Goal: Navigation & Orientation: Find specific page/section

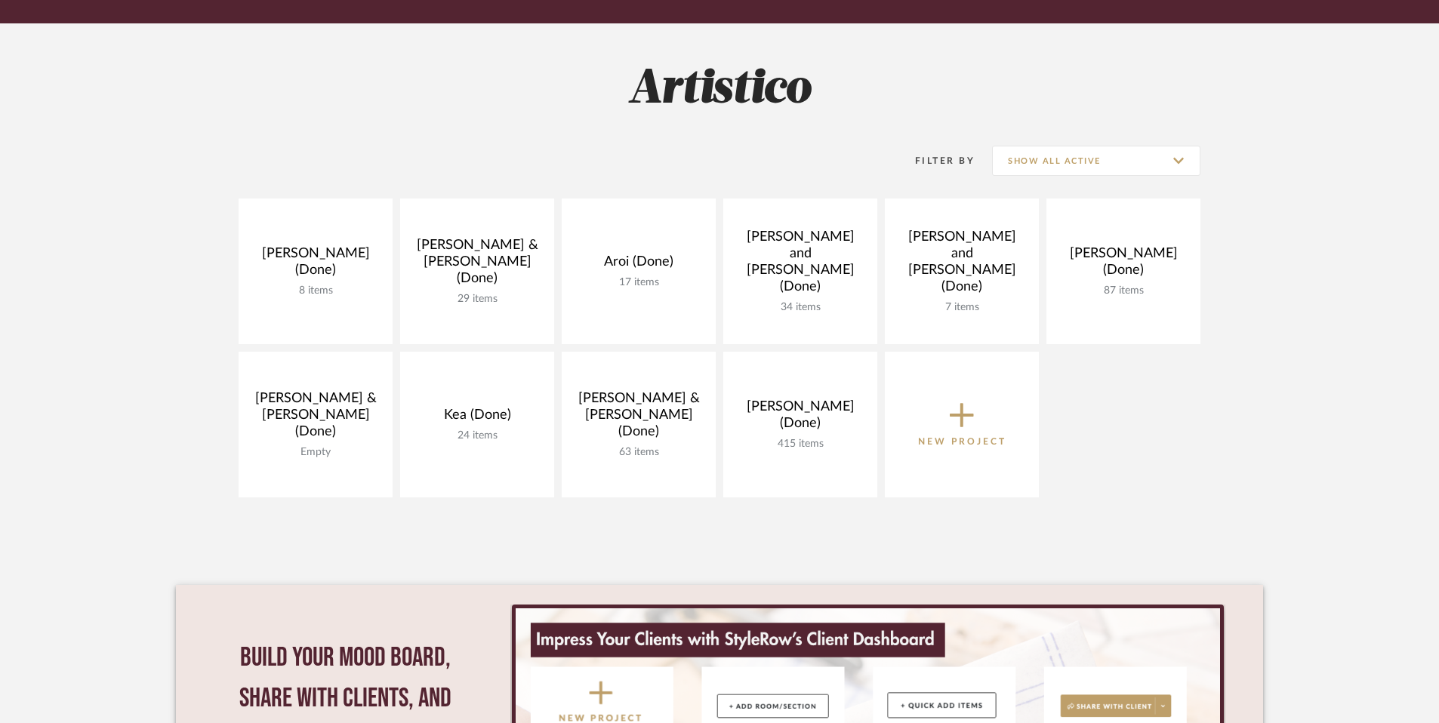
scroll to position [189, 0]
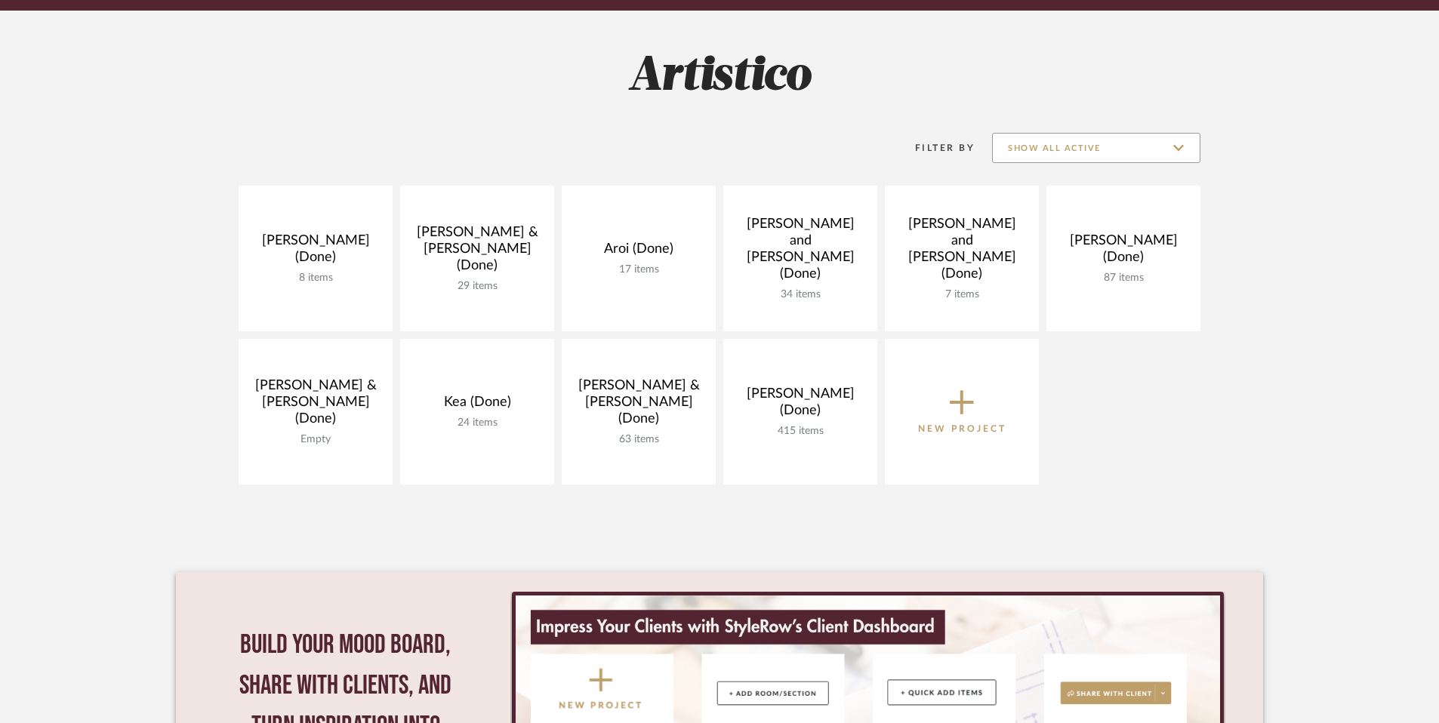
click at [1182, 145] on input "Show All Active" at bounding box center [1096, 148] width 208 height 30
click at [1166, 430] on div "[PERSON_NAME] (Done) 8 items View Budget Open Project [PERSON_NAME] & [PERSON_N…" at bounding box center [719, 339] width 1087 height 307
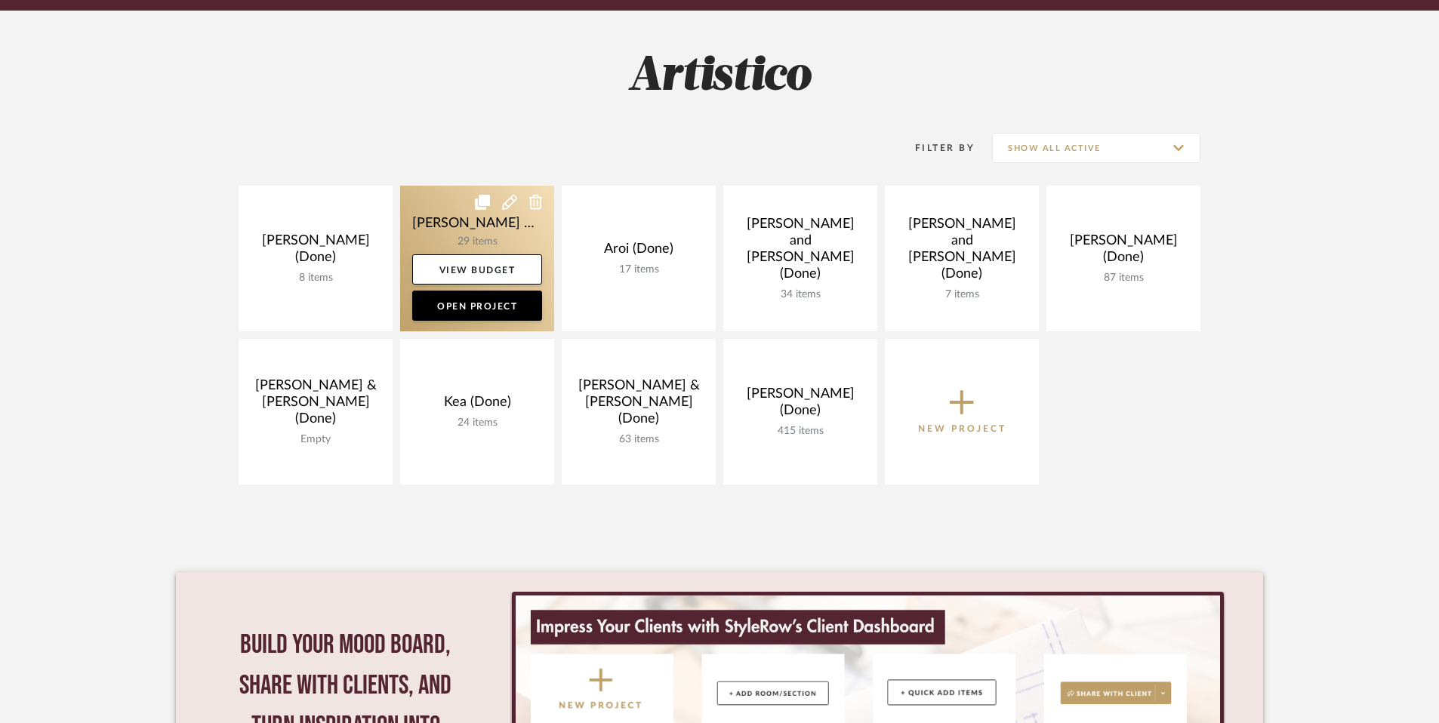
click at [501, 223] on link at bounding box center [477, 259] width 154 height 146
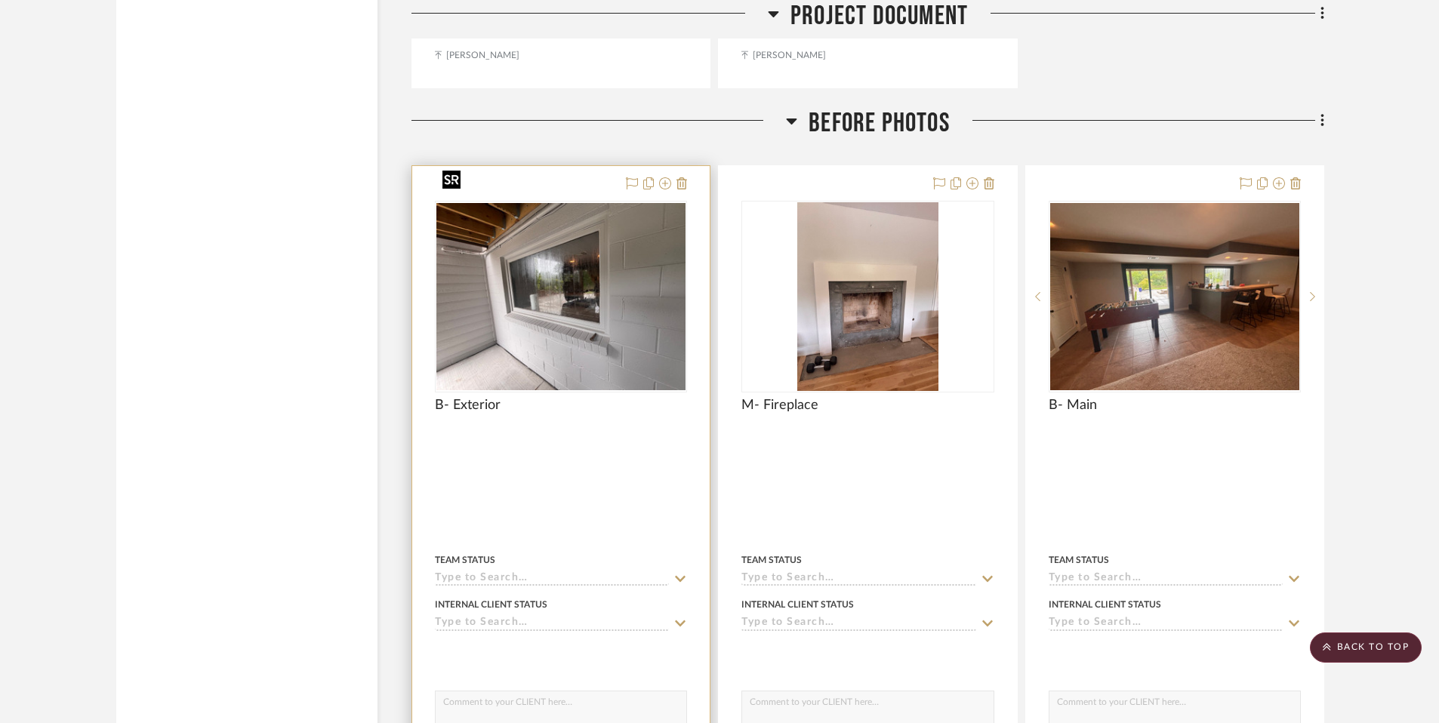
scroll to position [2231, 0]
click at [608, 261] on img "0" at bounding box center [560, 295] width 249 height 187
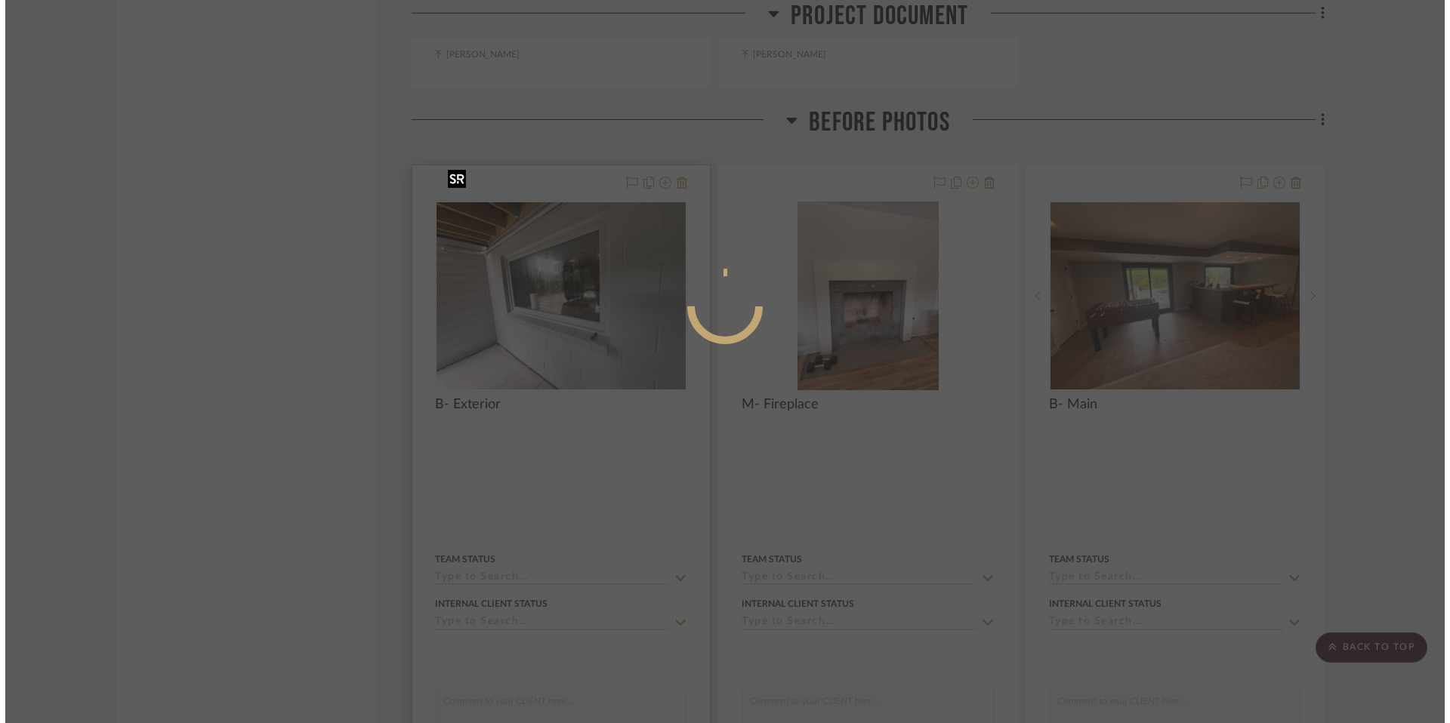
scroll to position [0, 0]
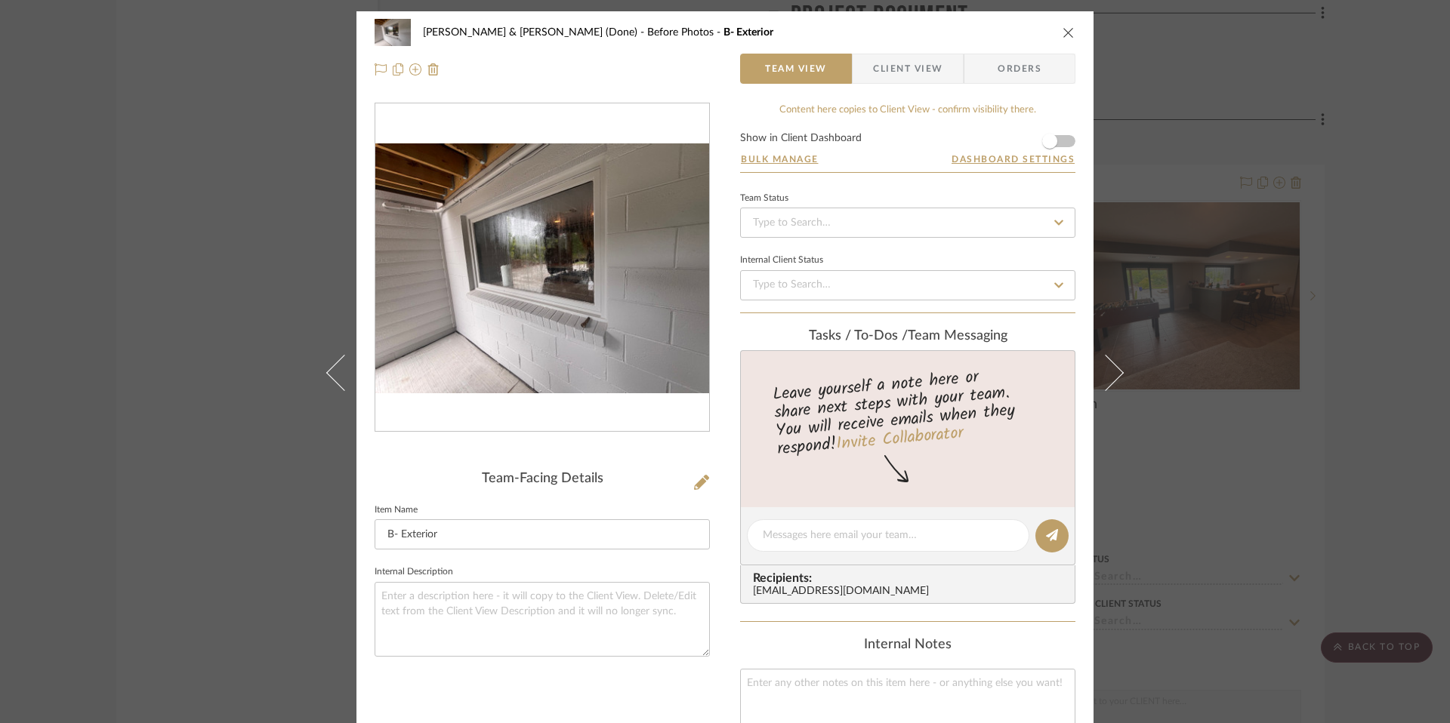
click at [1277, 375] on div "[PERSON_NAME] & [PERSON_NAME] (Done) Before Photos B- Exterior Team View Client…" at bounding box center [725, 361] width 1450 height 723
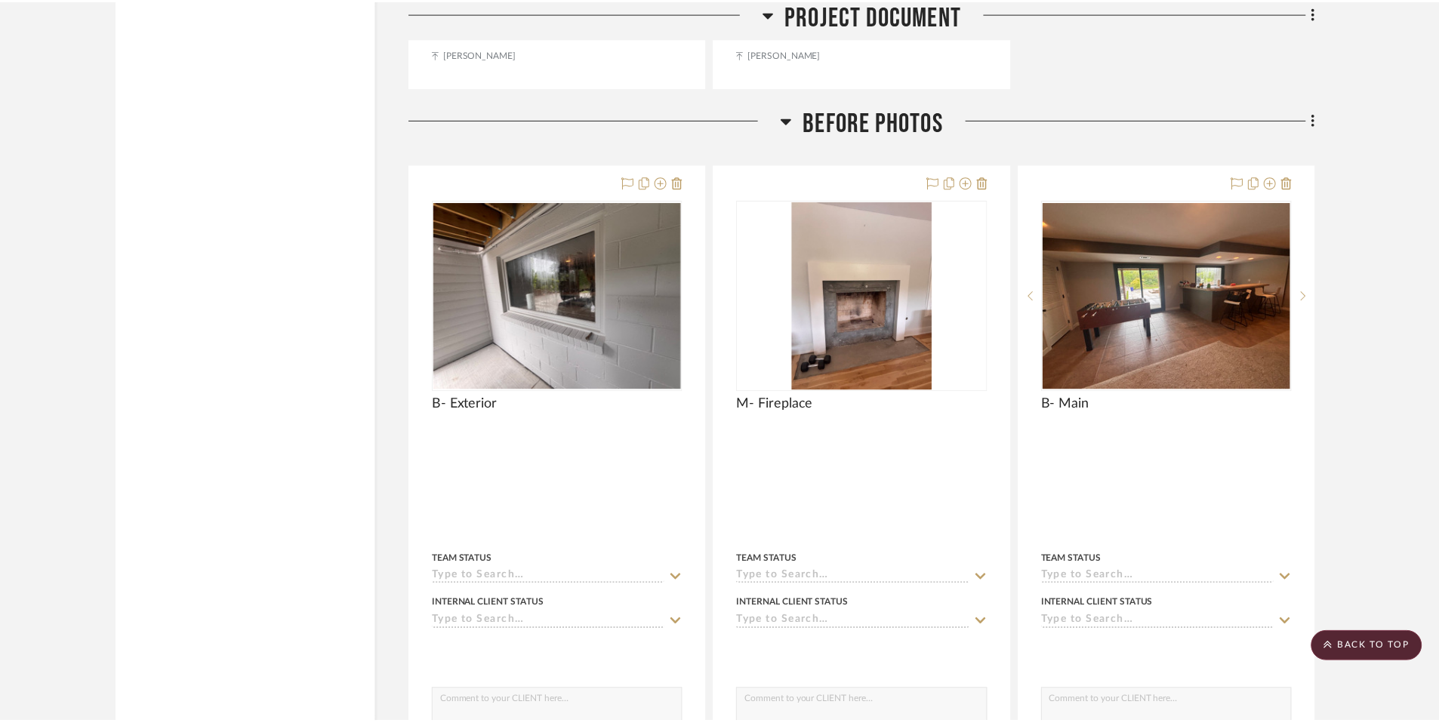
scroll to position [2231, 0]
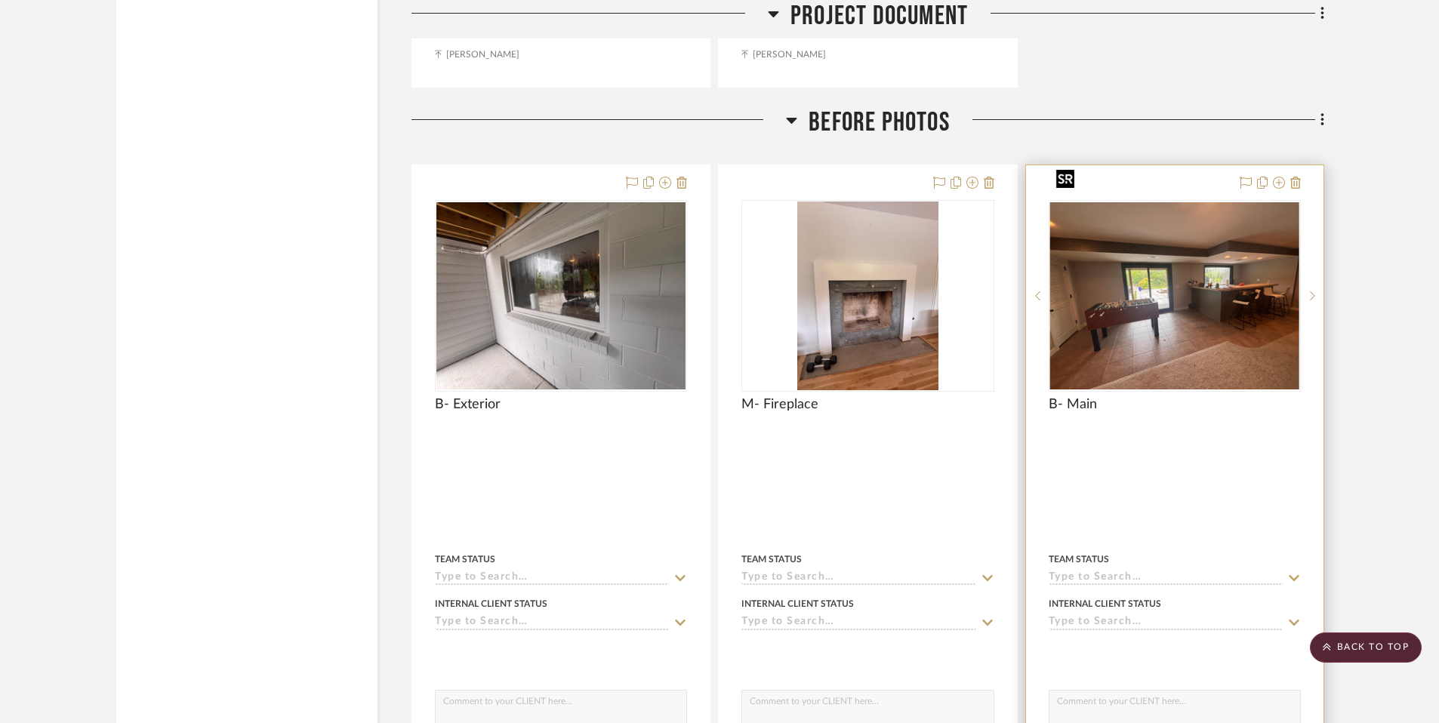
click at [1162, 267] on img "0" at bounding box center [1174, 295] width 249 height 187
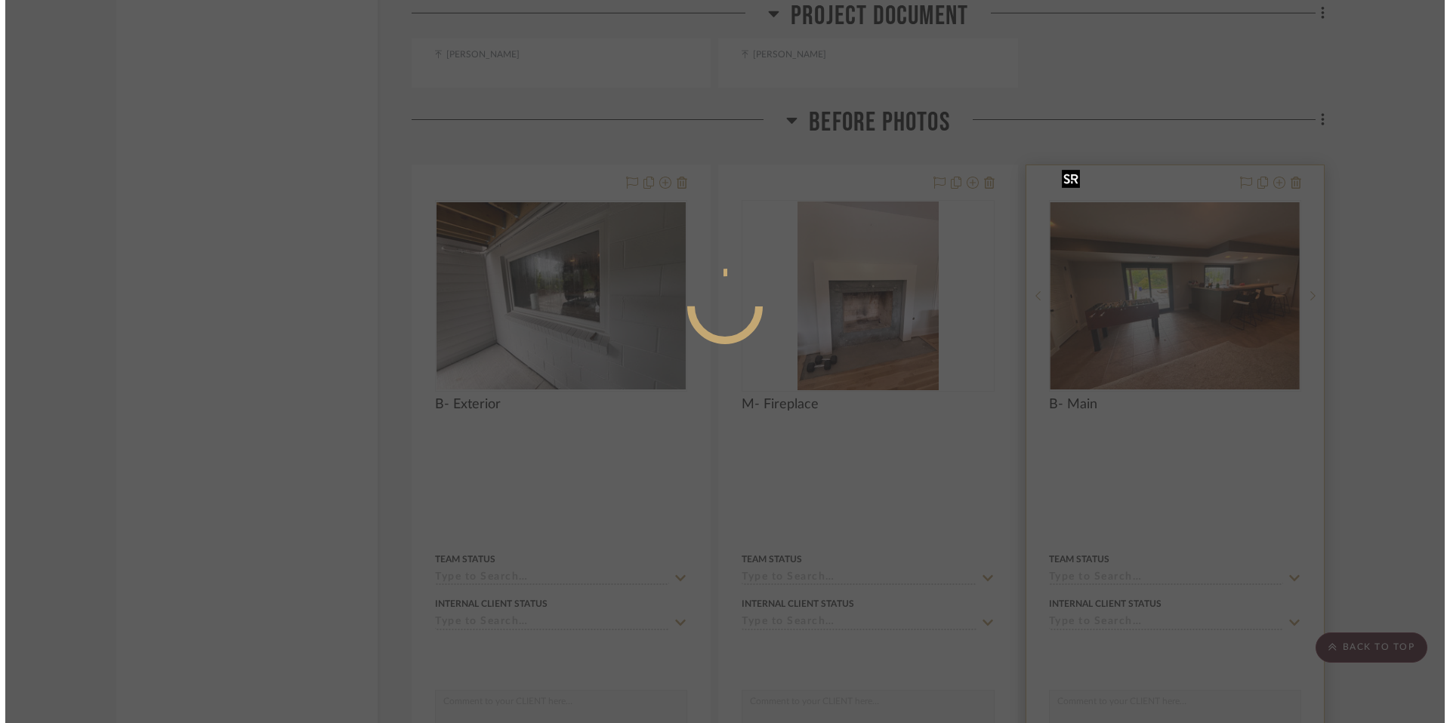
scroll to position [0, 0]
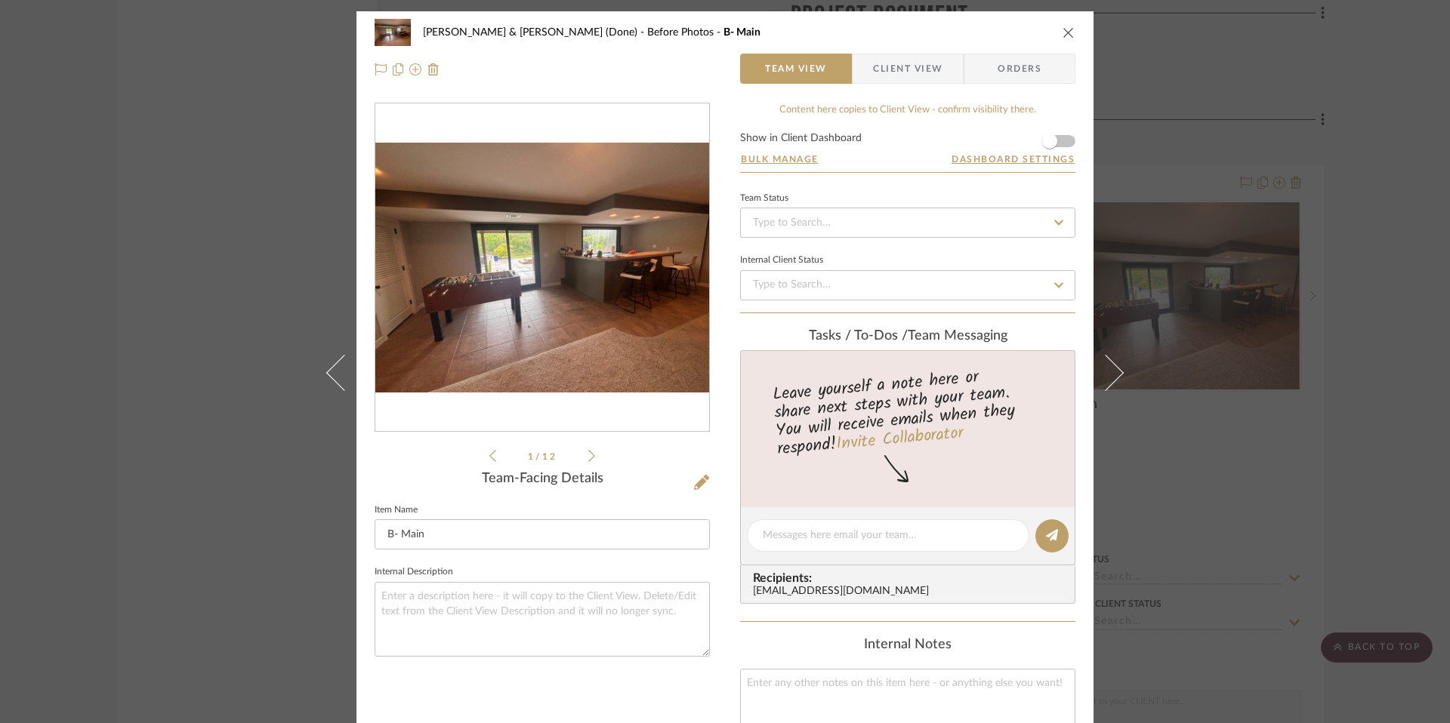
click at [588, 320] on img "0" at bounding box center [542, 268] width 334 height 250
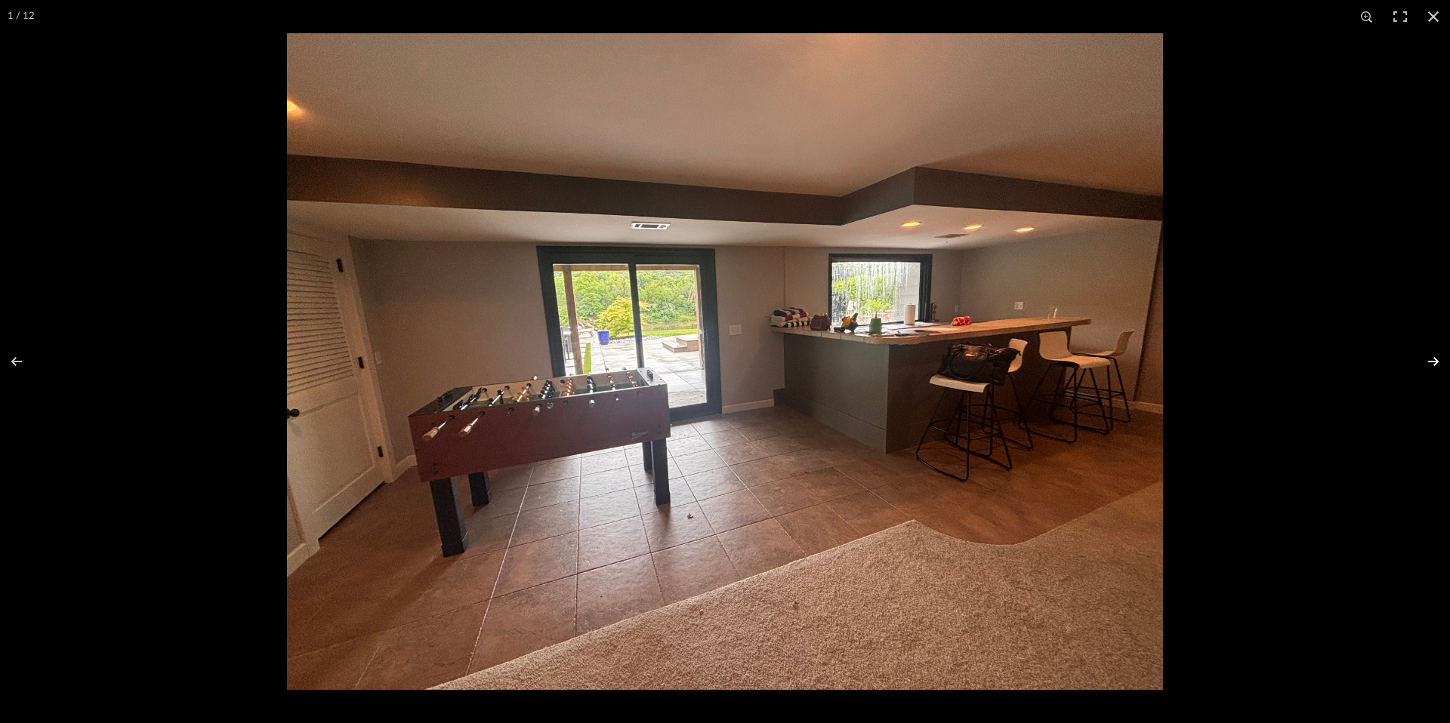
click at [1433, 357] on button at bounding box center [1423, 362] width 53 height 76
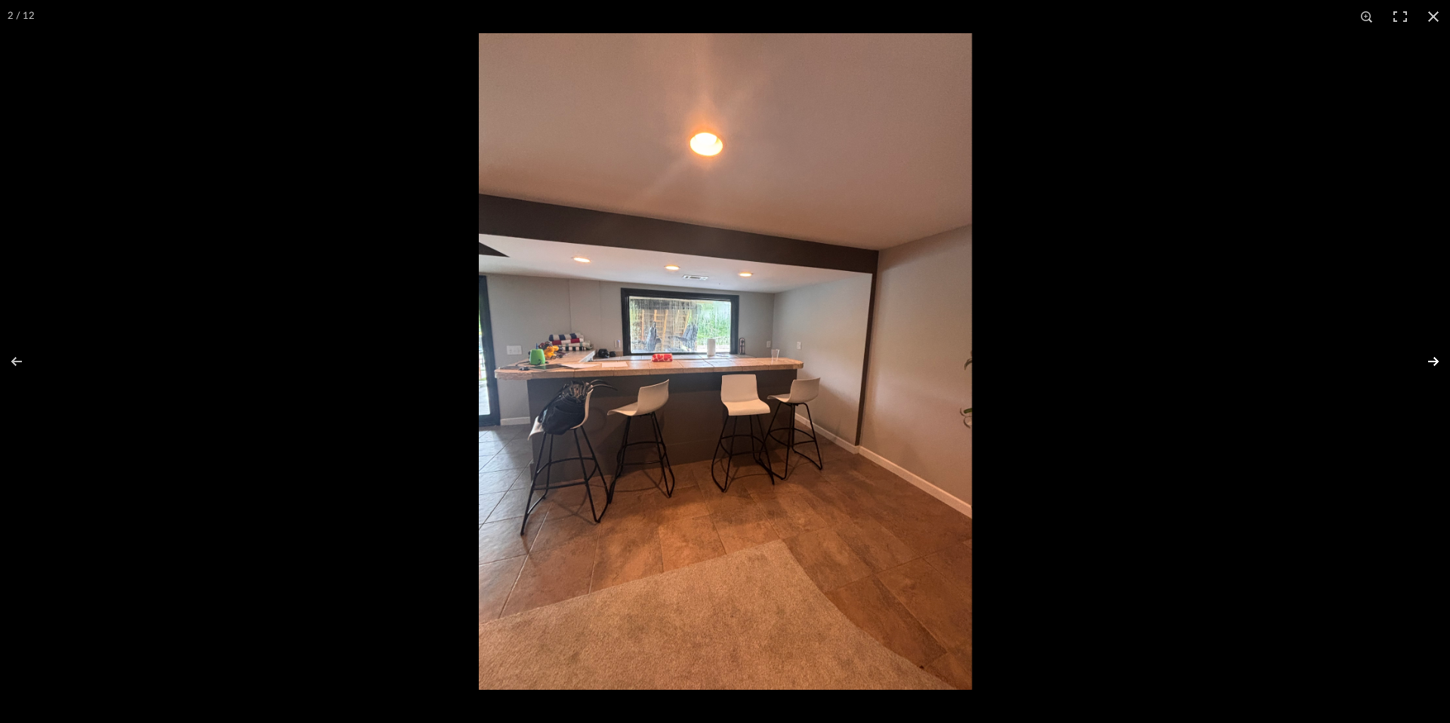
click at [1433, 357] on button at bounding box center [1423, 362] width 53 height 76
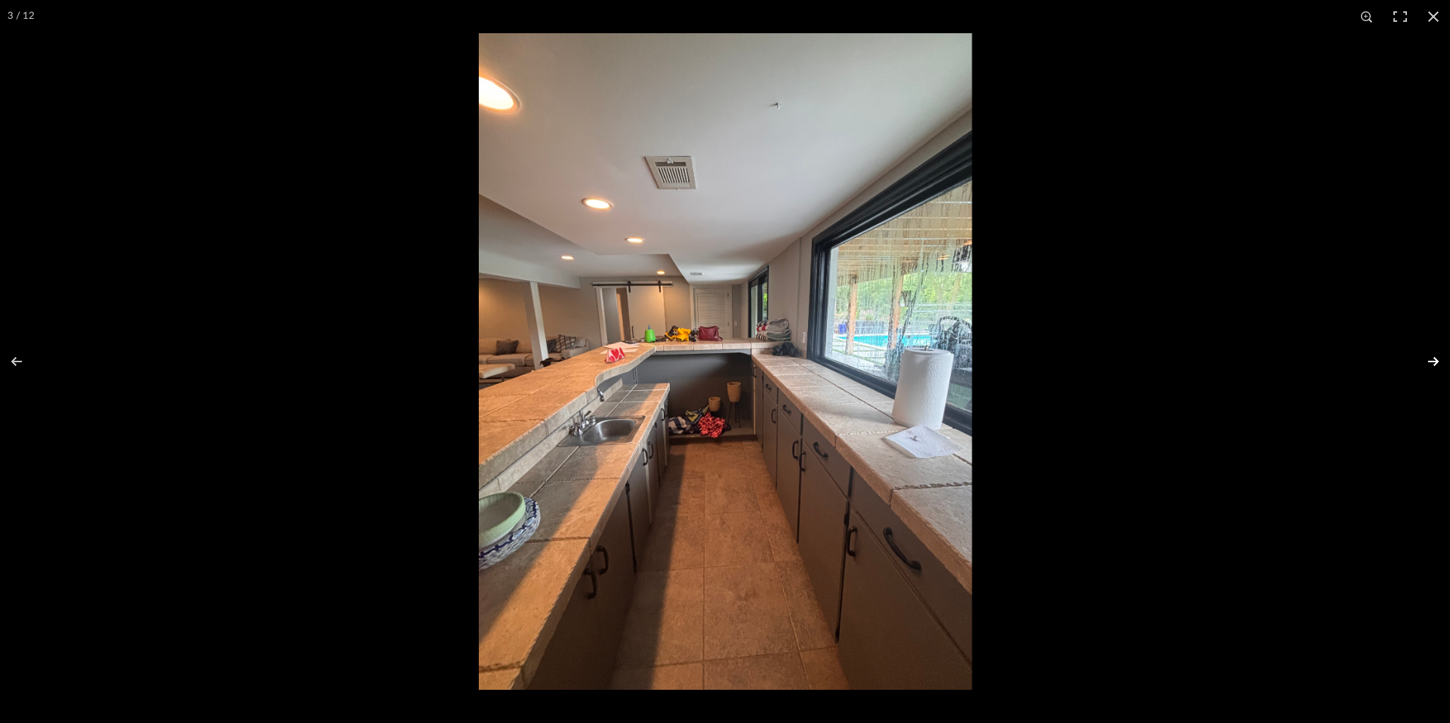
click at [1433, 357] on button at bounding box center [1423, 362] width 53 height 76
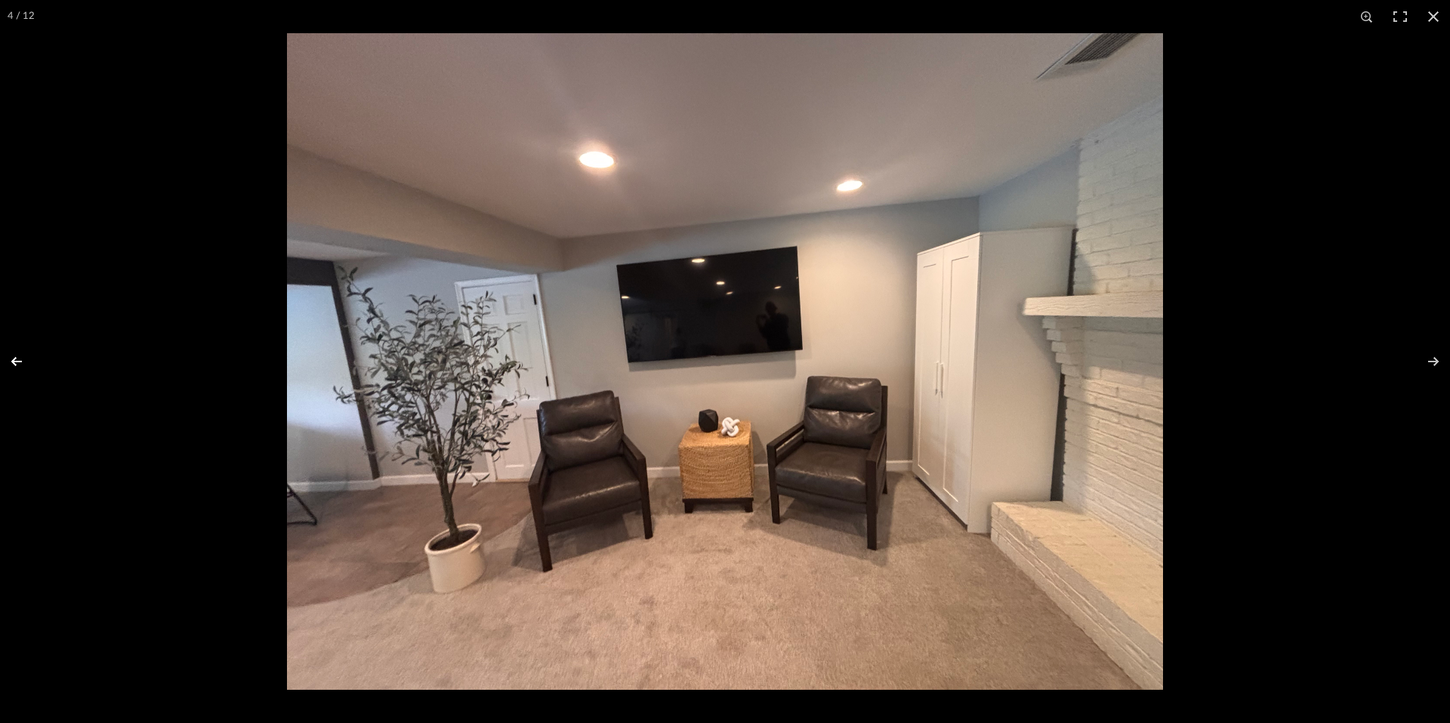
click at [8, 362] on button at bounding box center [26, 362] width 53 height 76
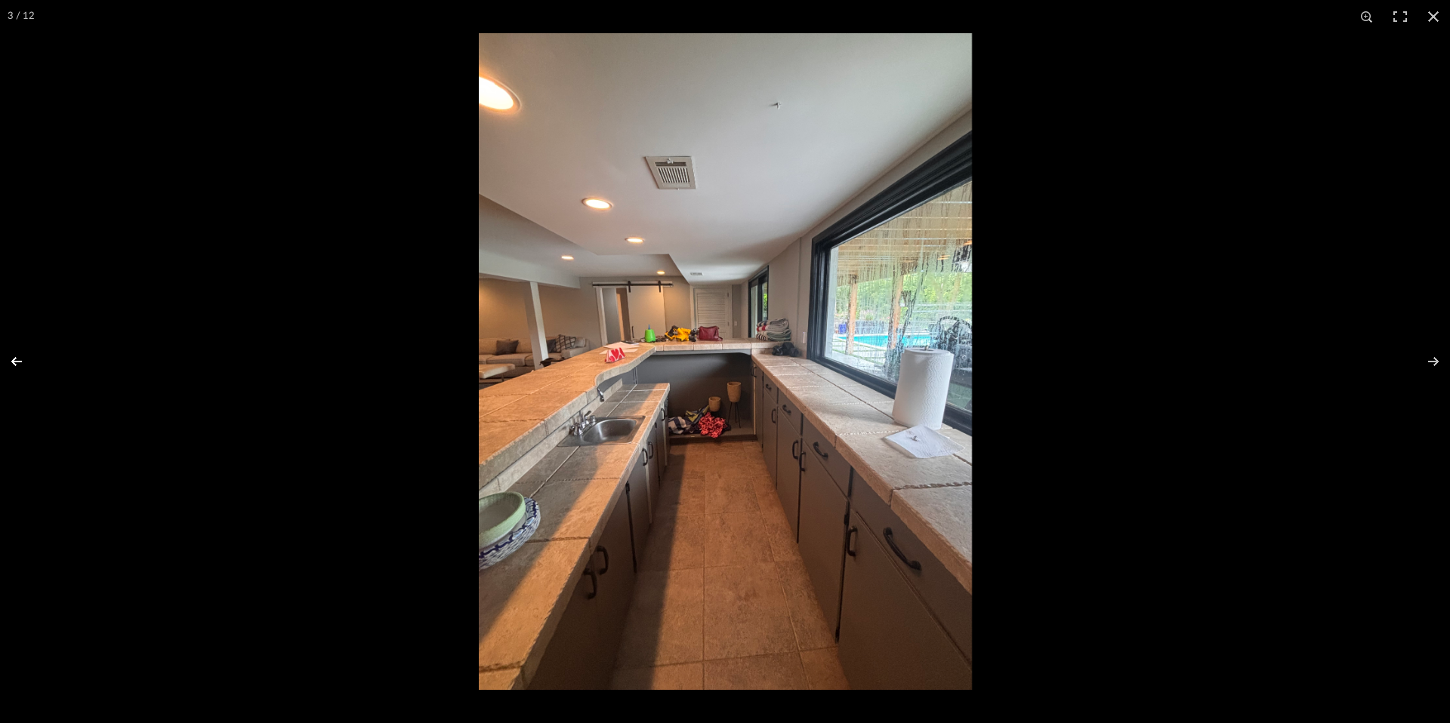
click at [25, 359] on button at bounding box center [26, 362] width 53 height 76
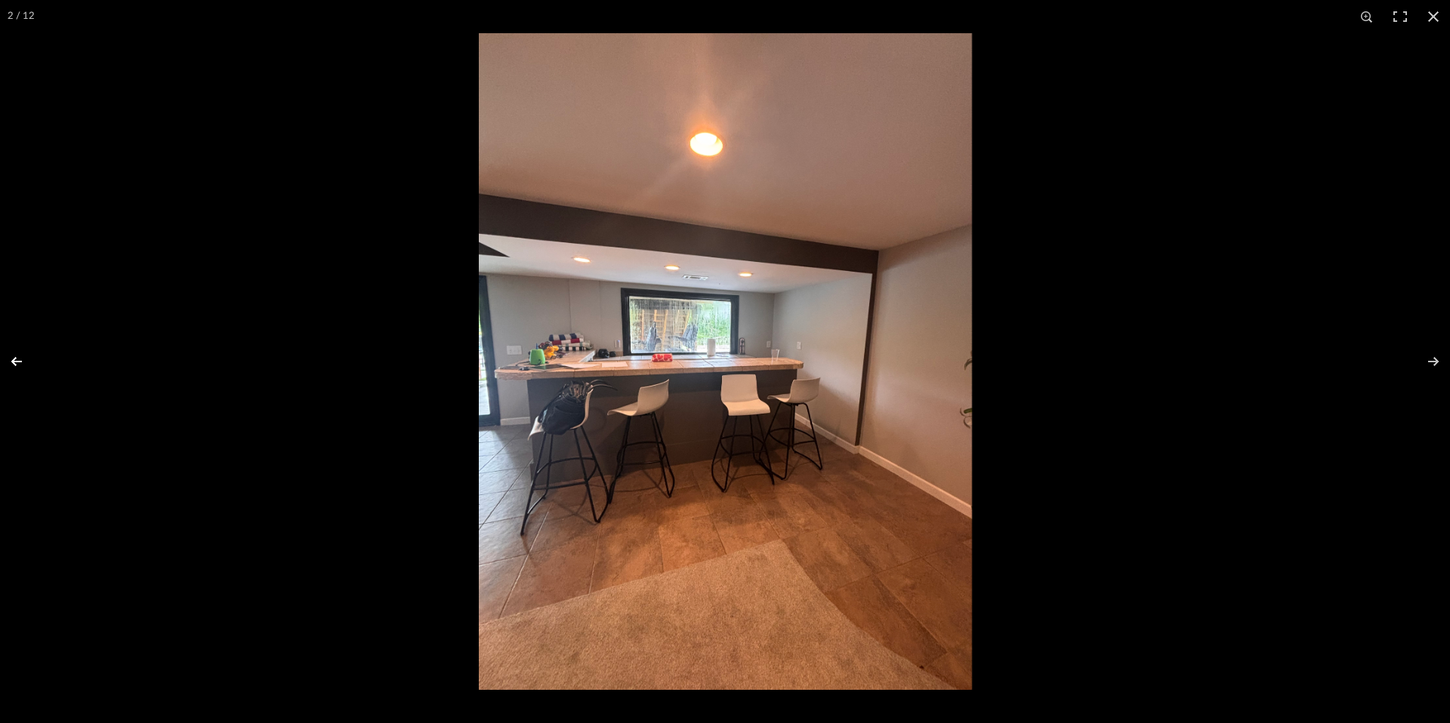
click at [11, 368] on button at bounding box center [26, 362] width 53 height 76
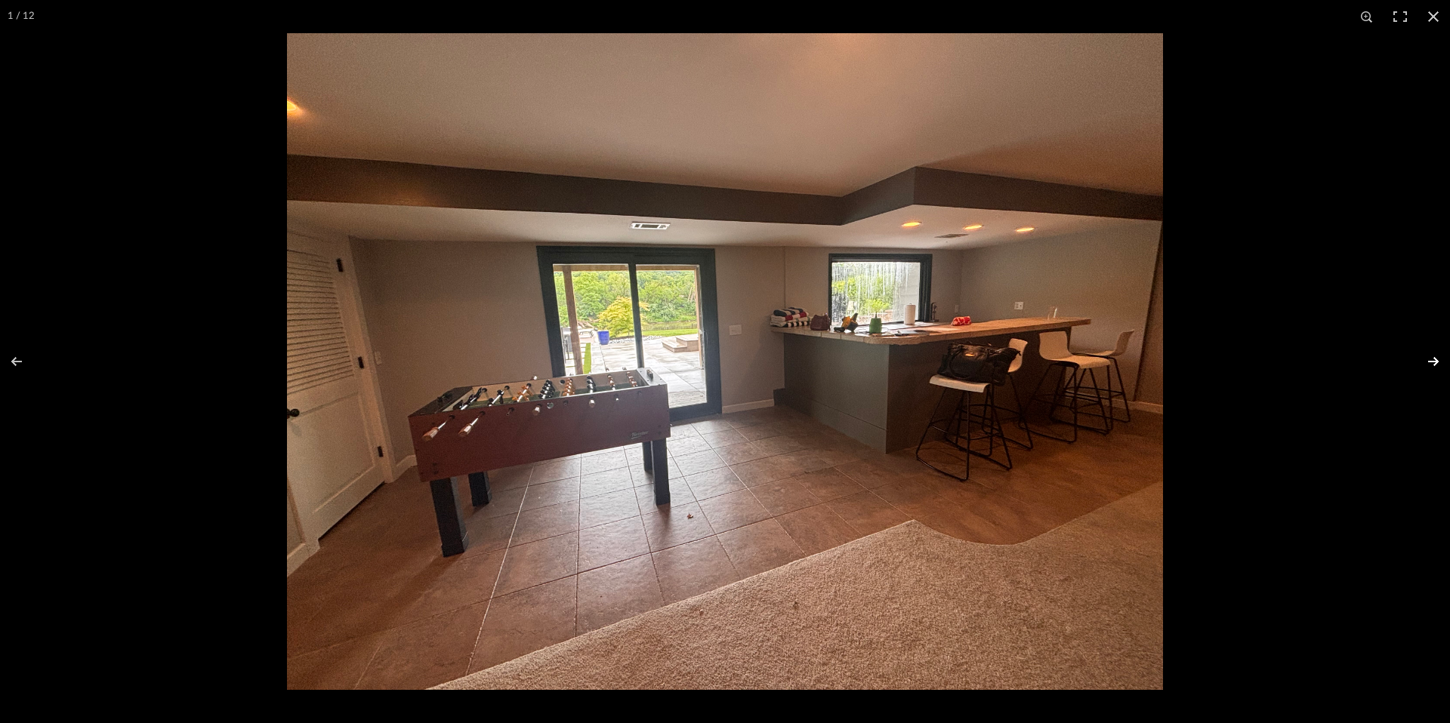
click at [1440, 356] on button at bounding box center [1423, 362] width 53 height 76
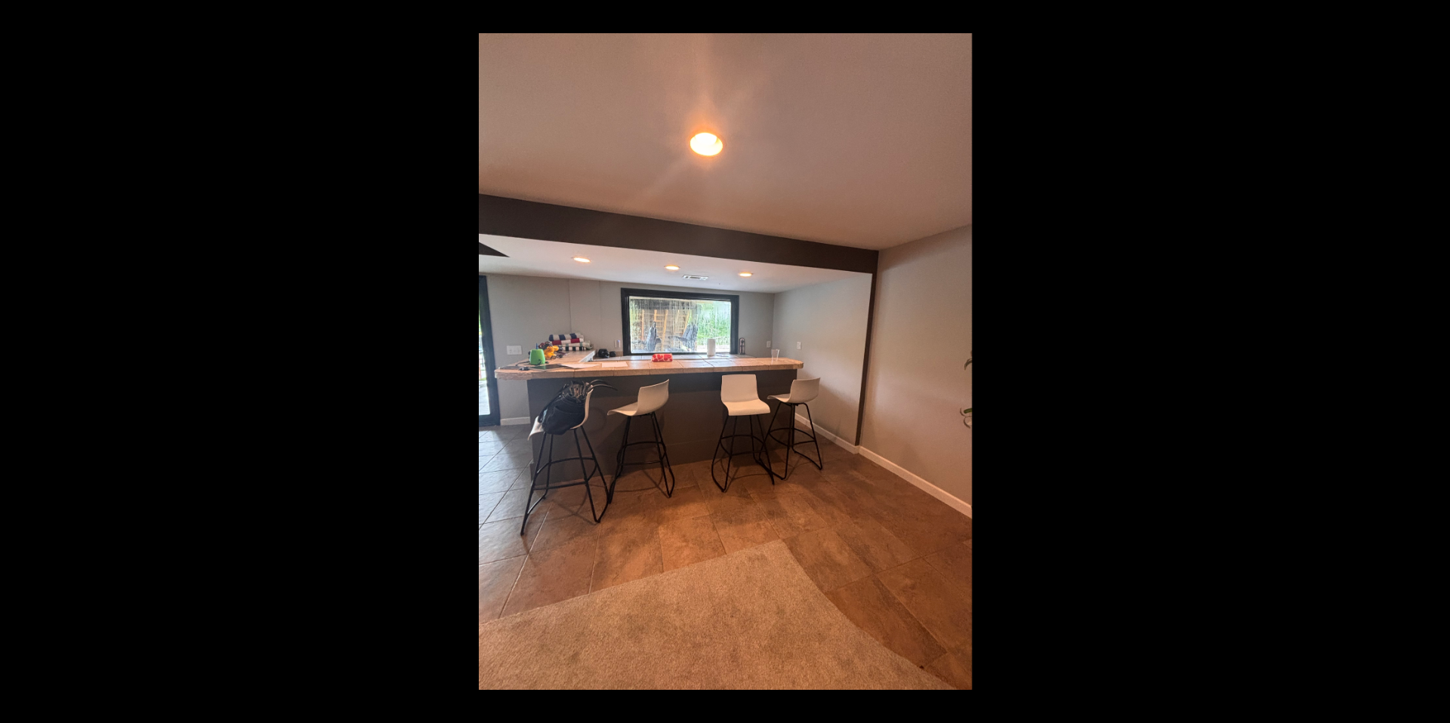
click at [1438, 359] on button at bounding box center [1423, 362] width 53 height 76
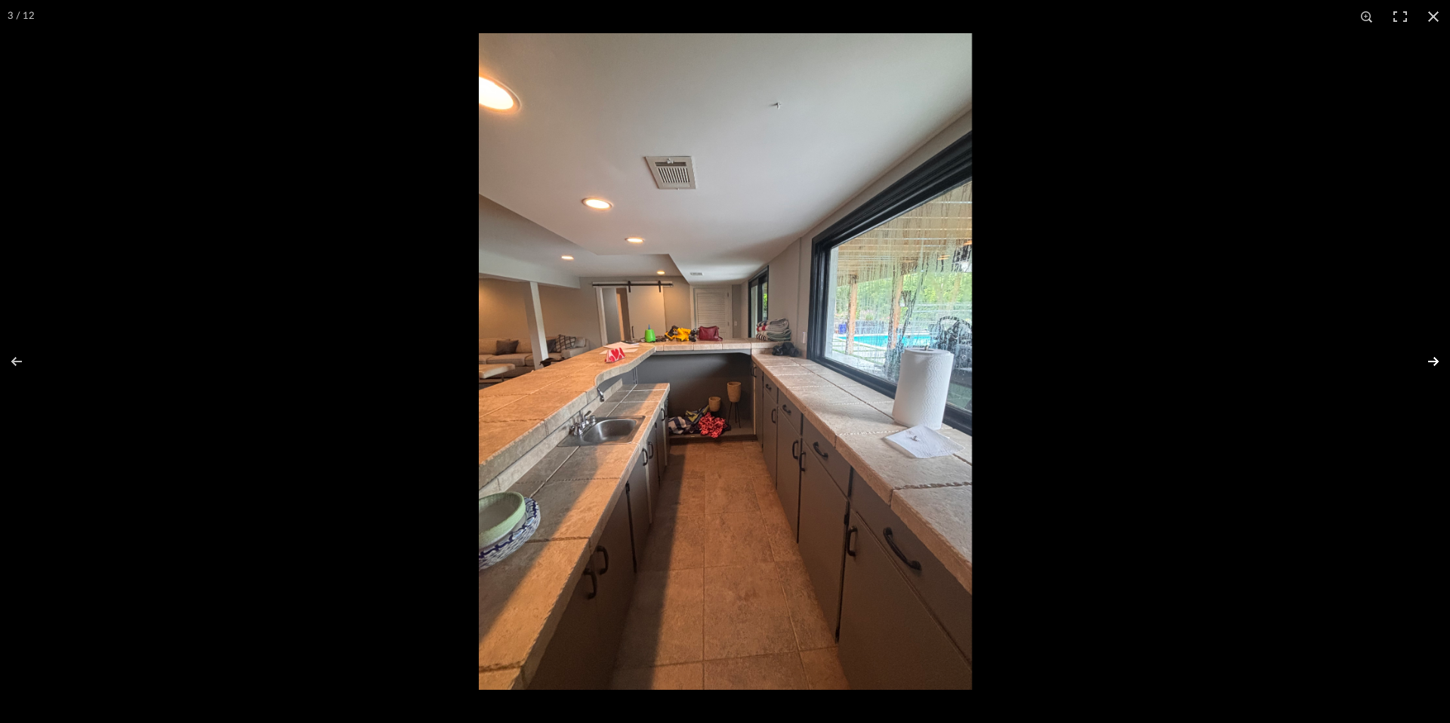
click at [1433, 356] on button at bounding box center [1423, 362] width 53 height 76
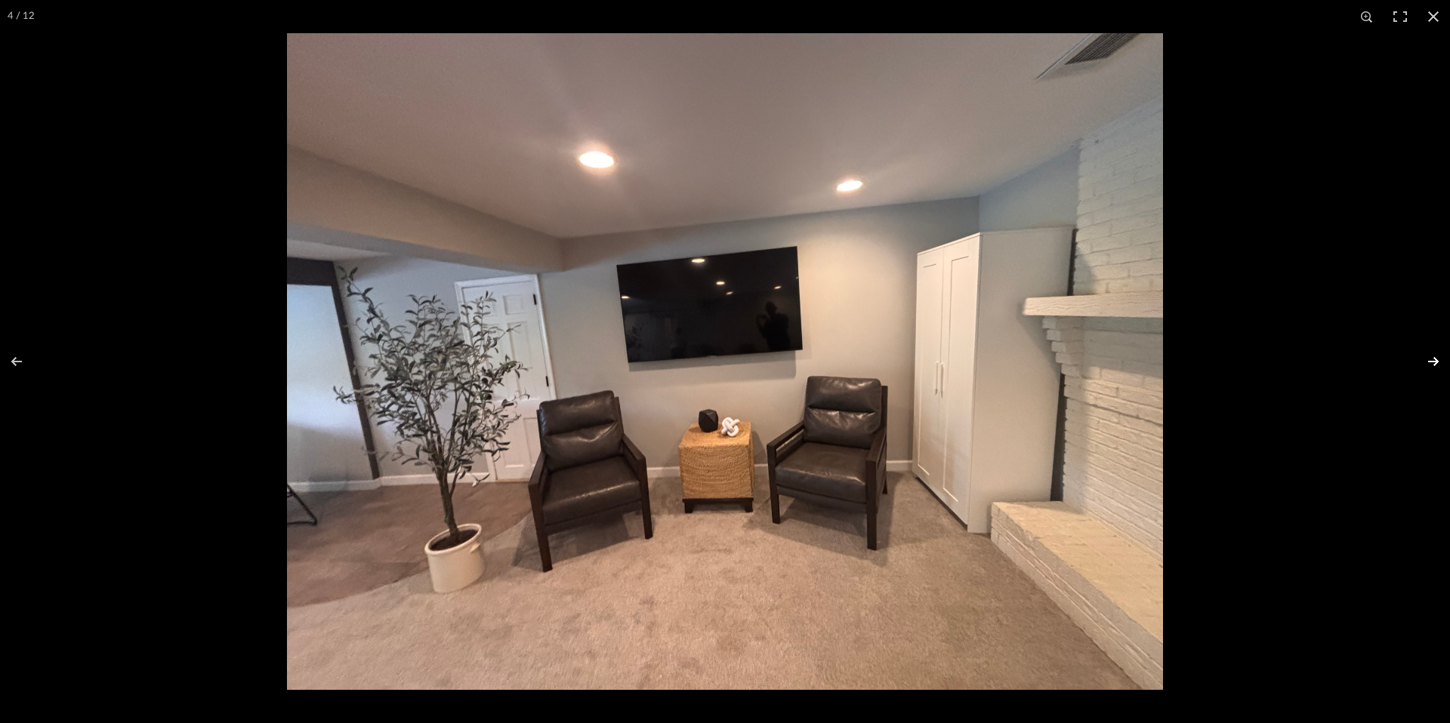
click at [1435, 362] on button at bounding box center [1423, 362] width 53 height 76
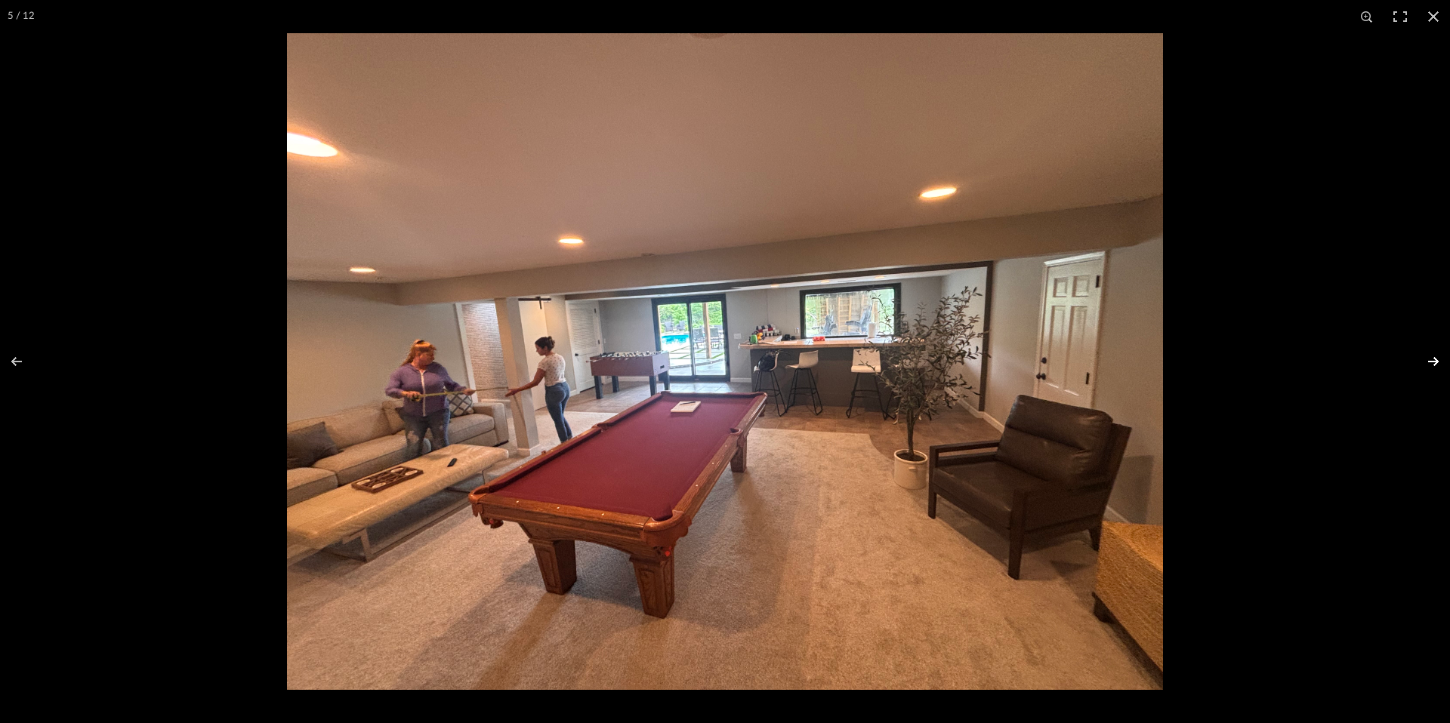
click at [1435, 359] on button at bounding box center [1423, 362] width 53 height 76
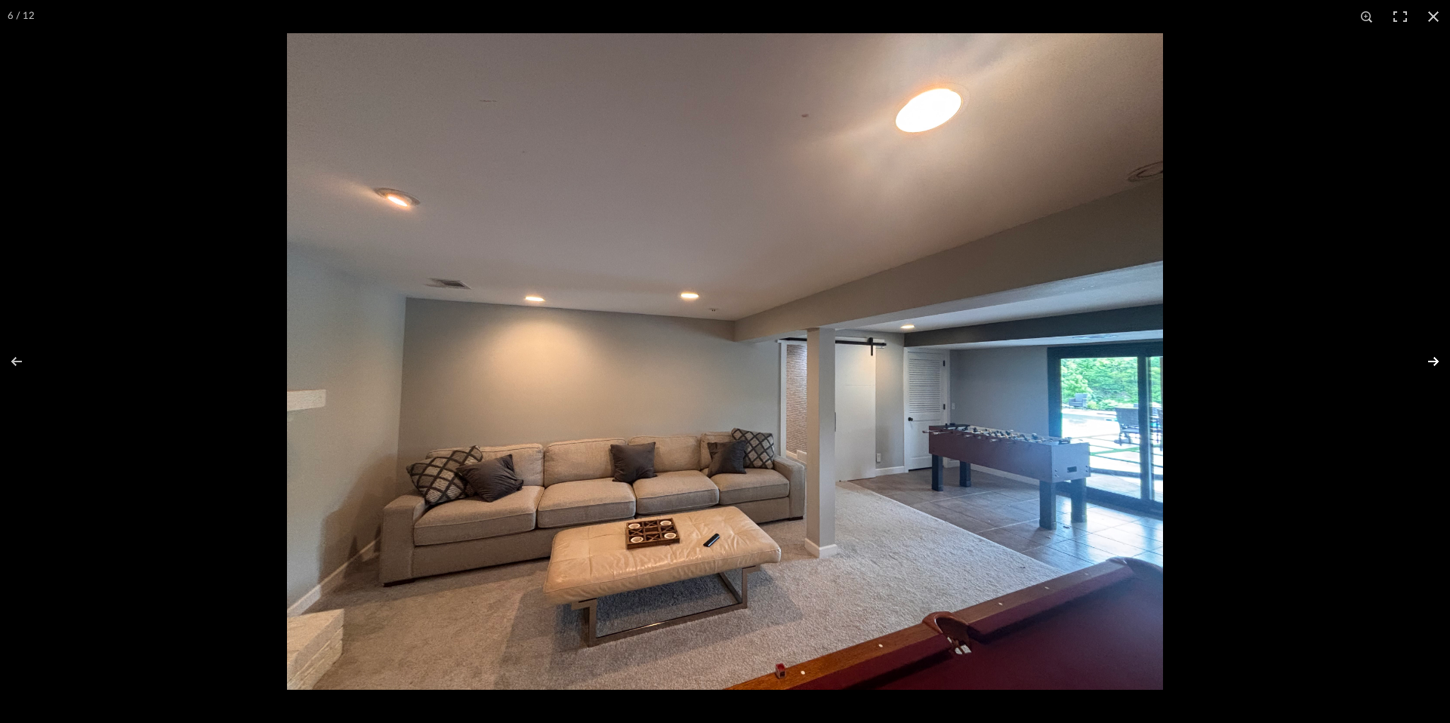
click at [1435, 359] on button at bounding box center [1423, 362] width 53 height 76
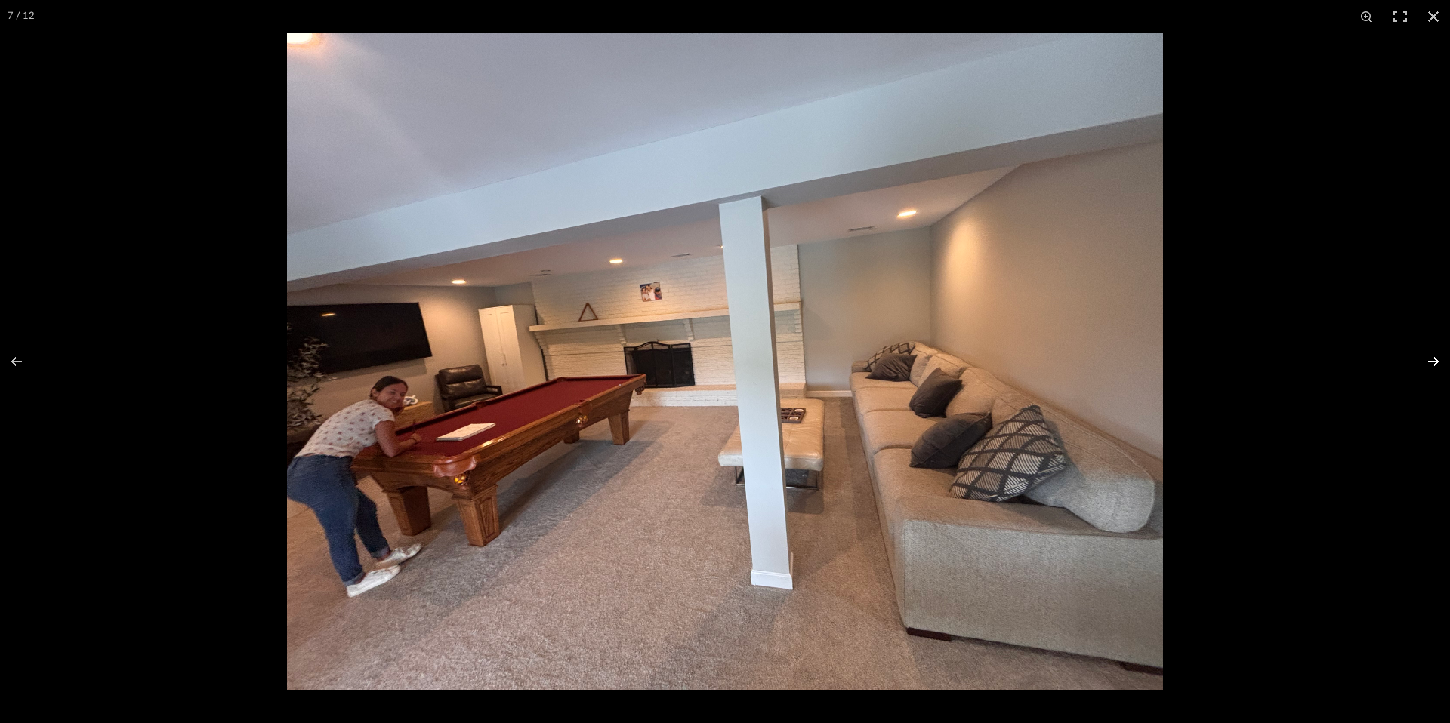
click at [1438, 360] on button at bounding box center [1423, 362] width 53 height 76
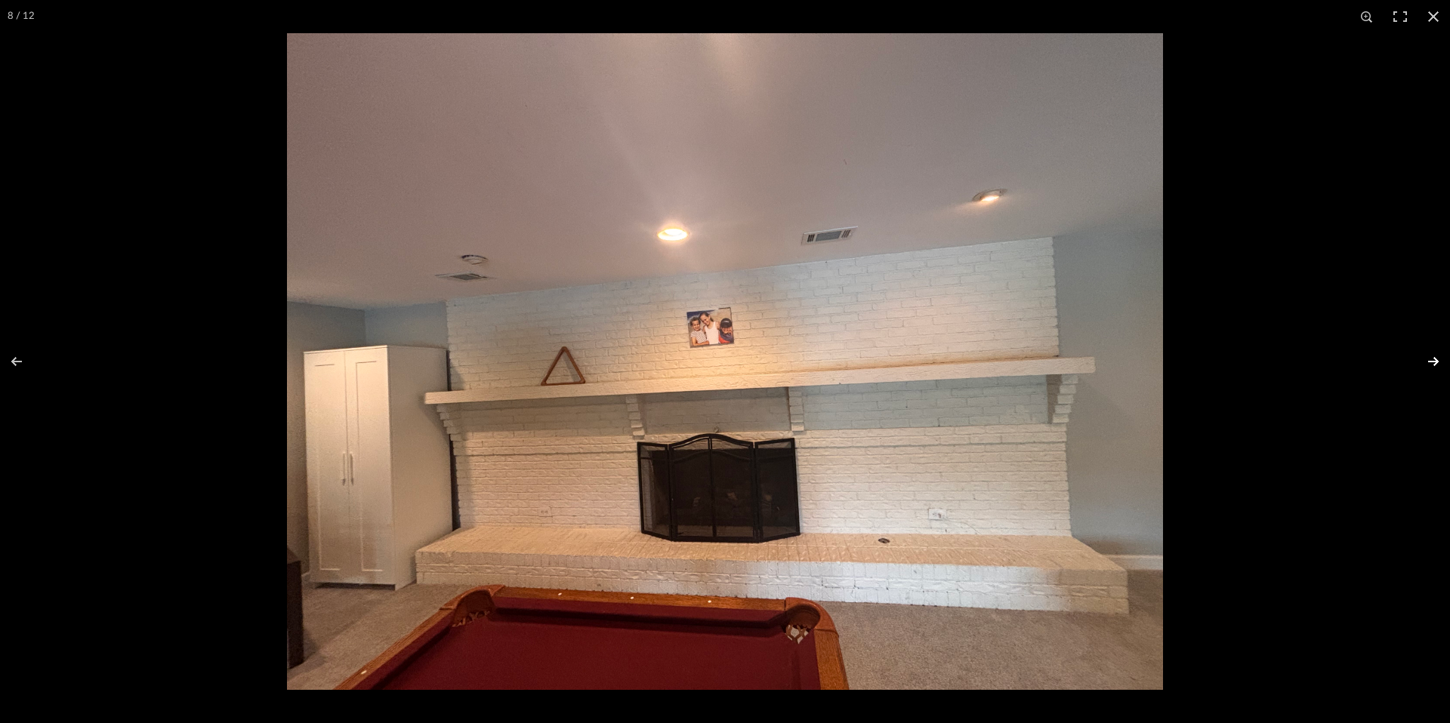
click at [1435, 364] on button at bounding box center [1423, 362] width 53 height 76
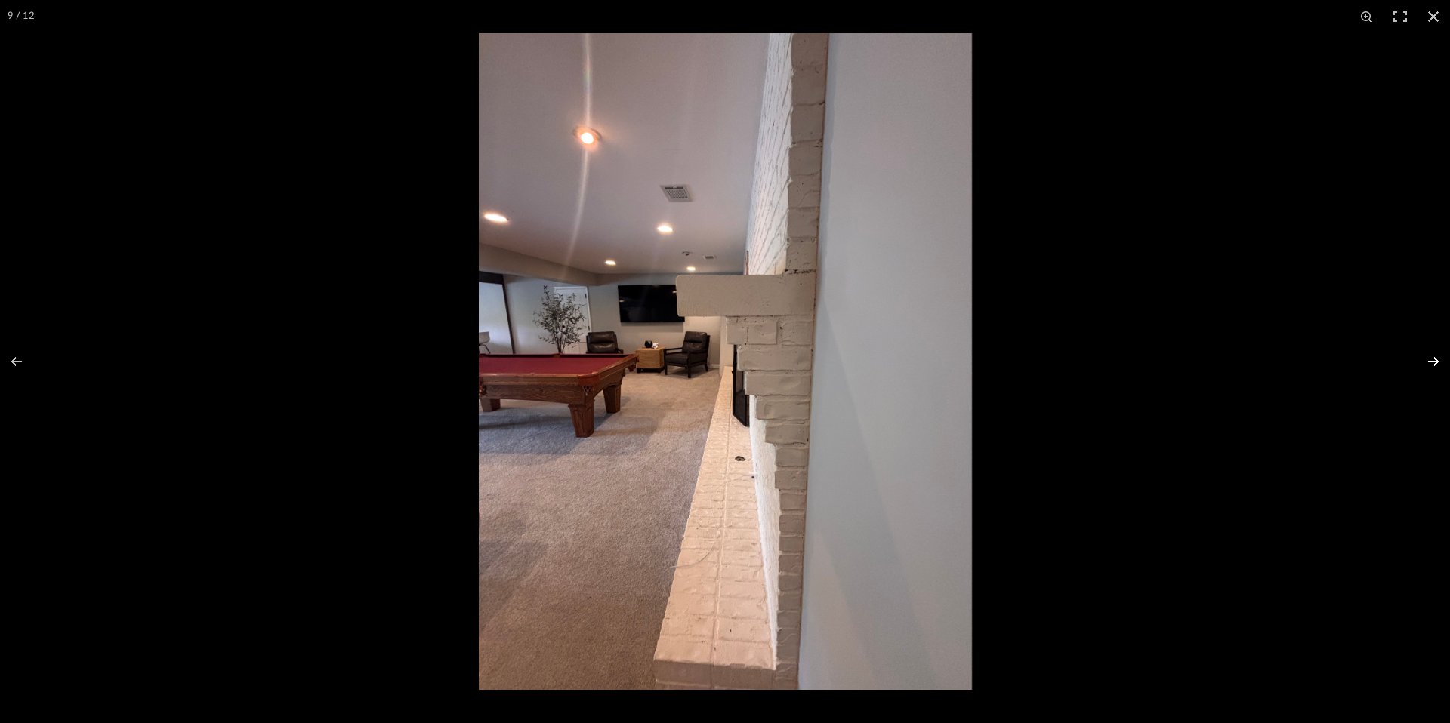
click at [1435, 364] on button at bounding box center [1423, 362] width 53 height 76
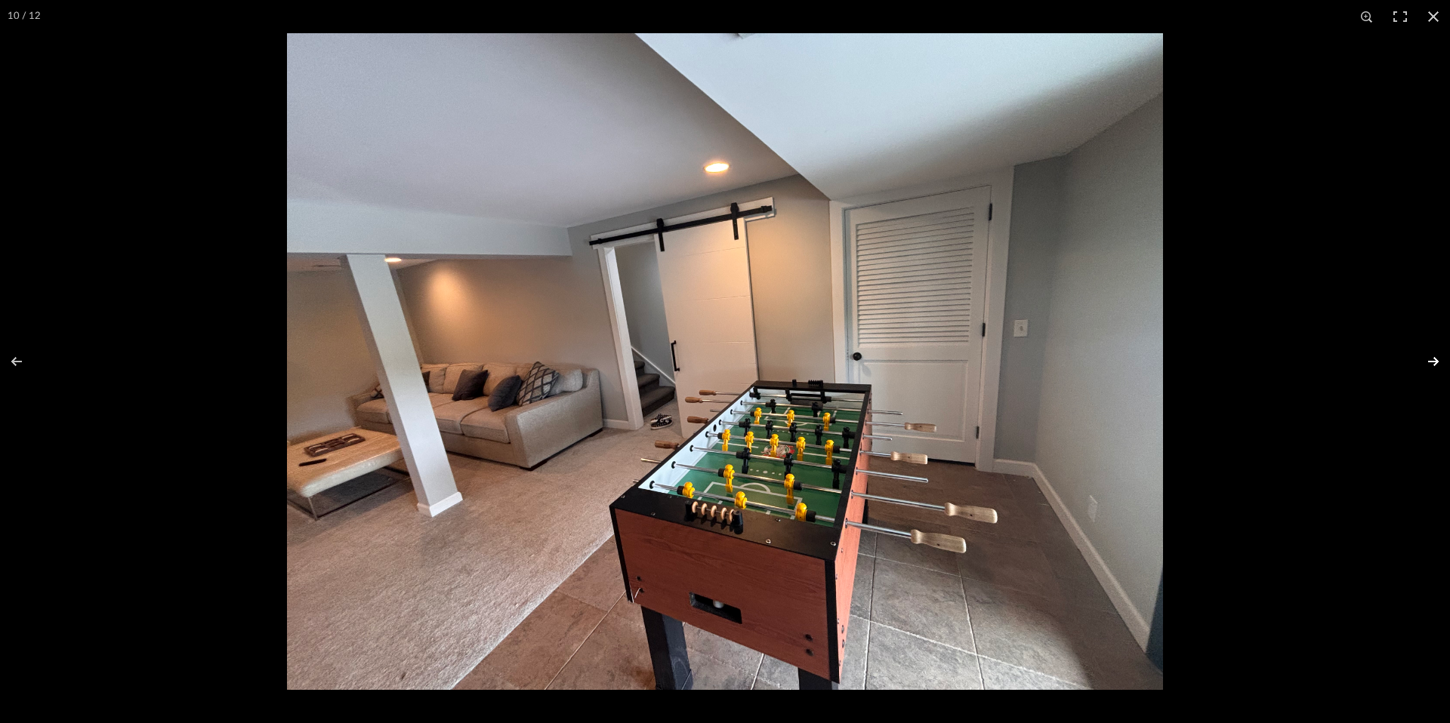
click at [1430, 356] on button at bounding box center [1423, 362] width 53 height 76
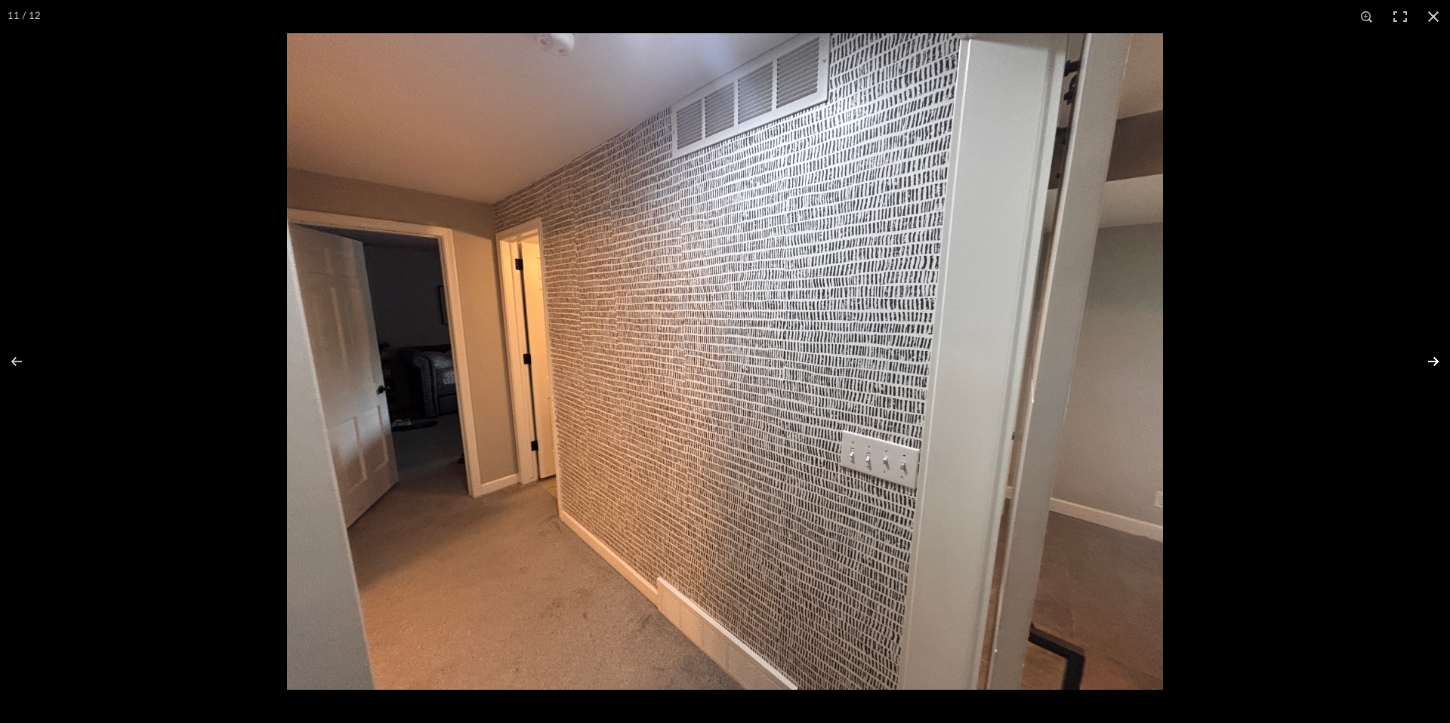
click at [1439, 363] on button at bounding box center [1423, 362] width 53 height 76
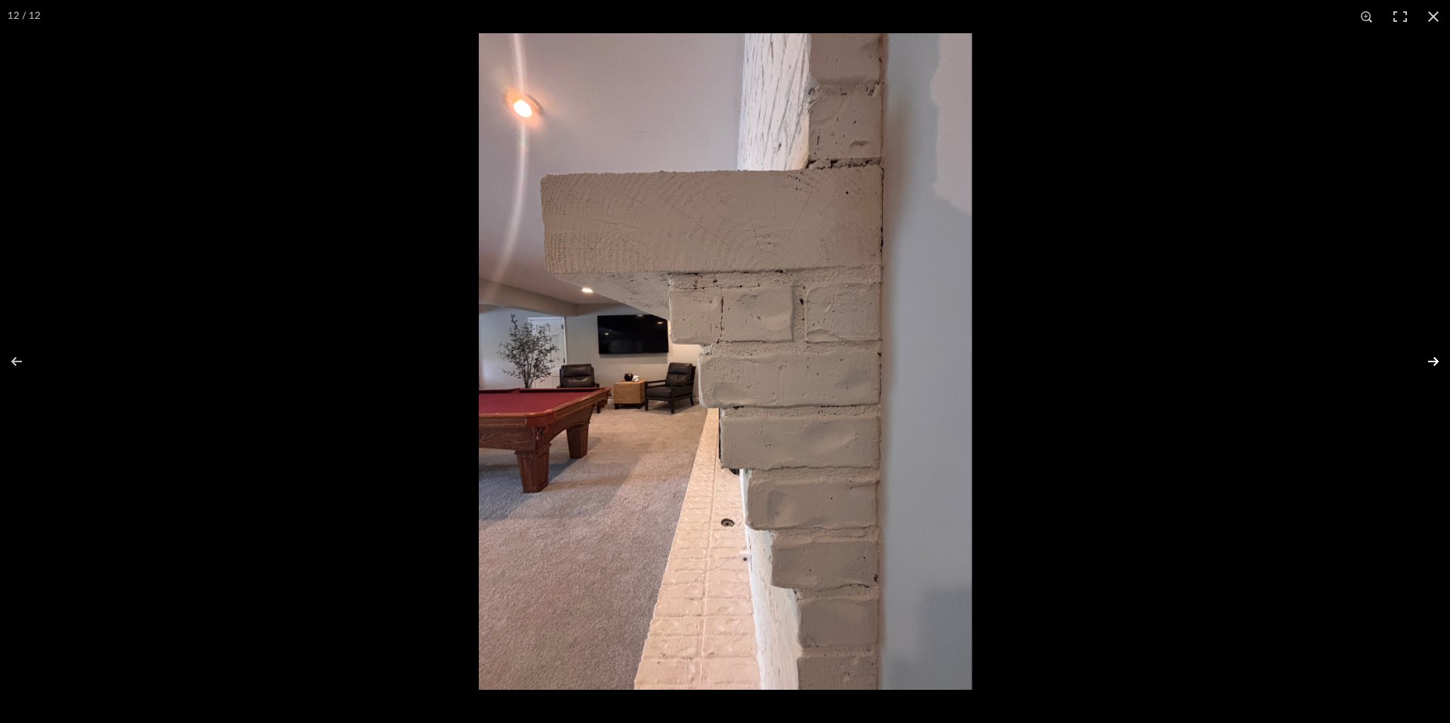
click at [1439, 363] on button at bounding box center [1423, 362] width 53 height 76
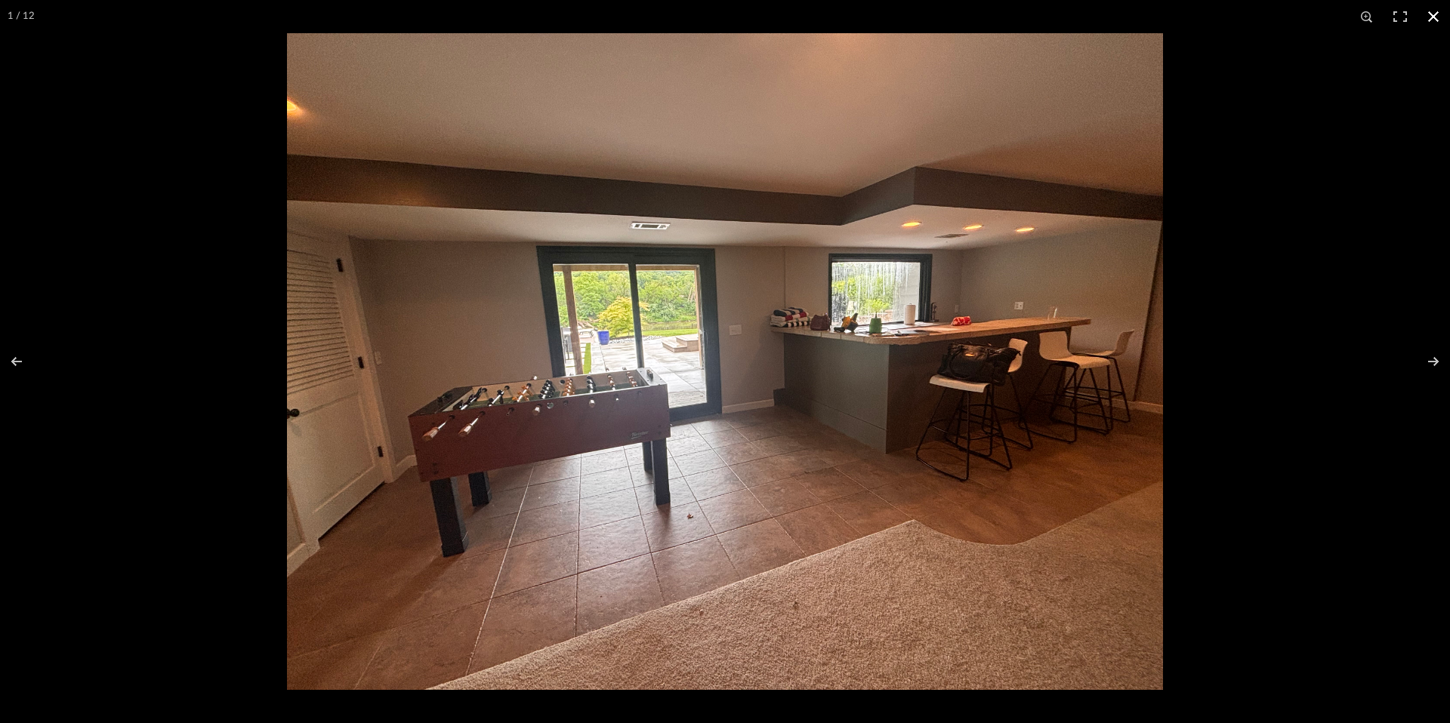
click at [1319, 377] on div at bounding box center [1012, 394] width 1450 height 723
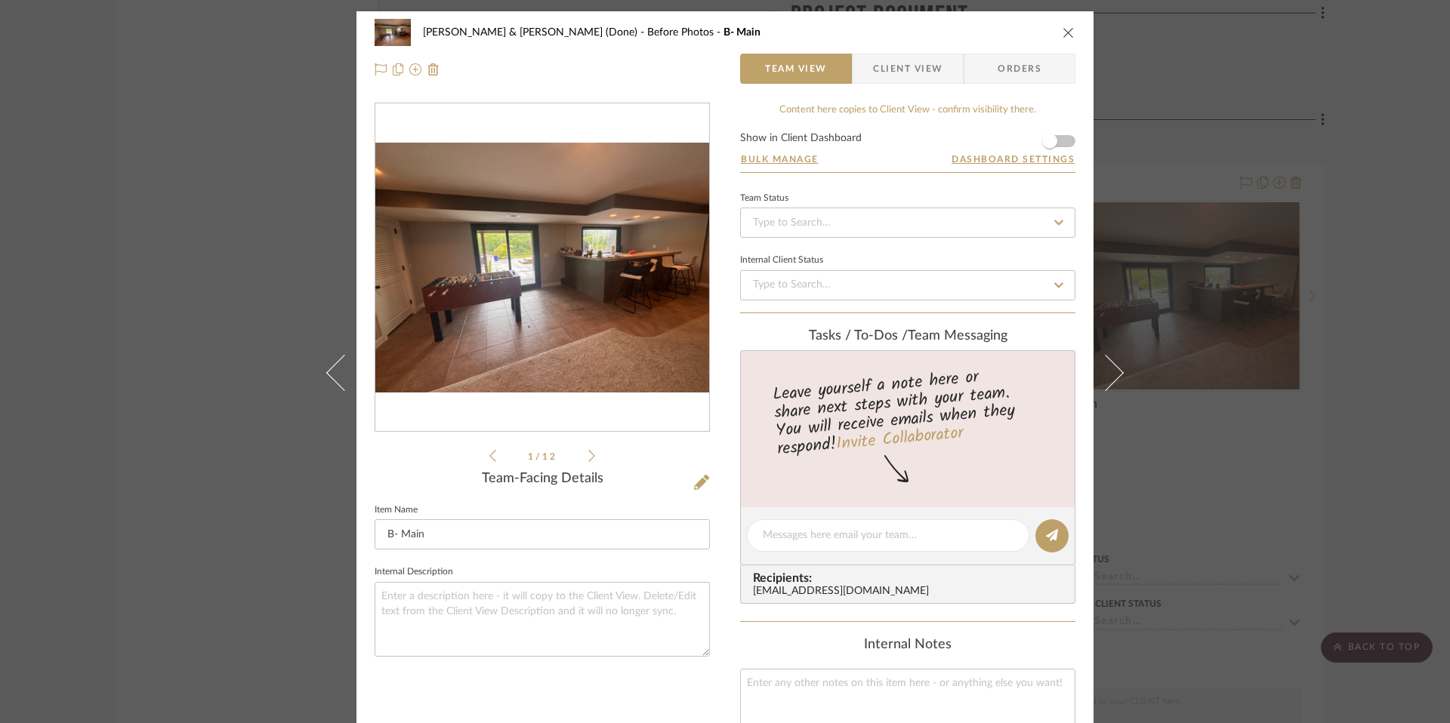
click at [1323, 187] on div "[PERSON_NAME] & [PERSON_NAME] (Done) Before Photos B- Main Team View Client Vie…" at bounding box center [725, 361] width 1450 height 723
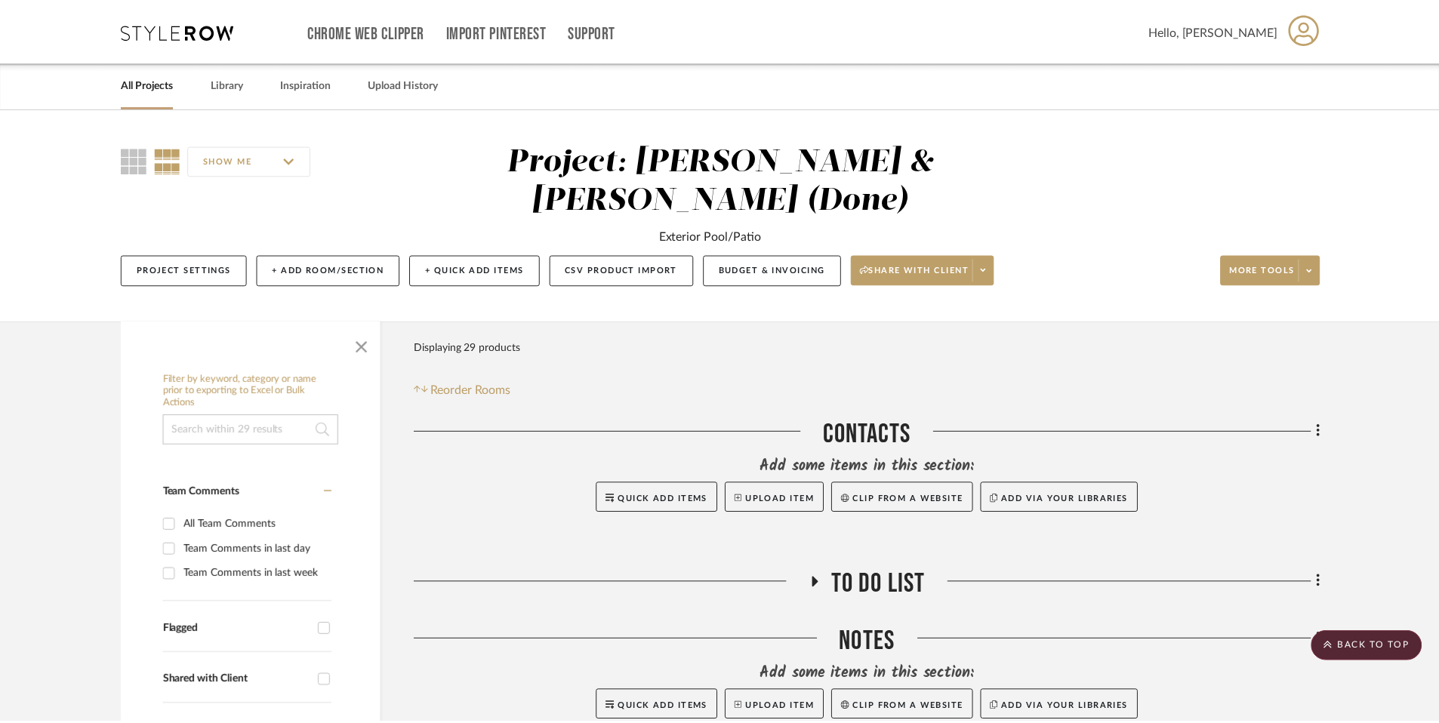
scroll to position [2231, 0]
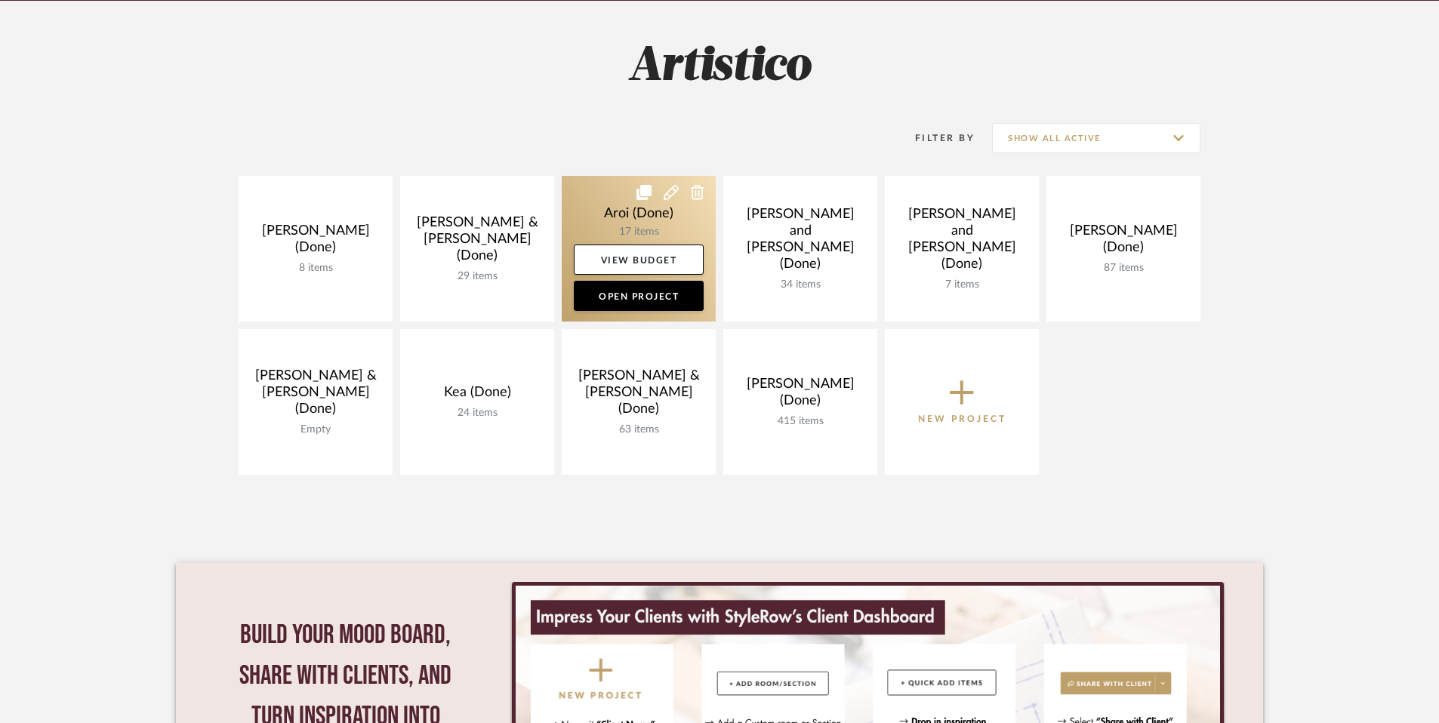
scroll to position [189, 0]
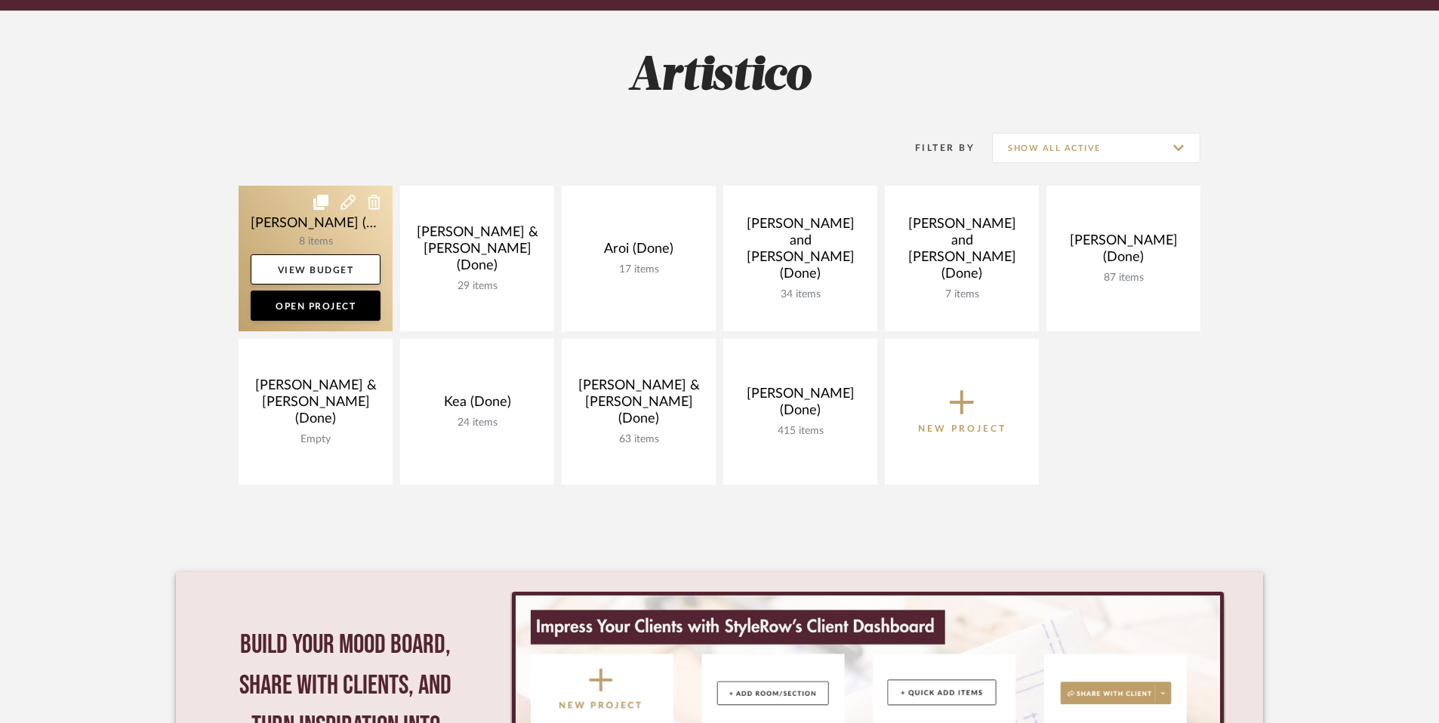
click at [296, 223] on link at bounding box center [316, 259] width 154 height 146
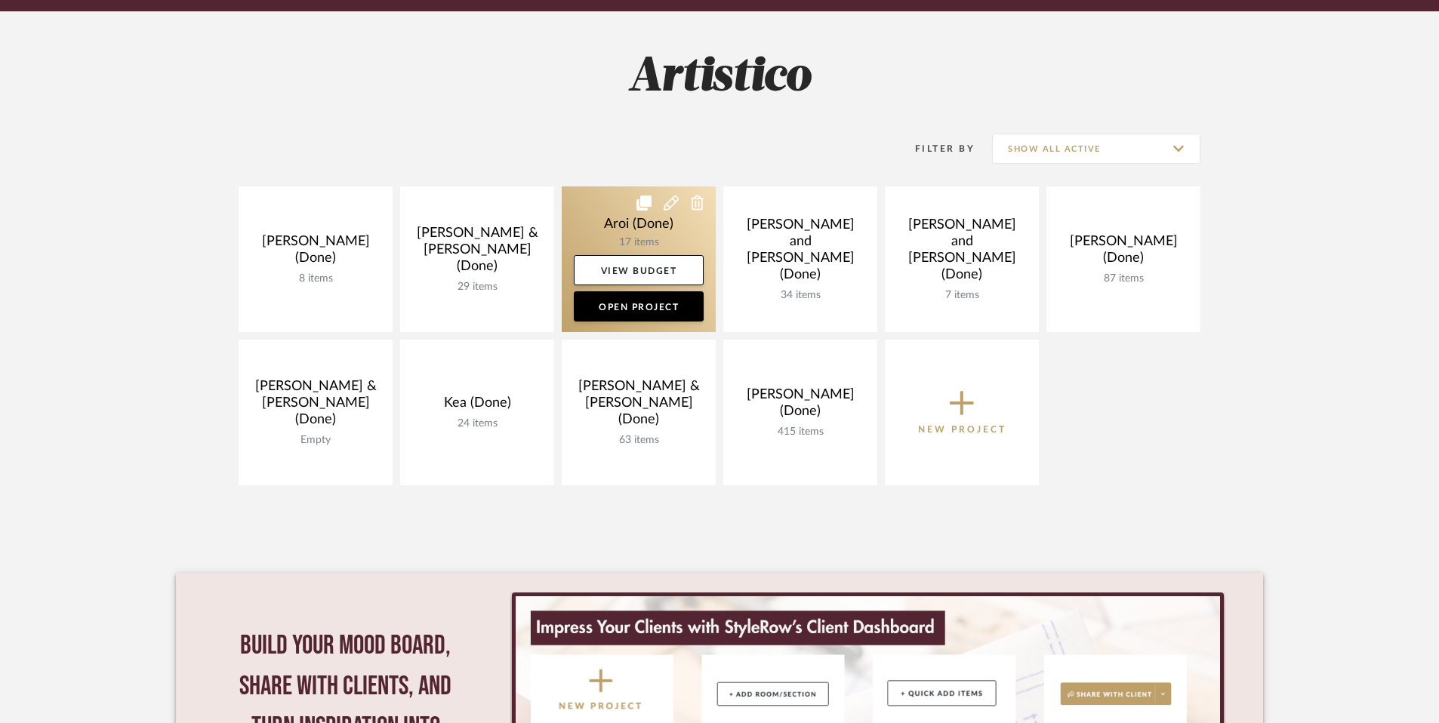
scroll to position [189, 0]
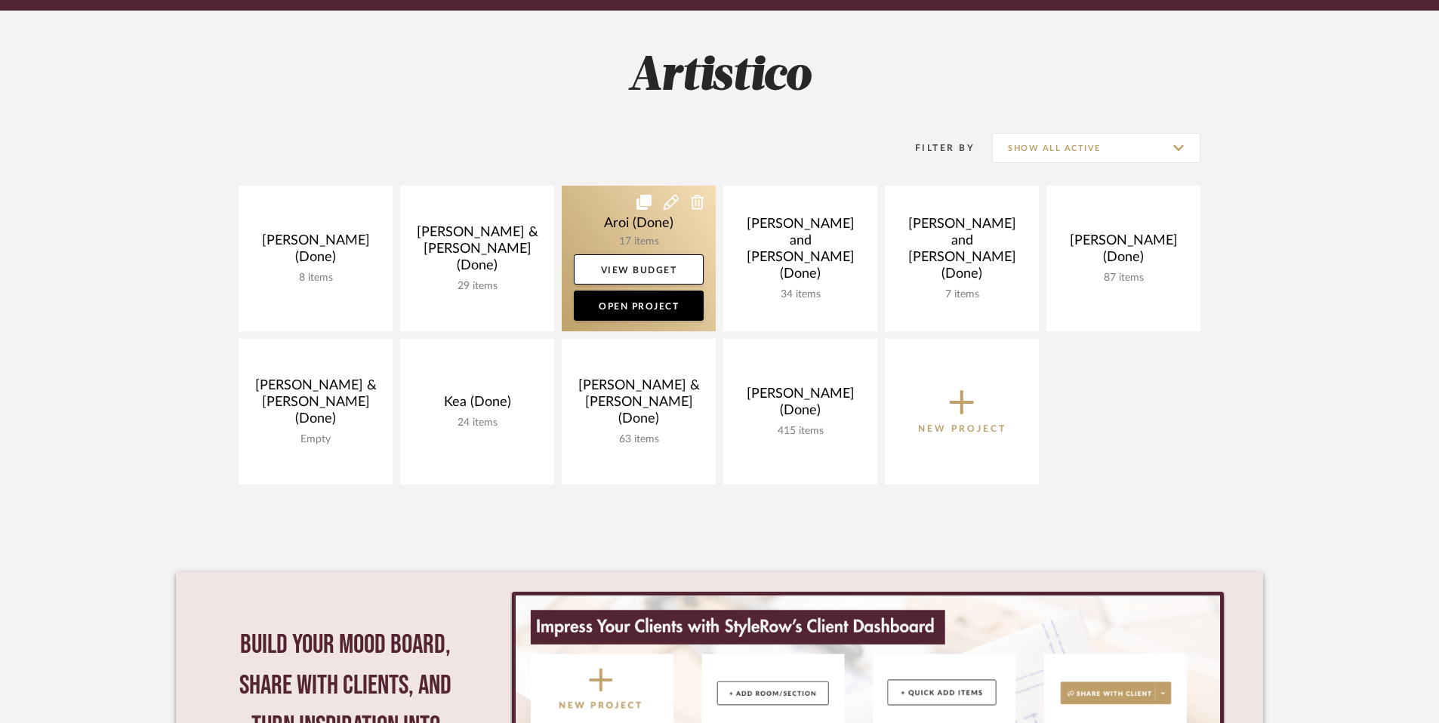
click at [627, 227] on link at bounding box center [639, 259] width 154 height 146
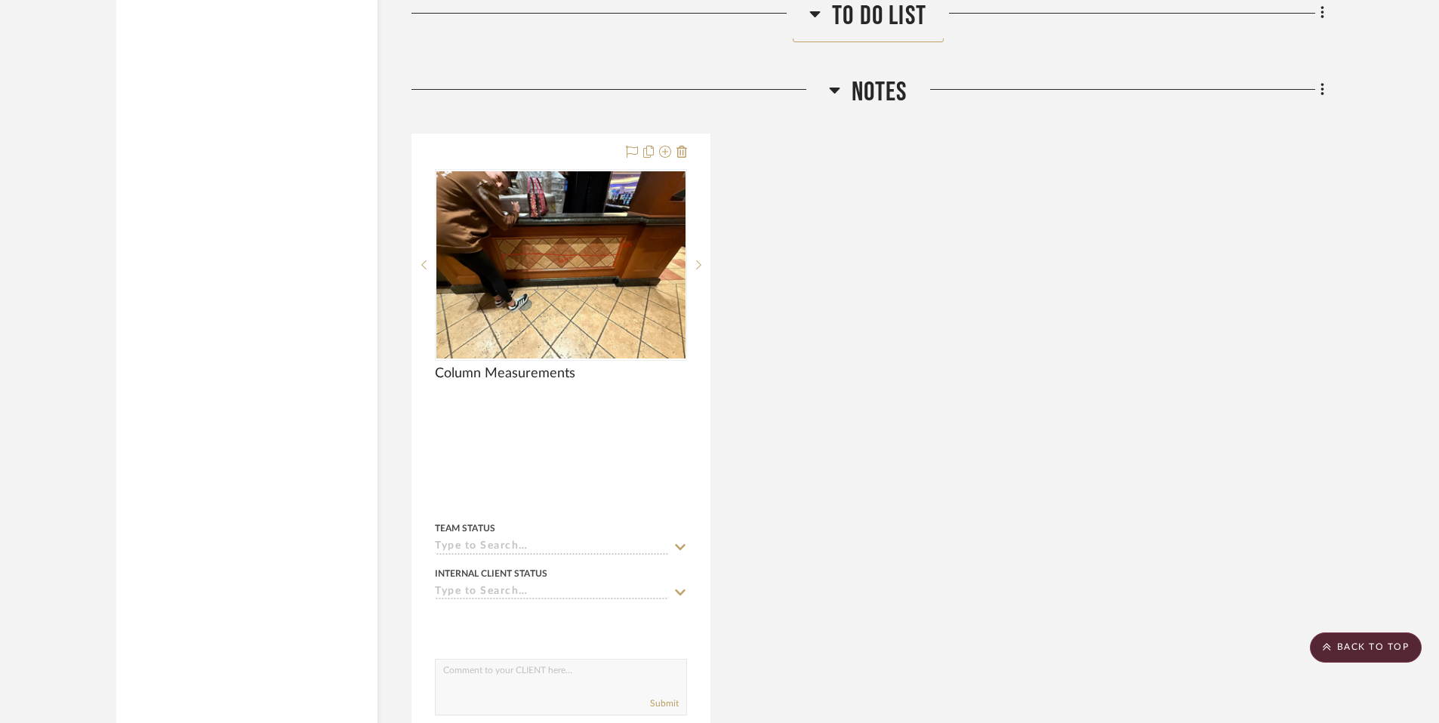
scroll to position [3175, 0]
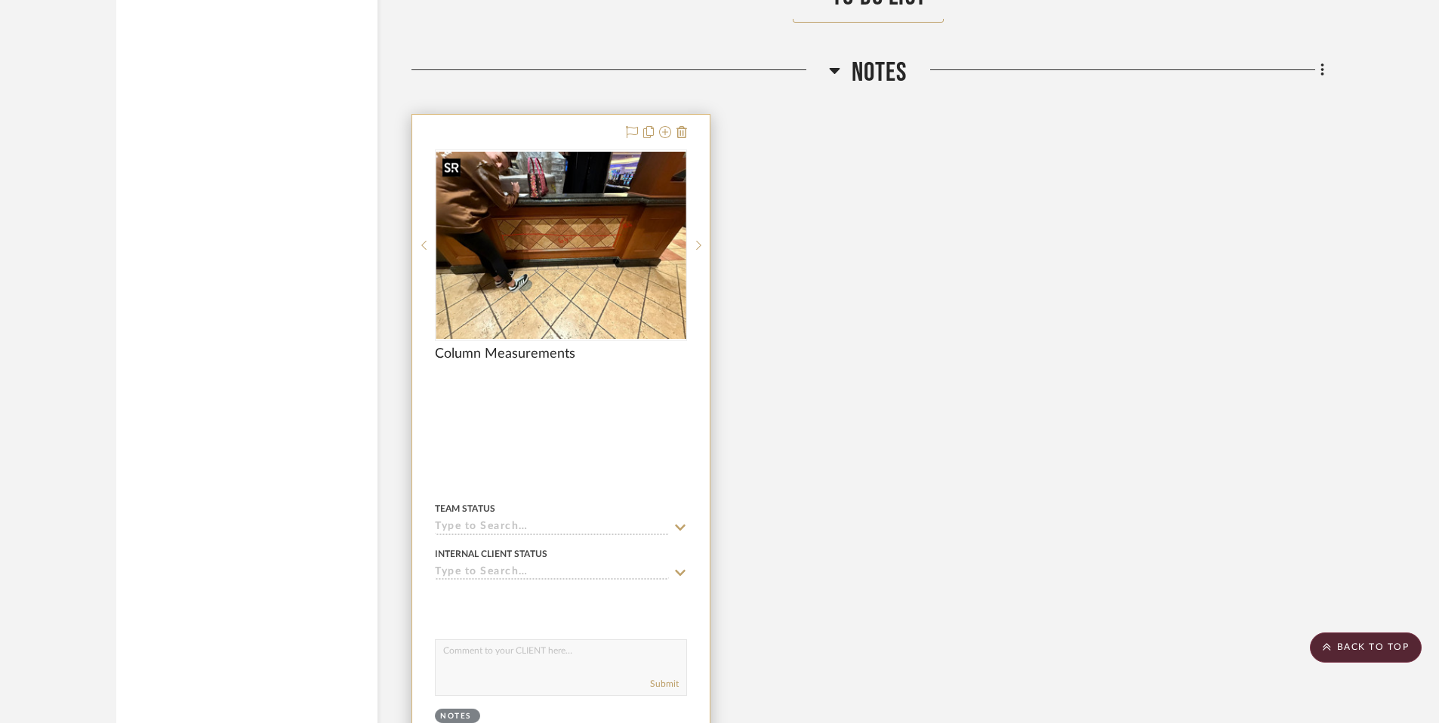
click at [0, 0] on img at bounding box center [0, 0] width 0 height 0
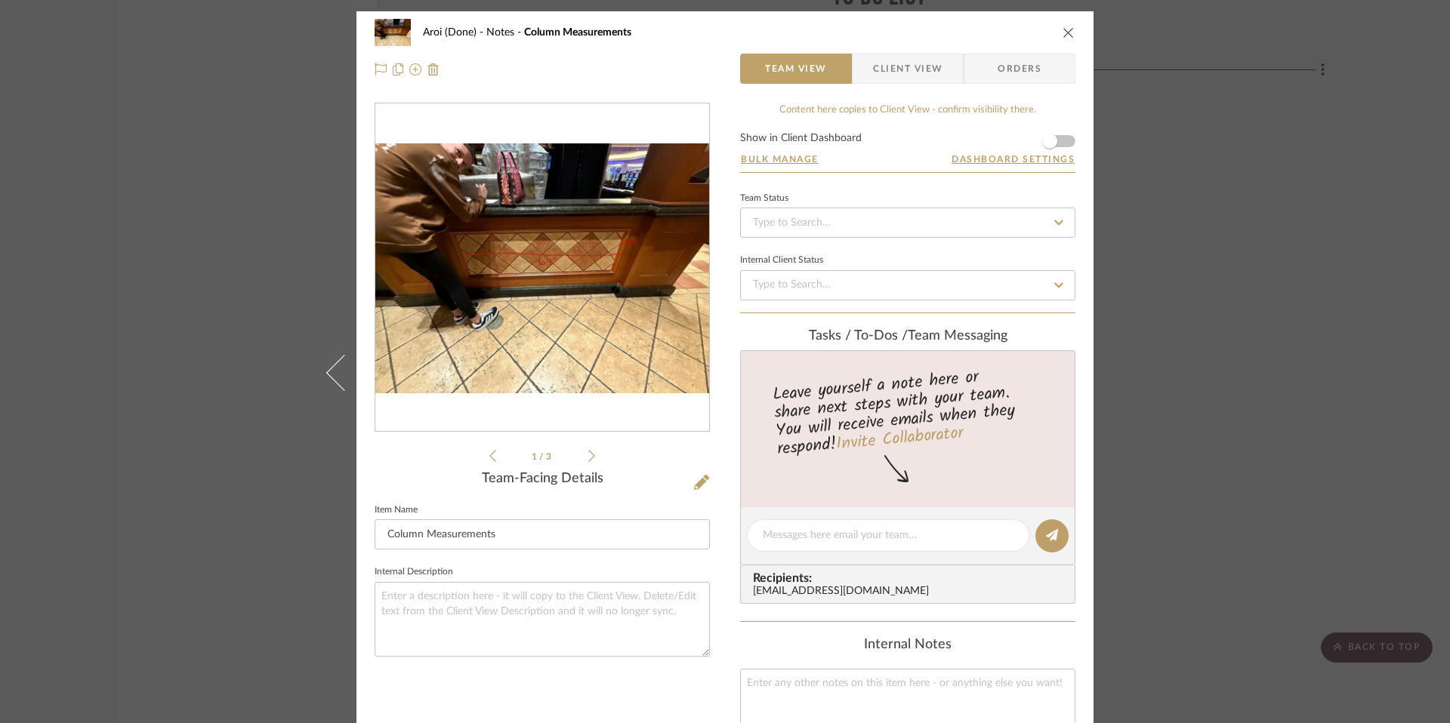
click at [646, 349] on img "0" at bounding box center [542, 268] width 334 height 250
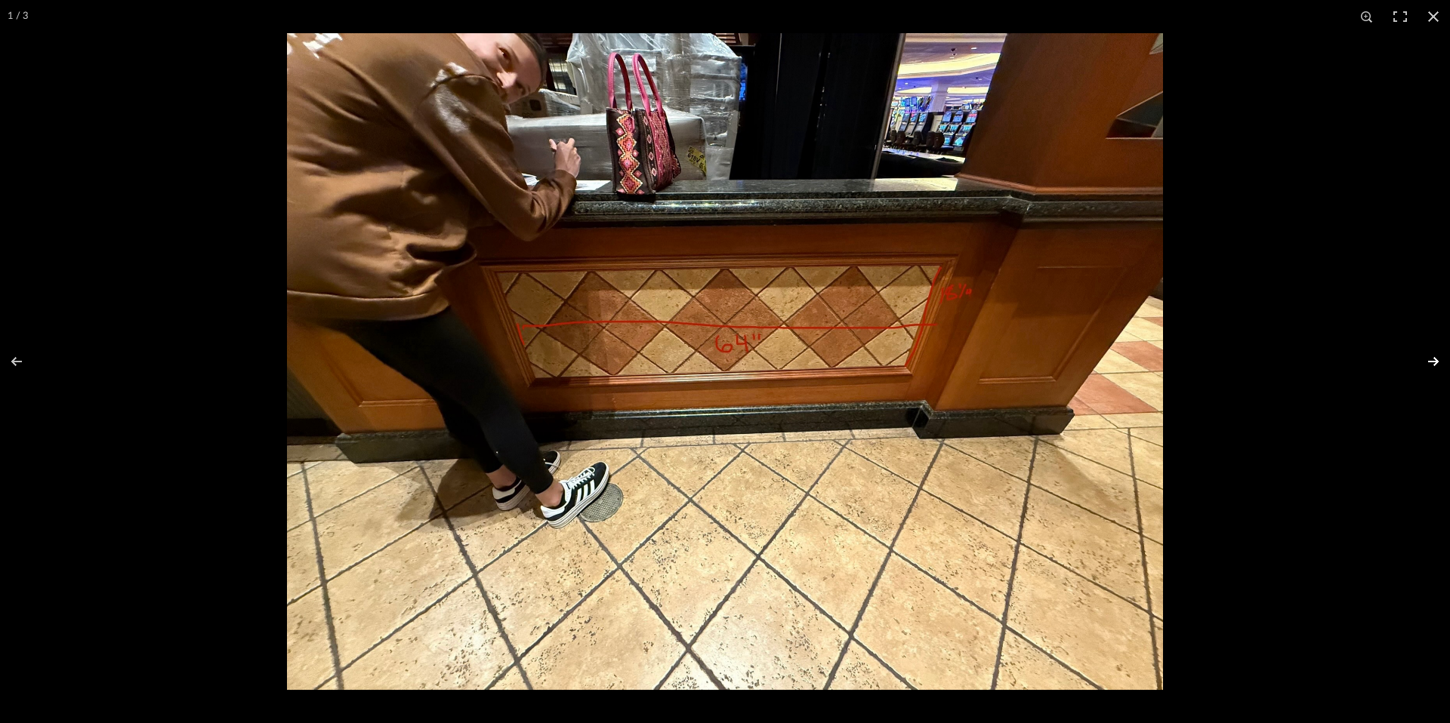
click at [1433, 359] on button at bounding box center [1423, 362] width 53 height 76
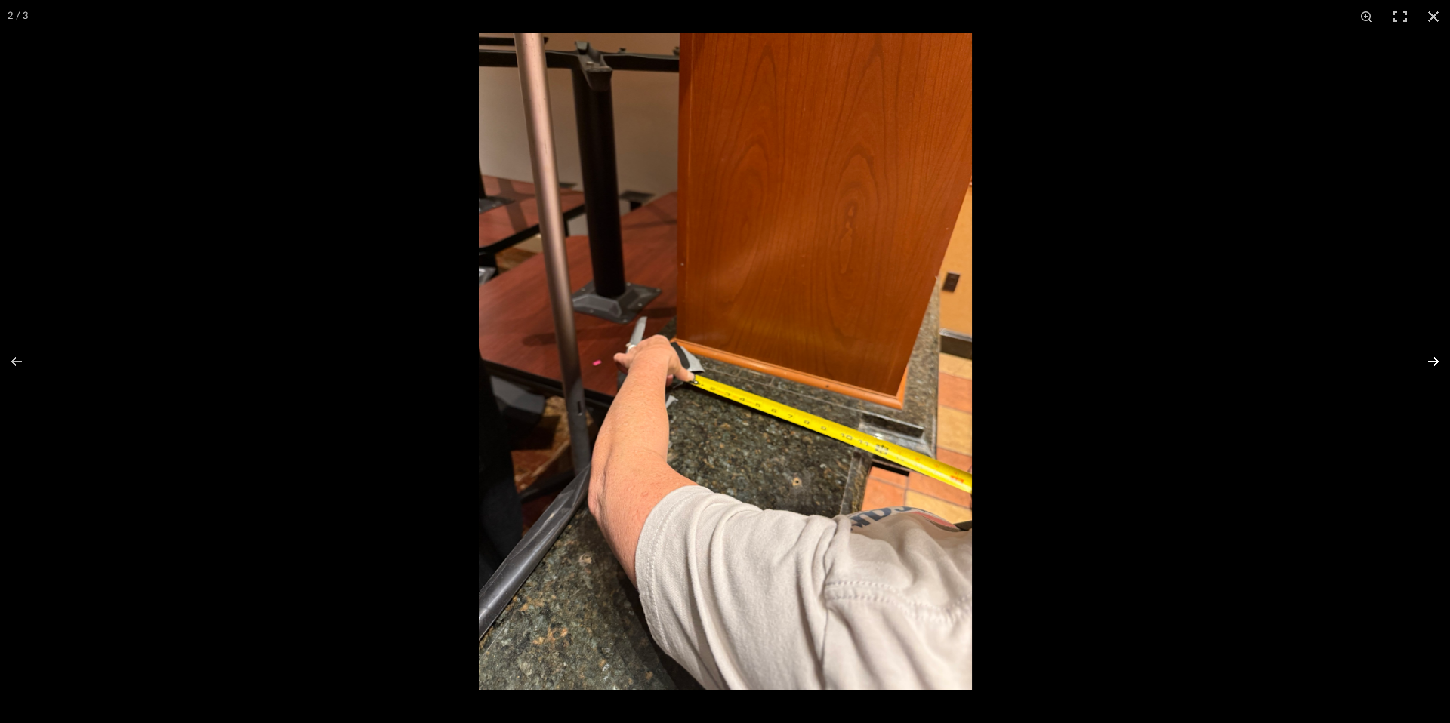
click at [1432, 363] on button at bounding box center [1423, 362] width 53 height 76
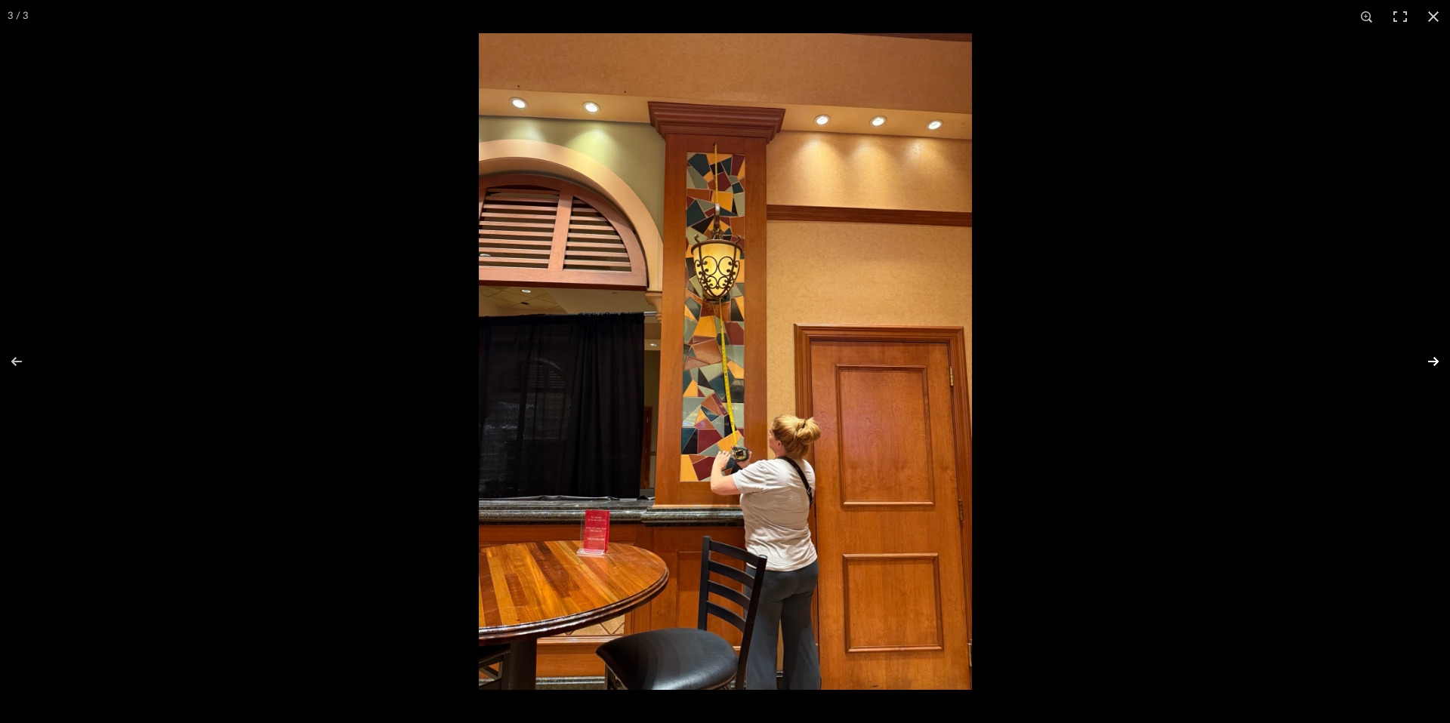
click at [1435, 365] on button at bounding box center [1423, 362] width 53 height 76
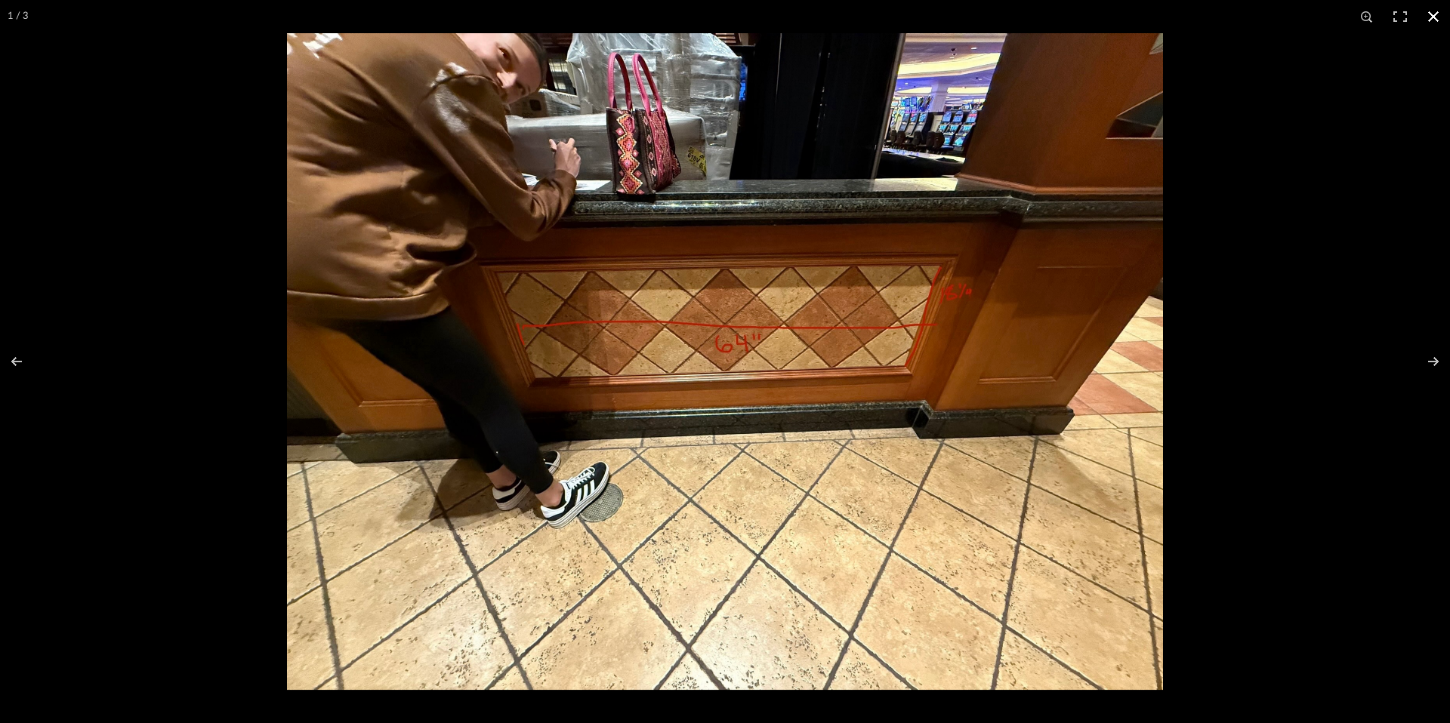
click at [112, 94] on div at bounding box center [725, 361] width 1450 height 723
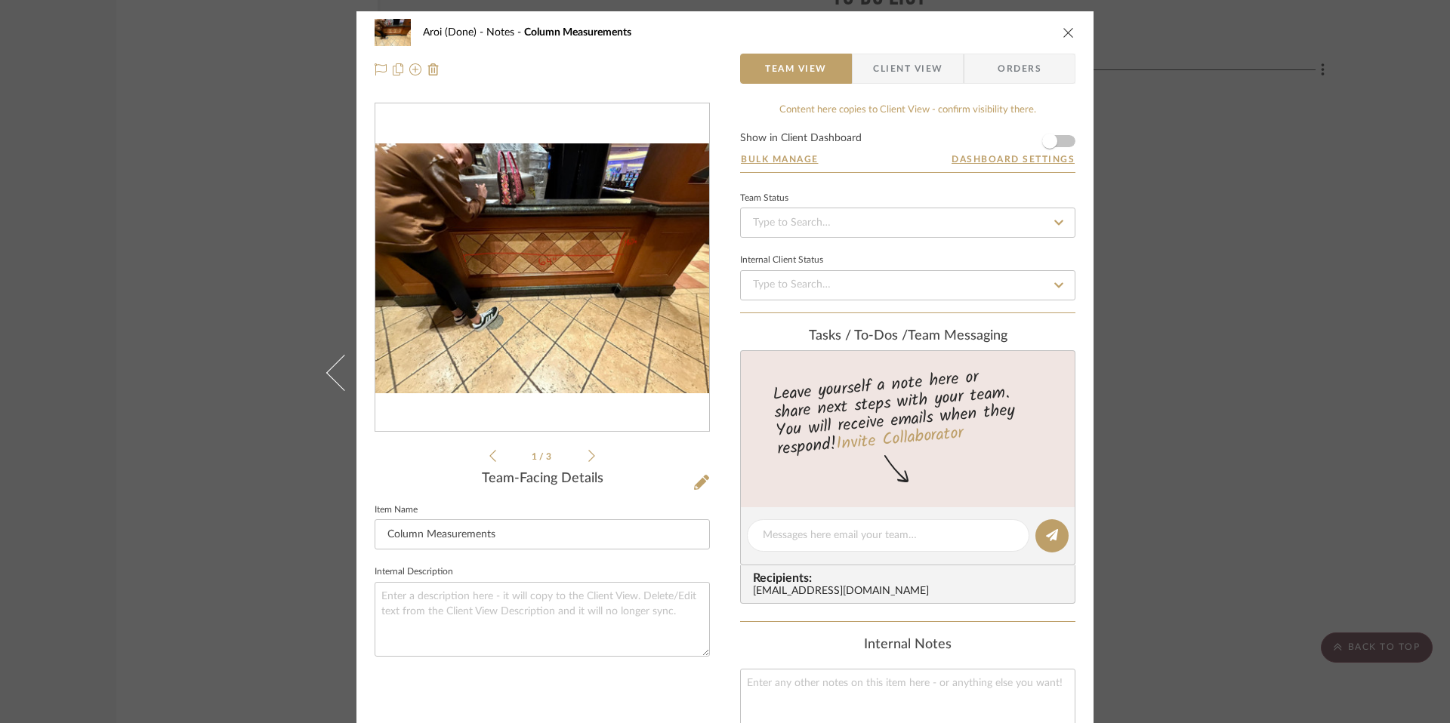
click at [1227, 204] on div "Aroi (Done) Notes Column Measurements Team View Client View Orders 1 / 3 Team-F…" at bounding box center [725, 361] width 1450 height 723
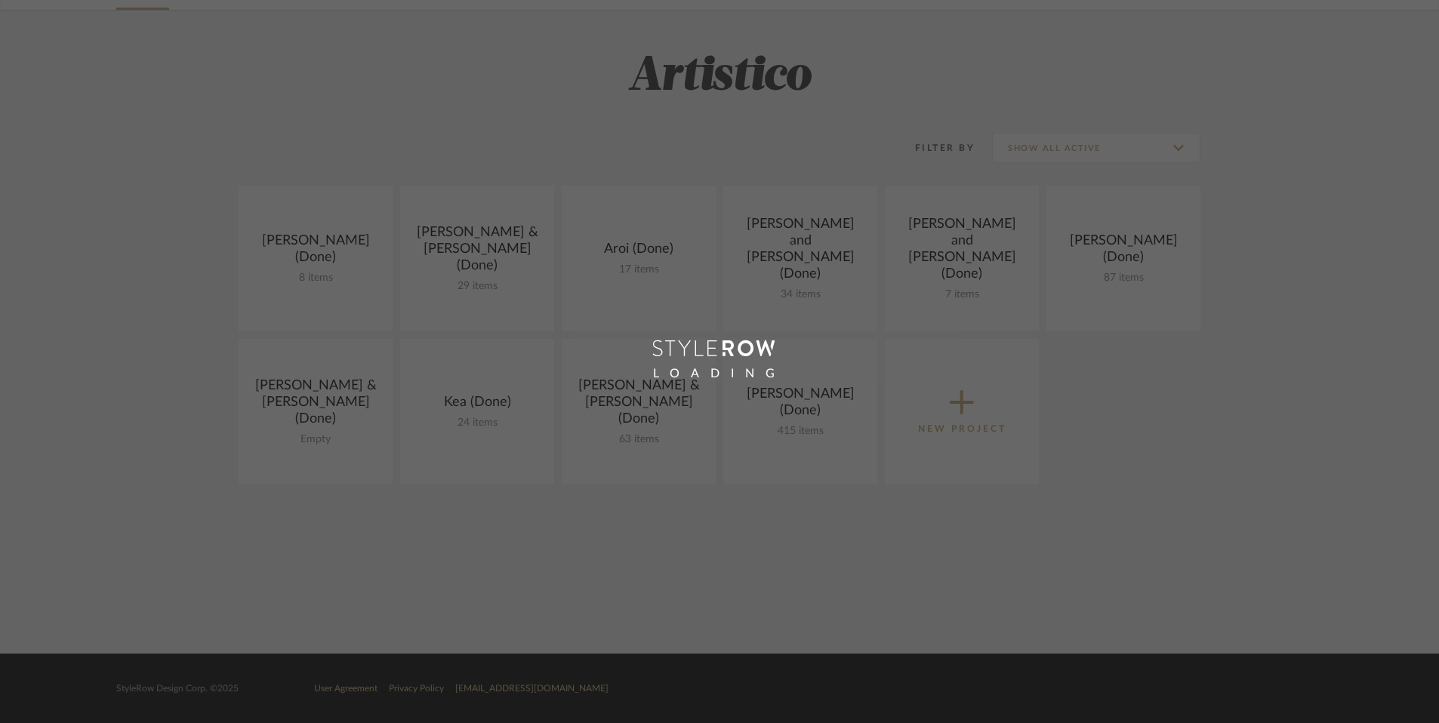
scroll to position [279, 0]
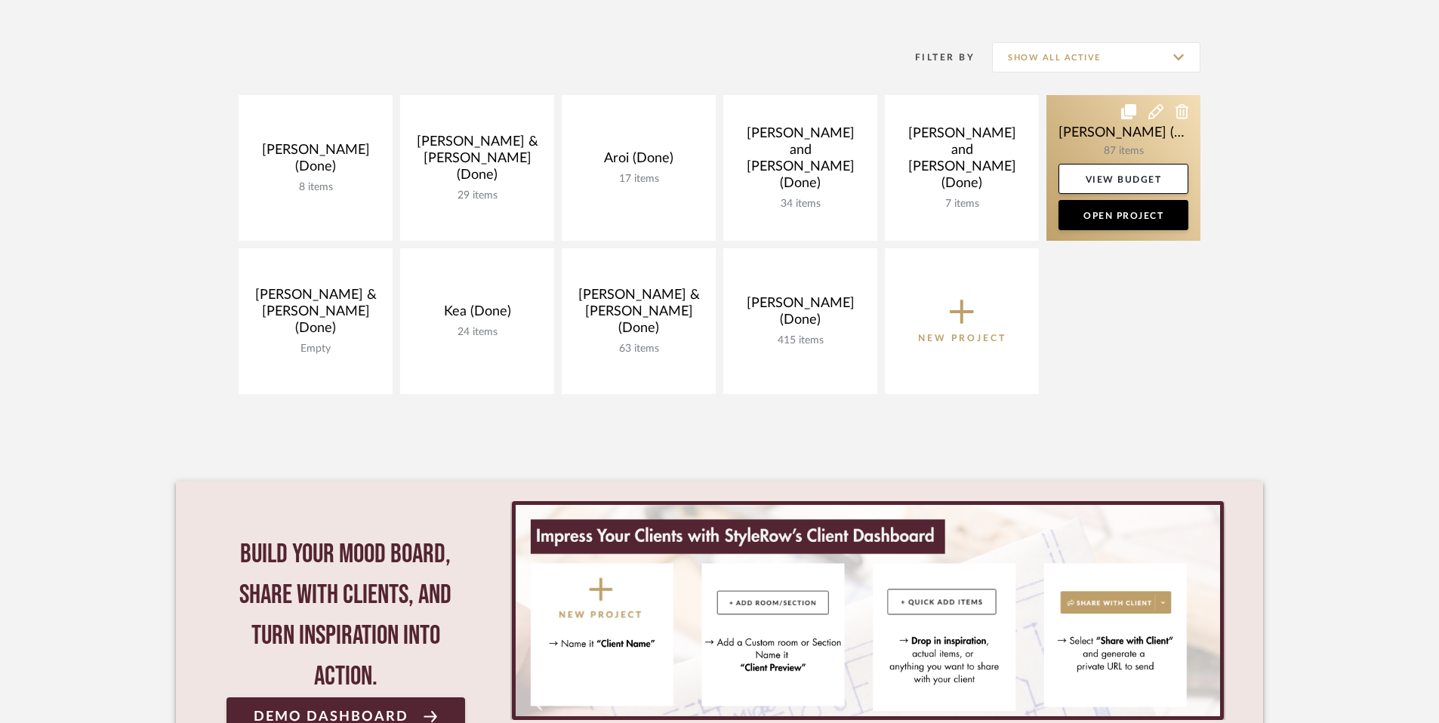
click at [1119, 137] on link at bounding box center [1123, 168] width 154 height 146
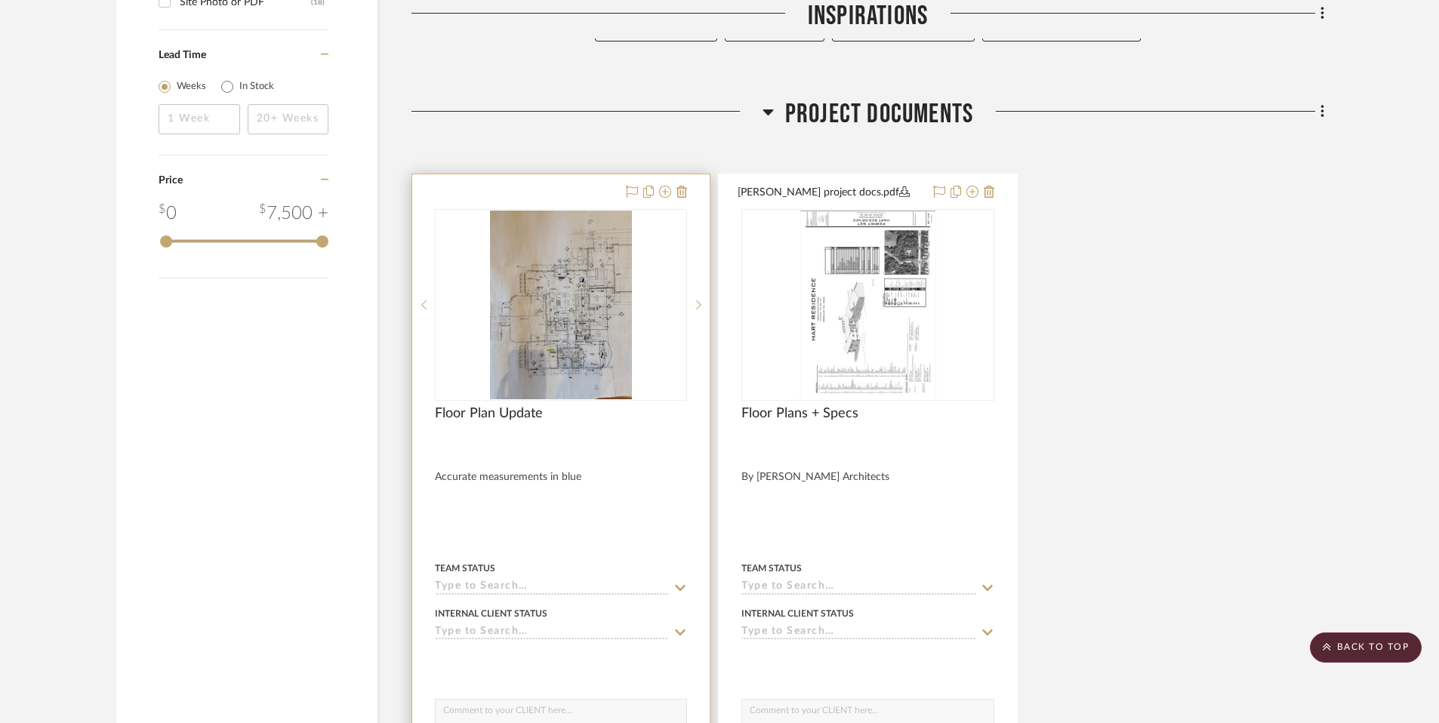
scroll to position [2020, 0]
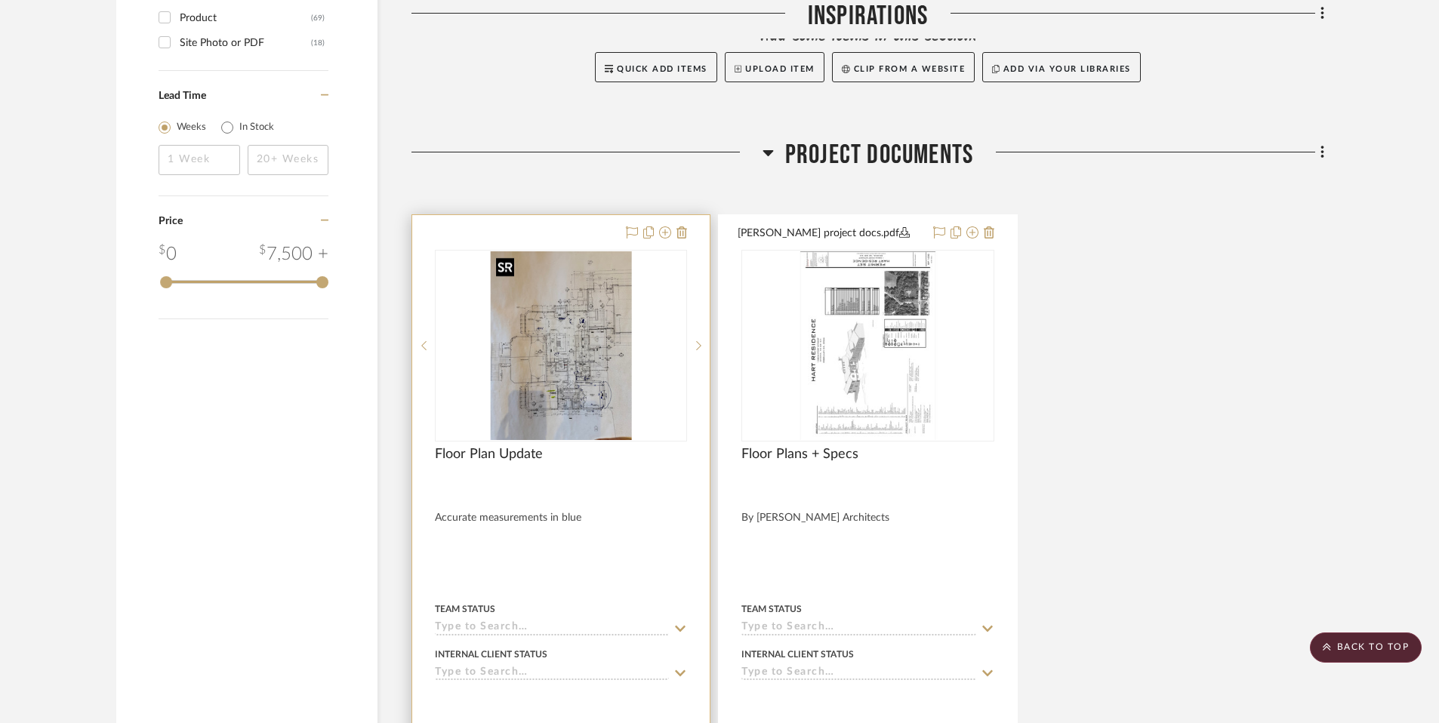
click at [0, 0] on img at bounding box center [0, 0] width 0 height 0
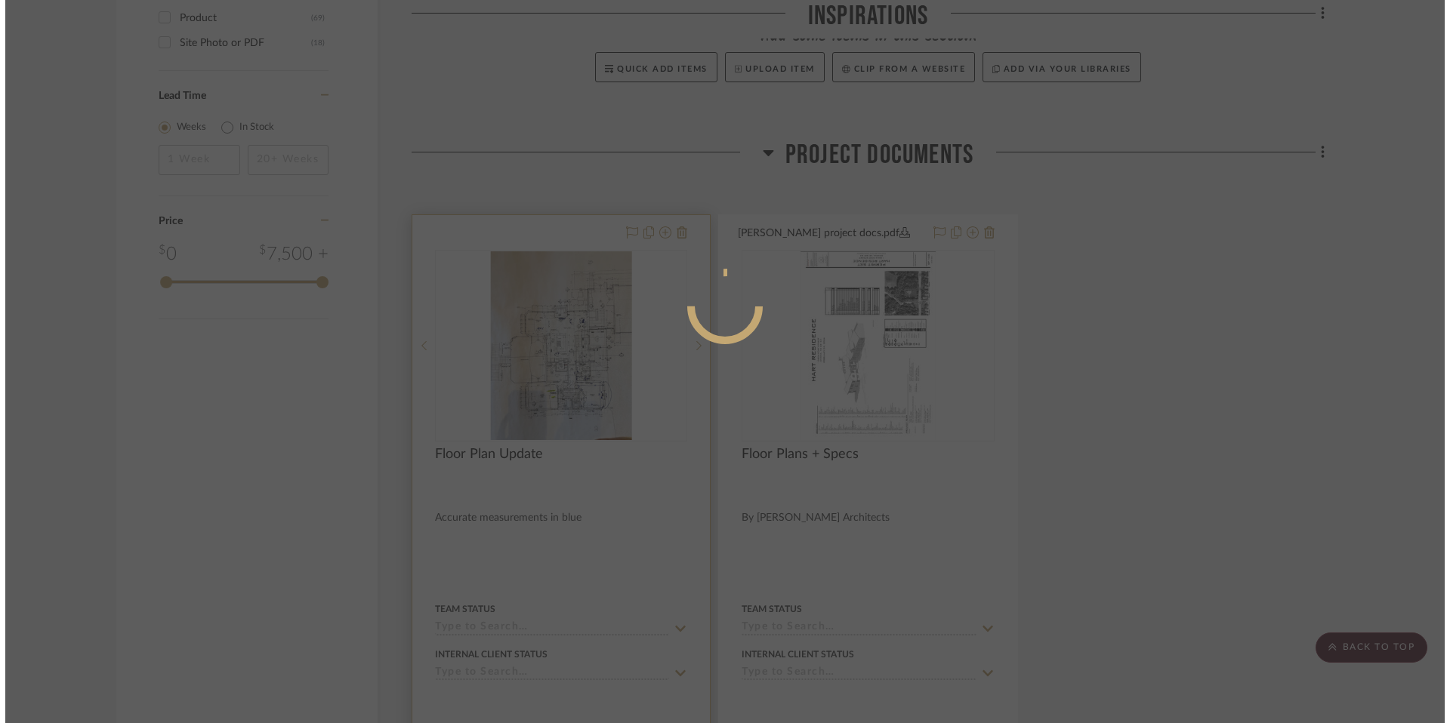
scroll to position [0, 0]
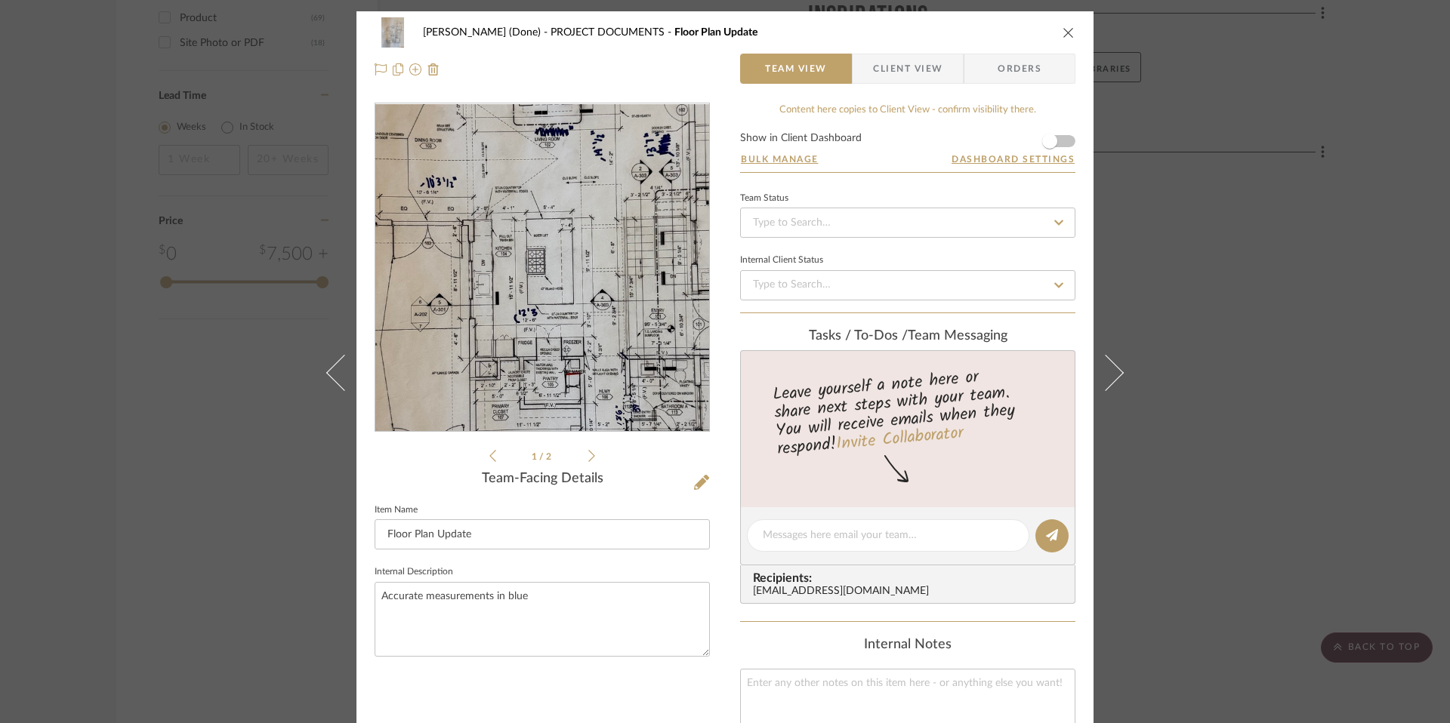
click at [538, 285] on img "0" at bounding box center [542, 268] width 246 height 328
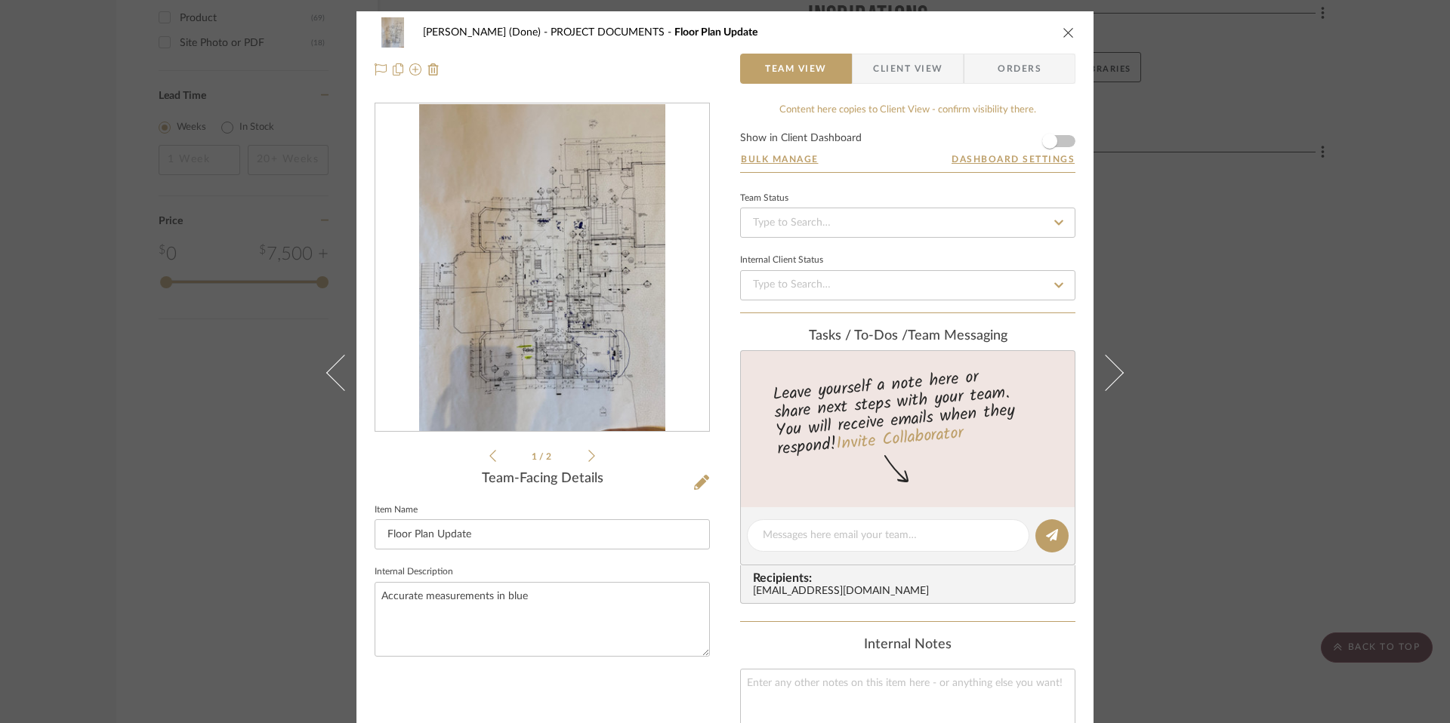
click at [604, 347] on img "0" at bounding box center [542, 268] width 246 height 328
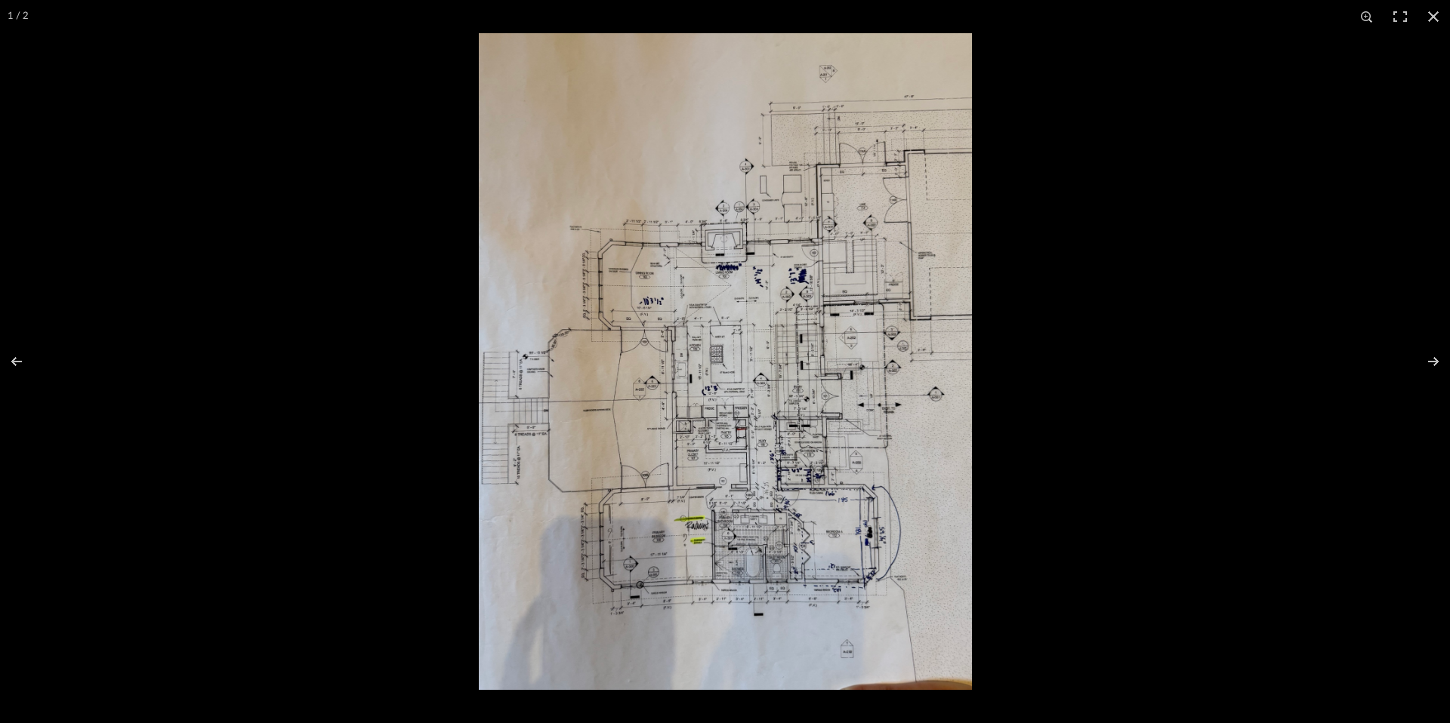
click at [615, 350] on img at bounding box center [725, 361] width 493 height 657
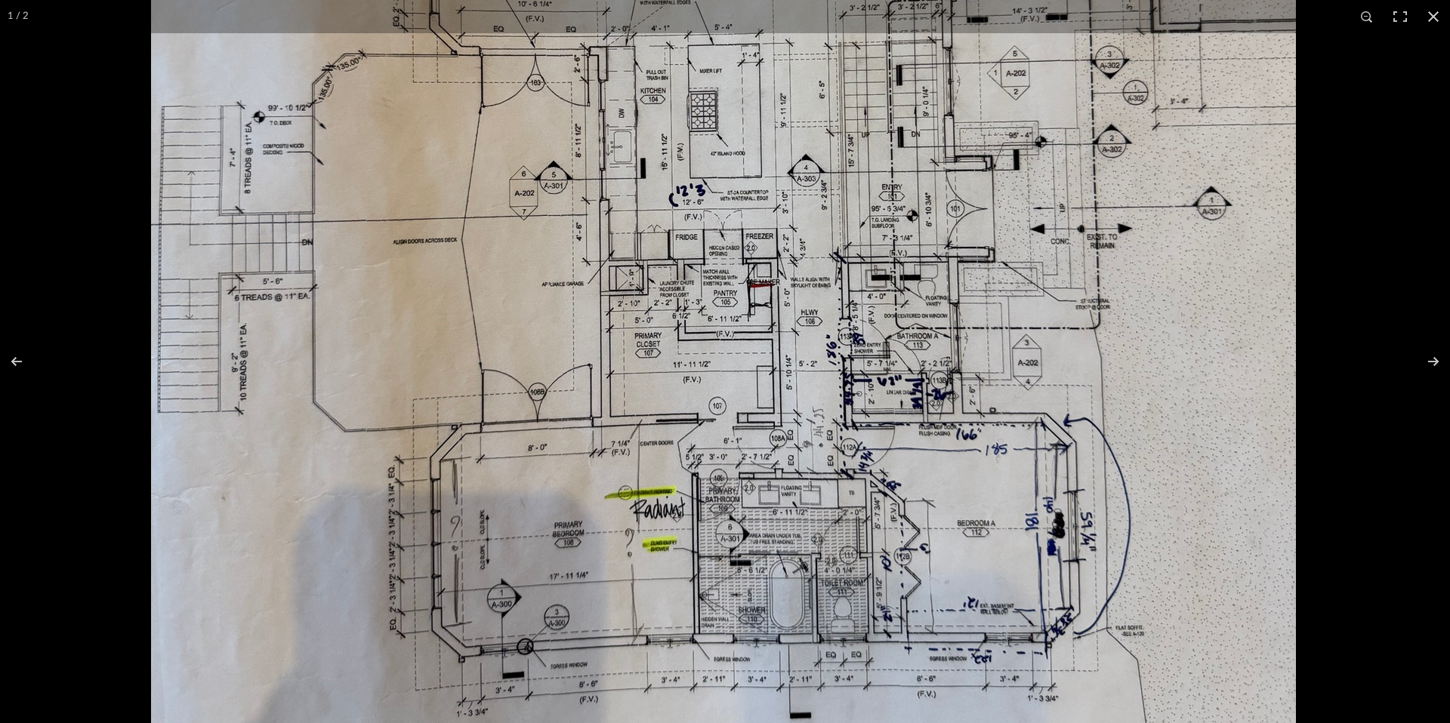
click at [820, 225] on img at bounding box center [723, 128] width 1145 height 1525
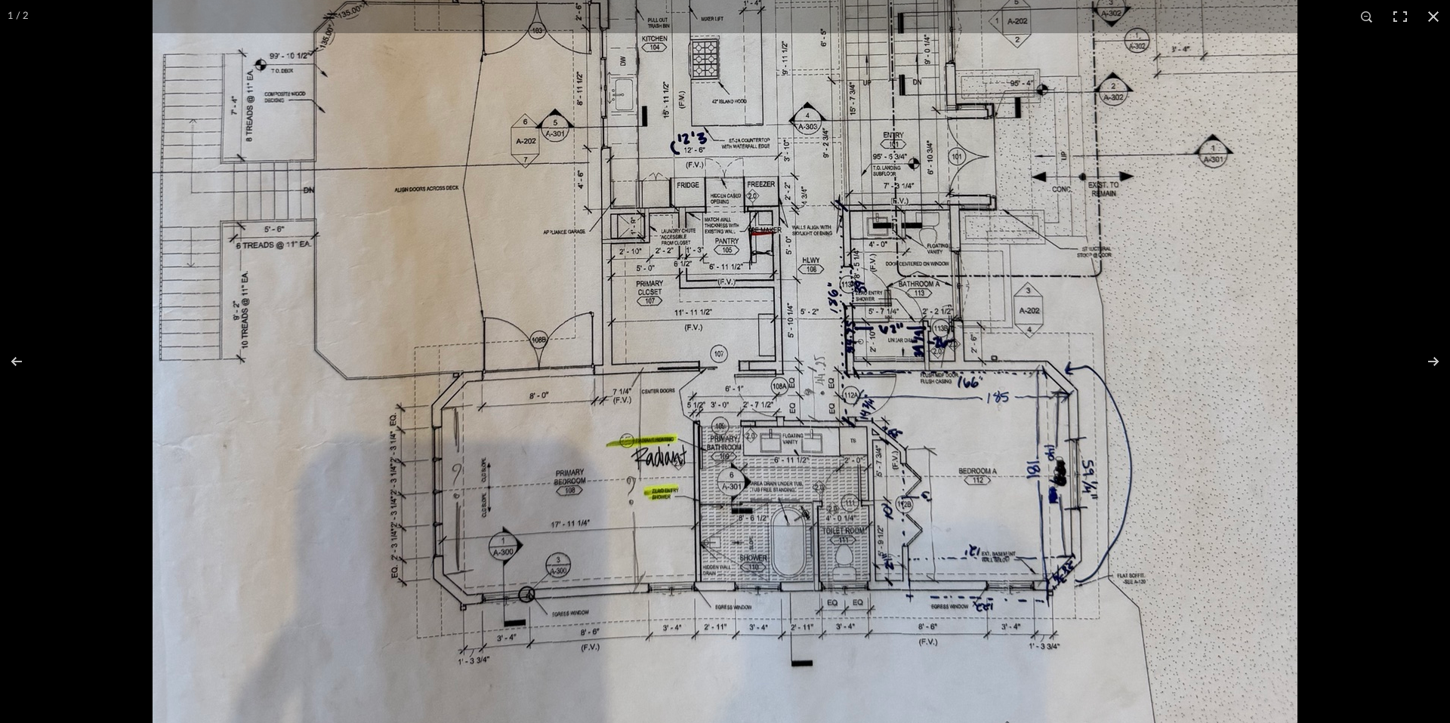
click at [834, 308] on img at bounding box center [725, 76] width 1145 height 1525
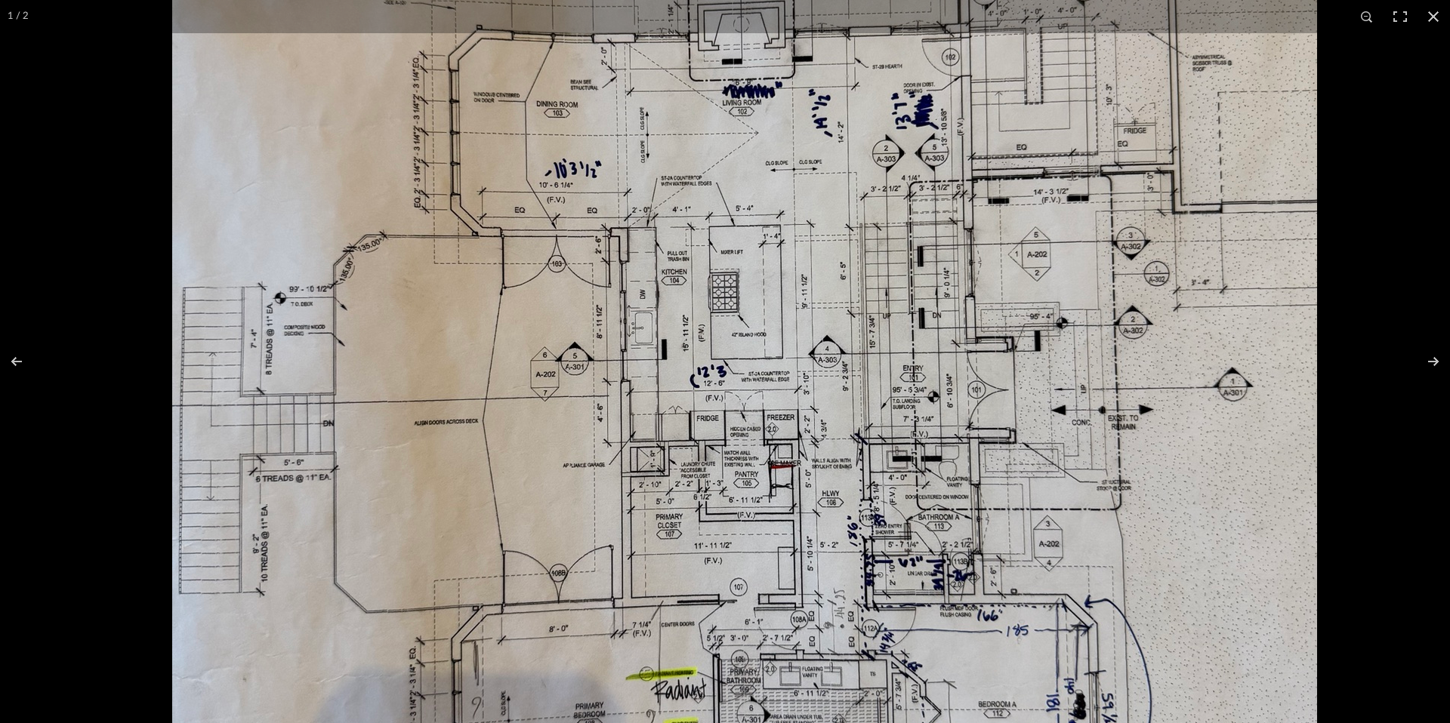
click at [895, 527] on img at bounding box center [744, 309] width 1145 height 1525
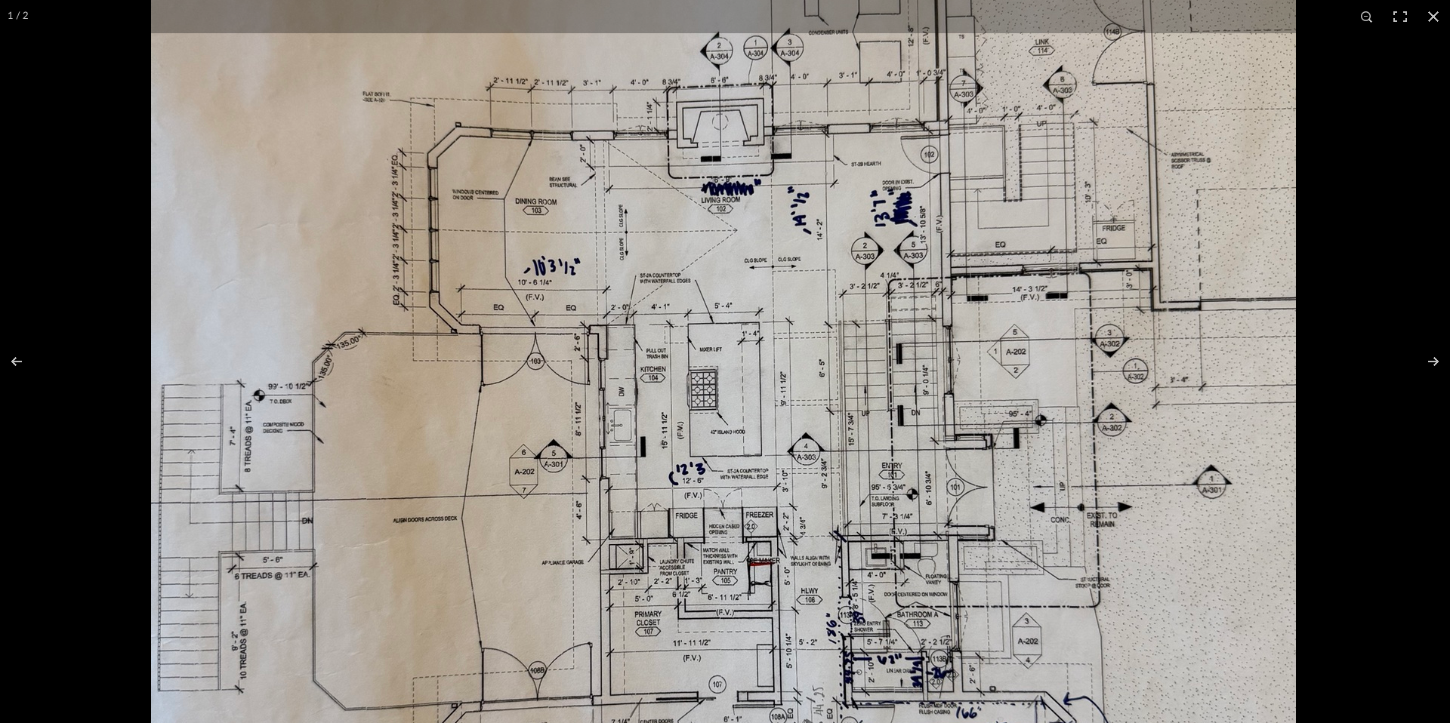
click at [858, 501] on img at bounding box center [723, 406] width 1145 height 1525
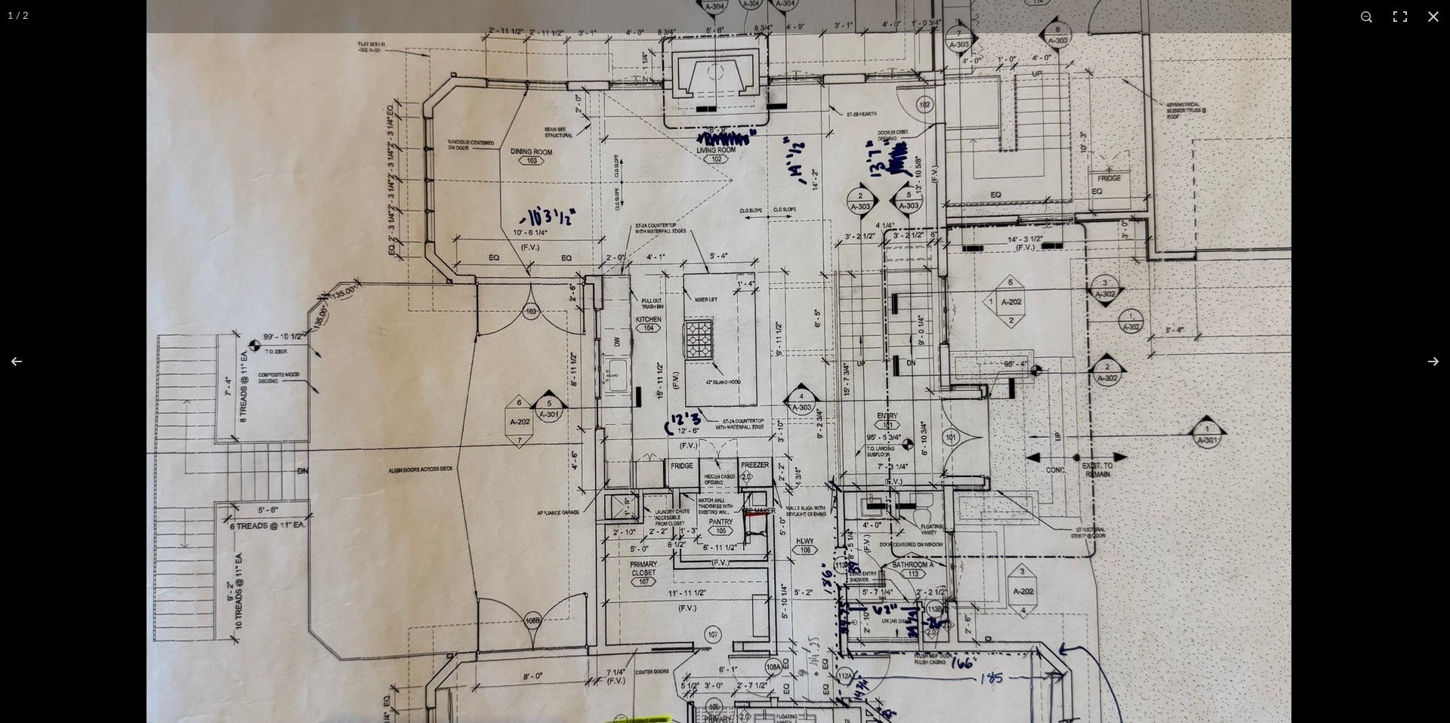
click at [694, 385] on img at bounding box center [718, 357] width 1145 height 1525
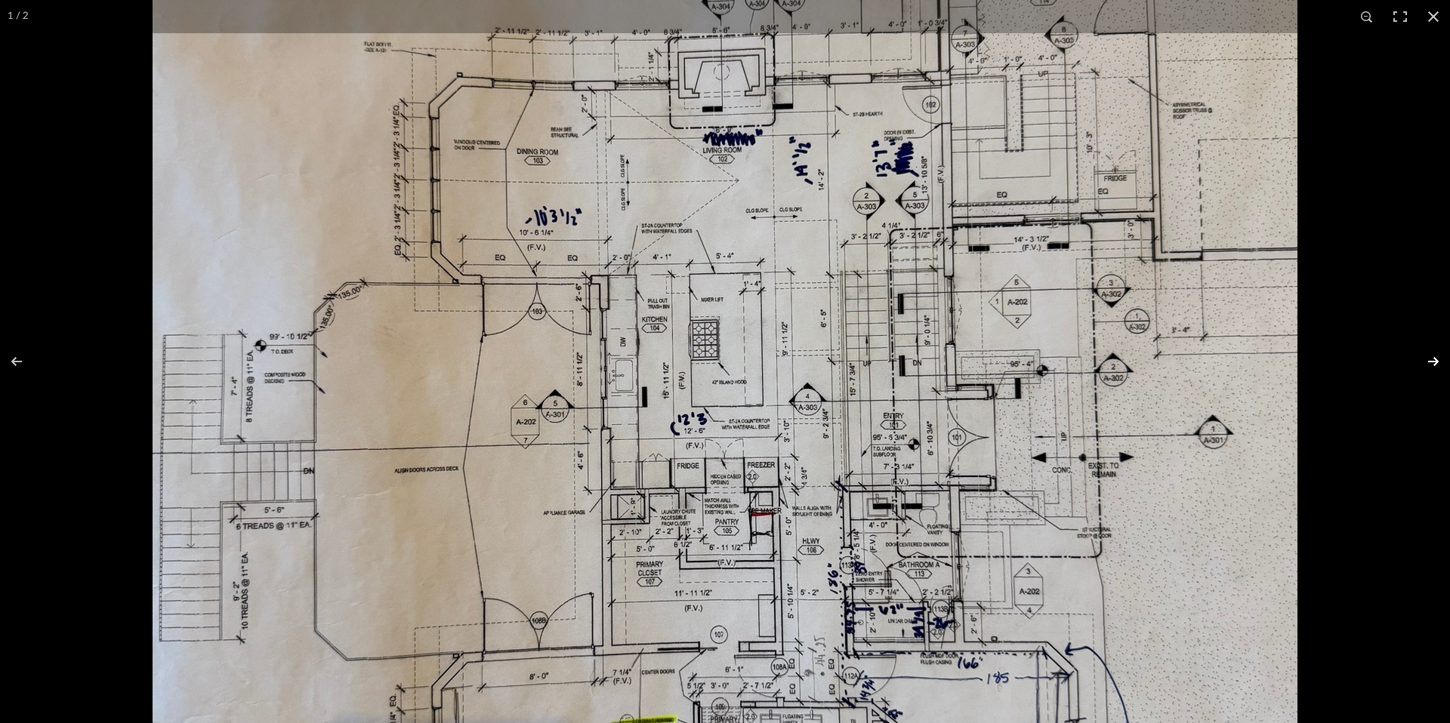
click at [1430, 365] on button at bounding box center [1423, 362] width 53 height 76
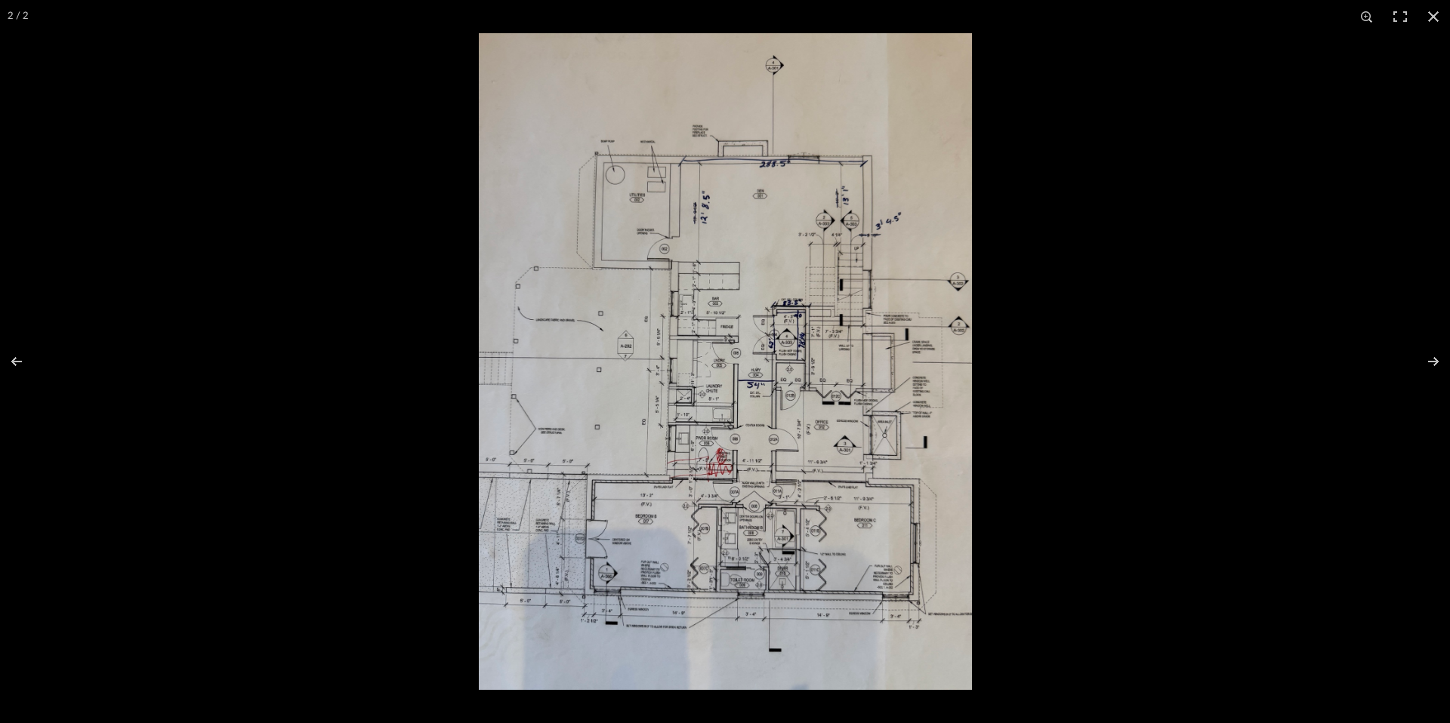
click at [732, 376] on img at bounding box center [725, 361] width 493 height 657
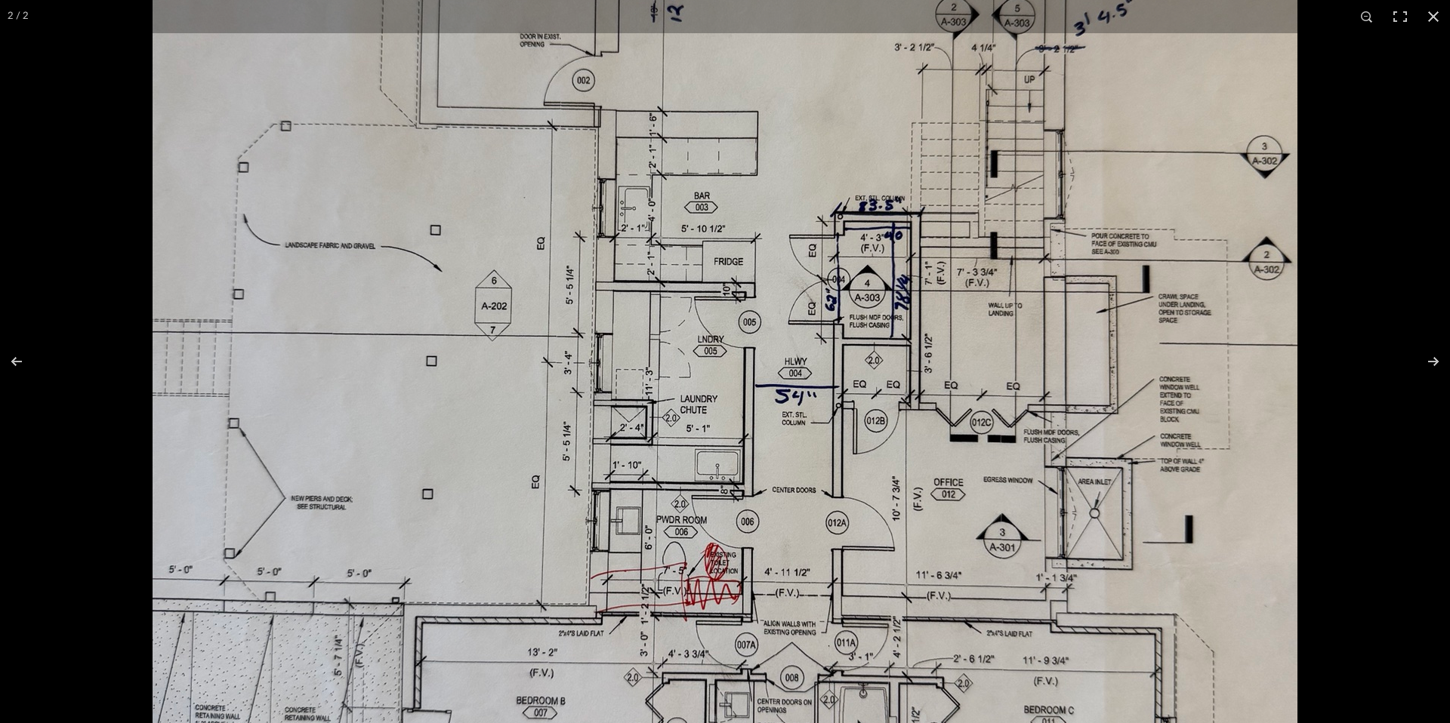
click at [797, 381] on img at bounding box center [725, 341] width 1145 height 1525
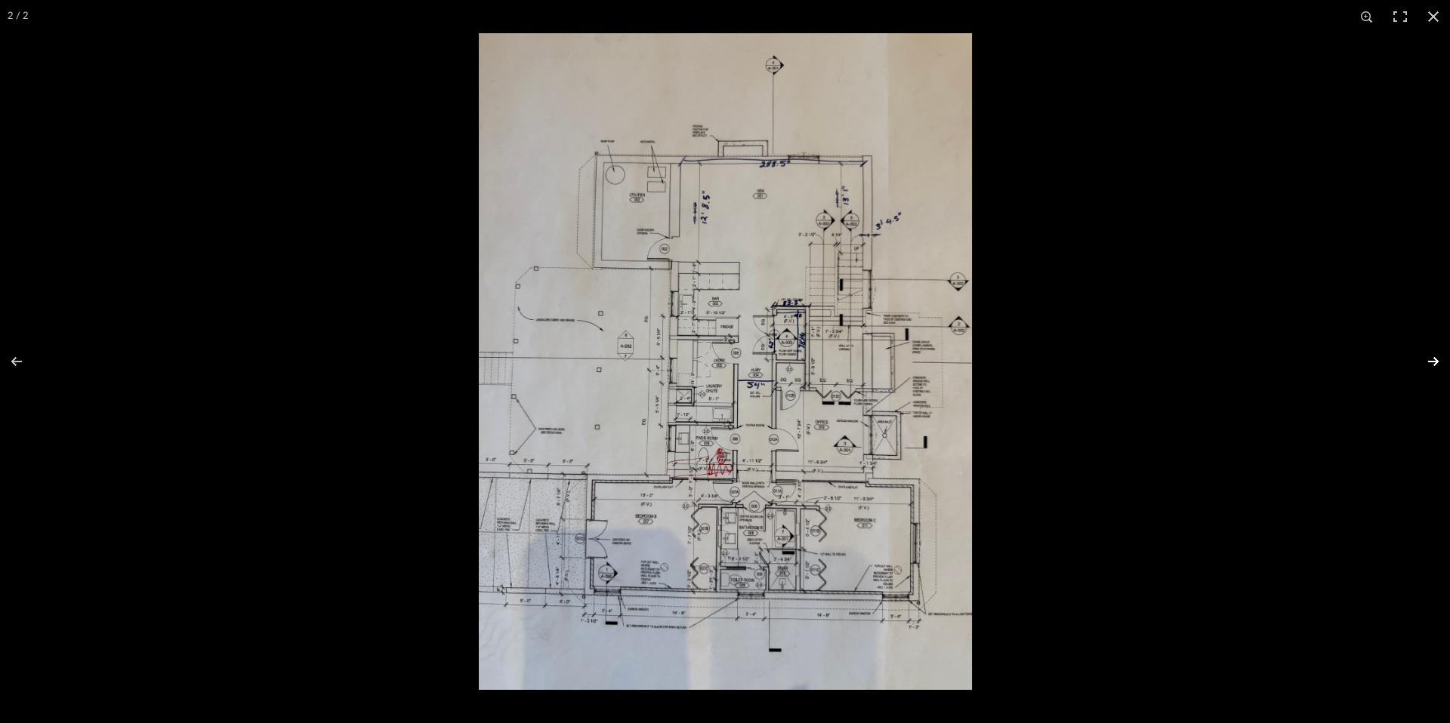
click at [1436, 360] on button at bounding box center [1423, 362] width 53 height 76
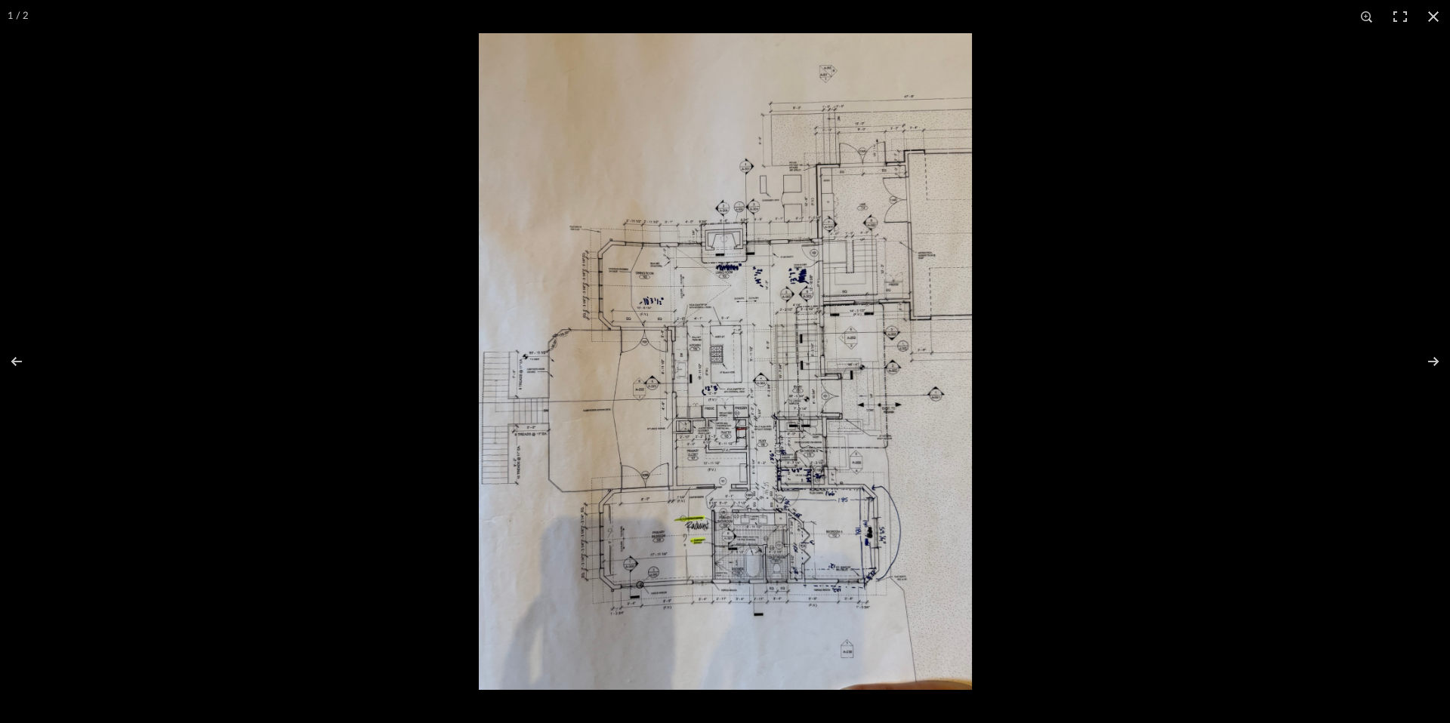
click at [777, 409] on img at bounding box center [725, 361] width 493 height 657
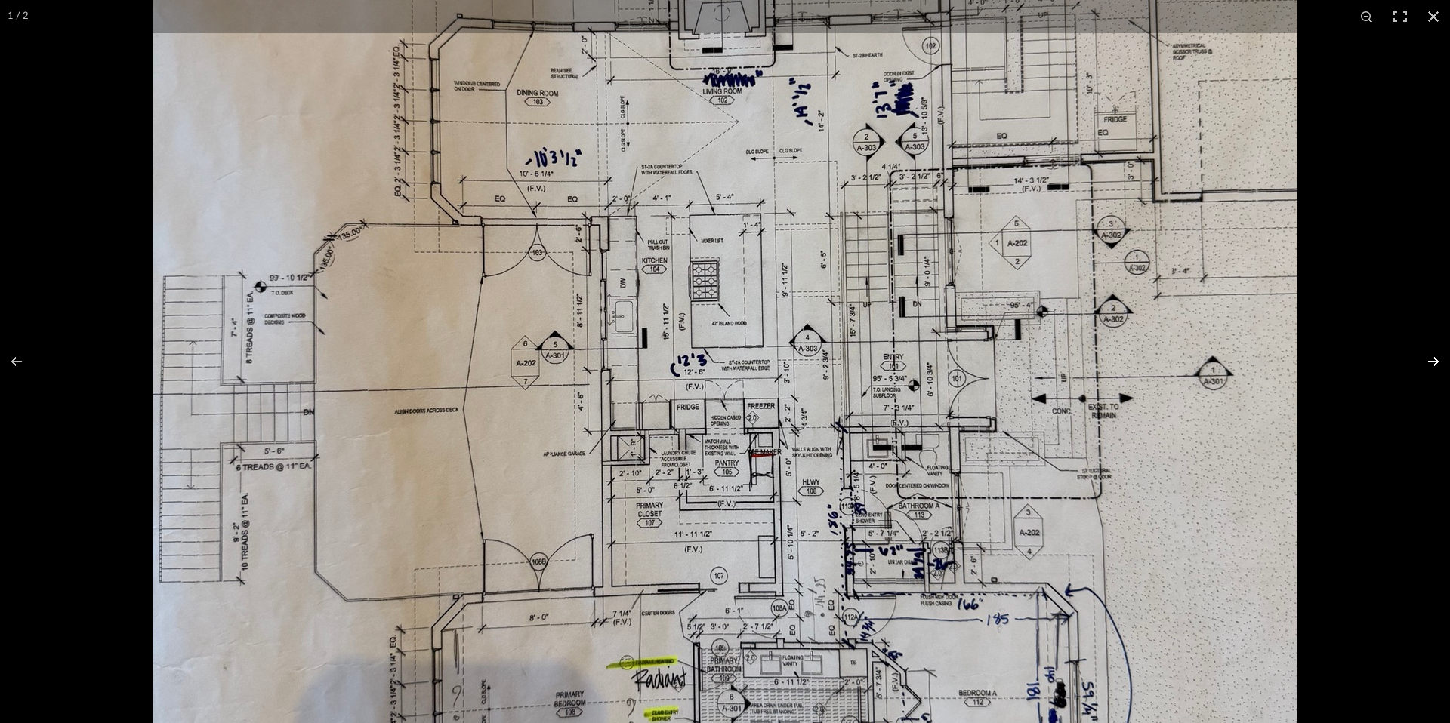
click at [1429, 359] on button at bounding box center [1423, 362] width 53 height 76
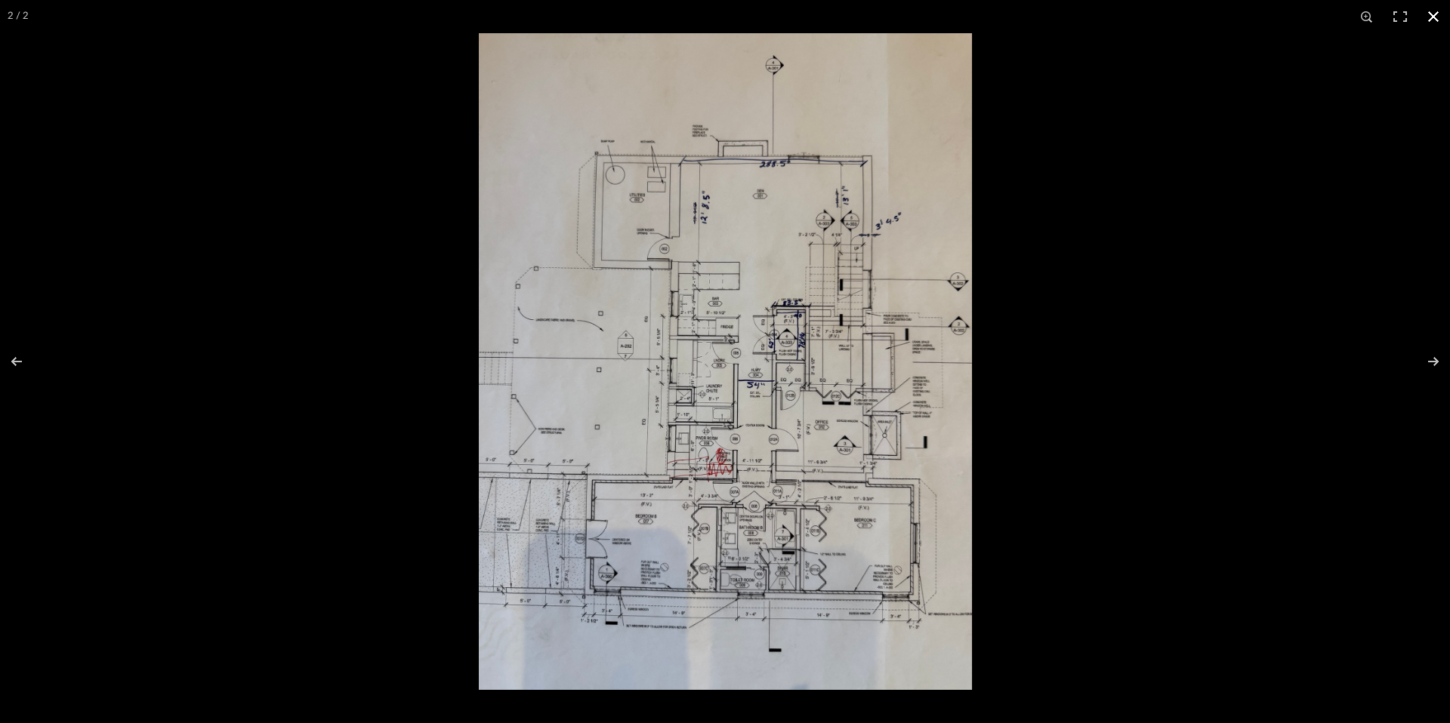
click at [1211, 364] on div at bounding box center [1204, 394] width 1450 height 723
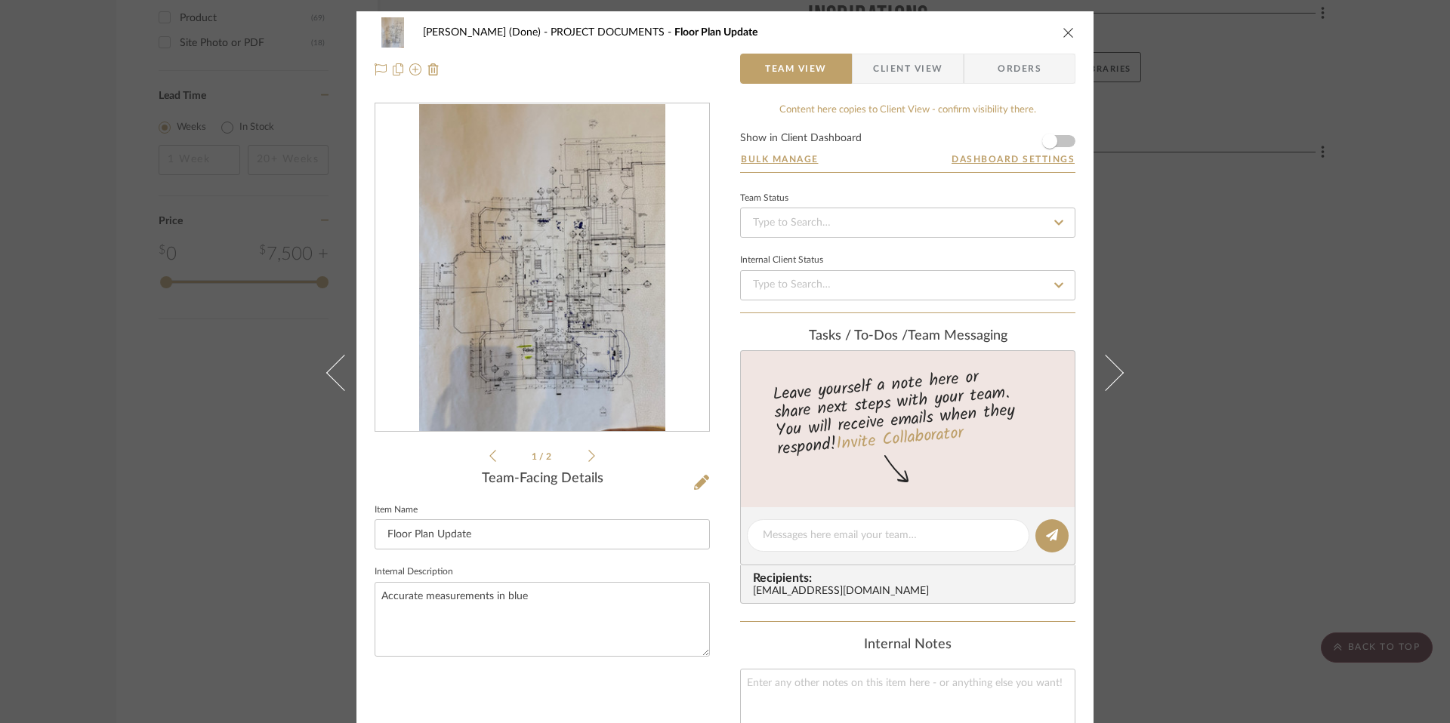
click at [1259, 377] on div "[PERSON_NAME] (Done) PROJECT DOCUMENTS Floor Plan Update Team View Client View …" at bounding box center [725, 361] width 1450 height 723
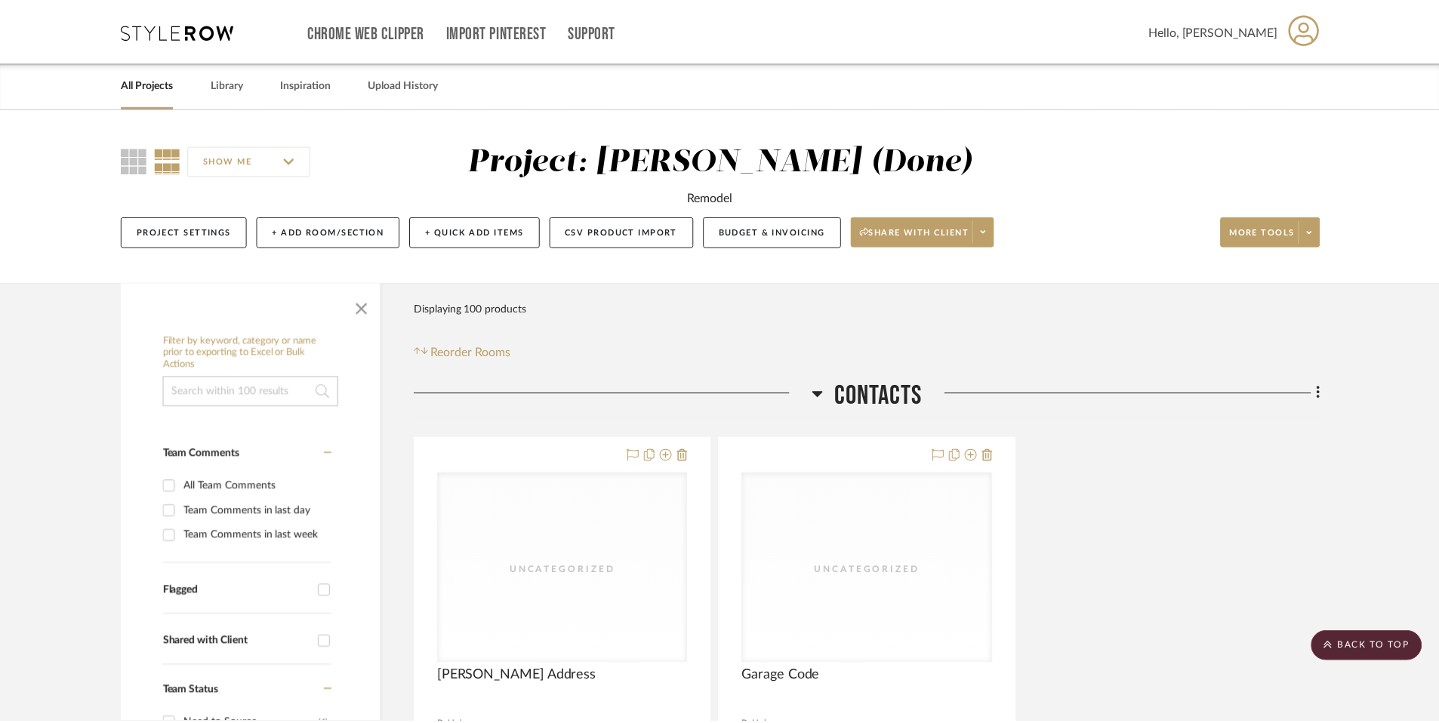
scroll to position [2020, 0]
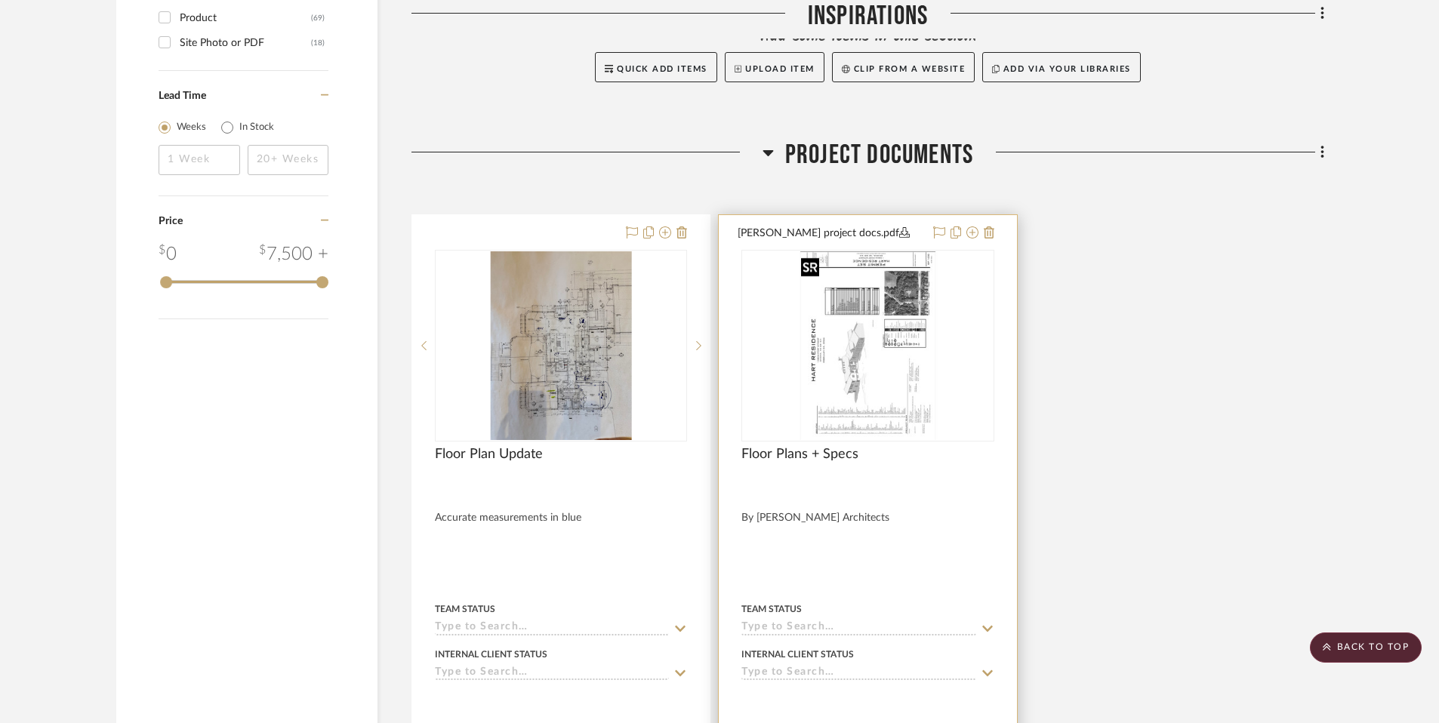
click at [883, 355] on img "0" at bounding box center [868, 345] width 146 height 189
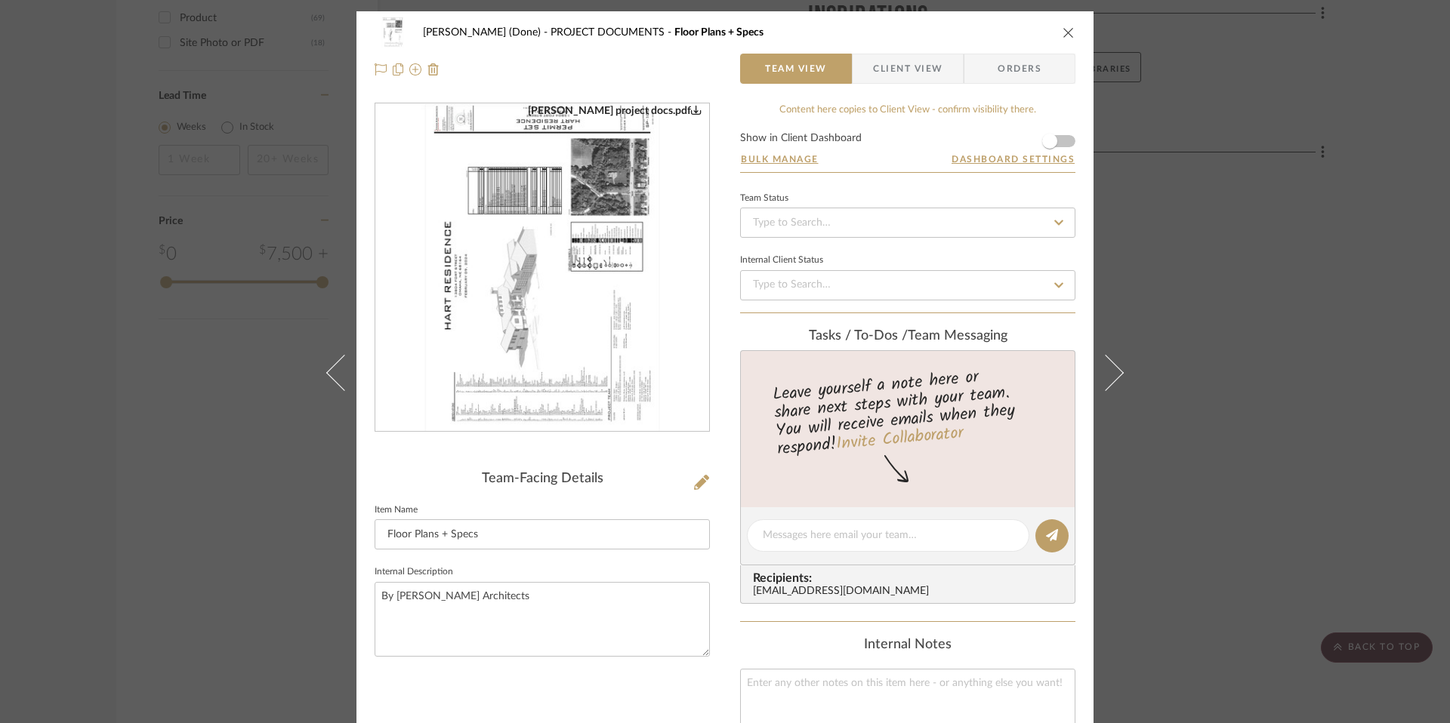
click at [624, 388] on img "0" at bounding box center [542, 268] width 254 height 328
click at [1219, 235] on div "[PERSON_NAME] (Done) PROJECT DOCUMENTS Floor Plans + Specs Team View Client Vie…" at bounding box center [725, 361] width 1450 height 723
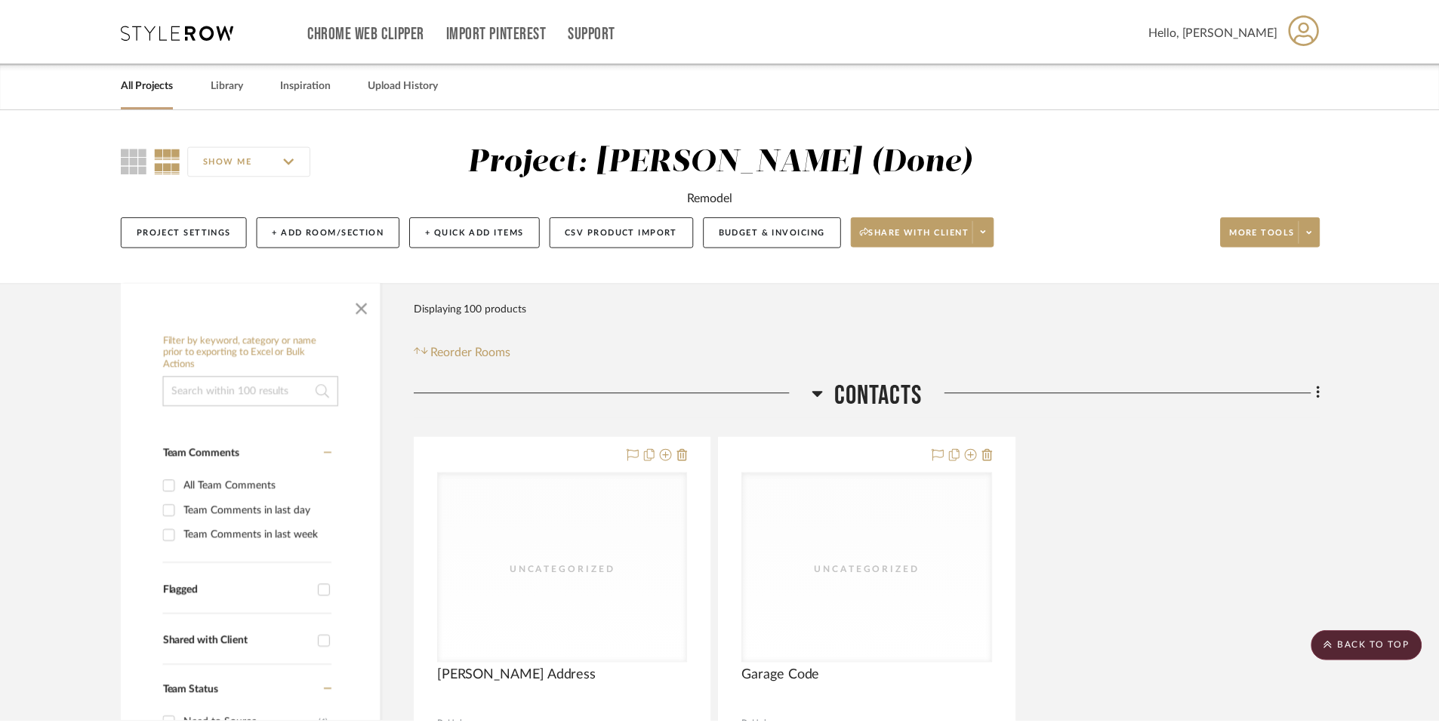
scroll to position [2020, 0]
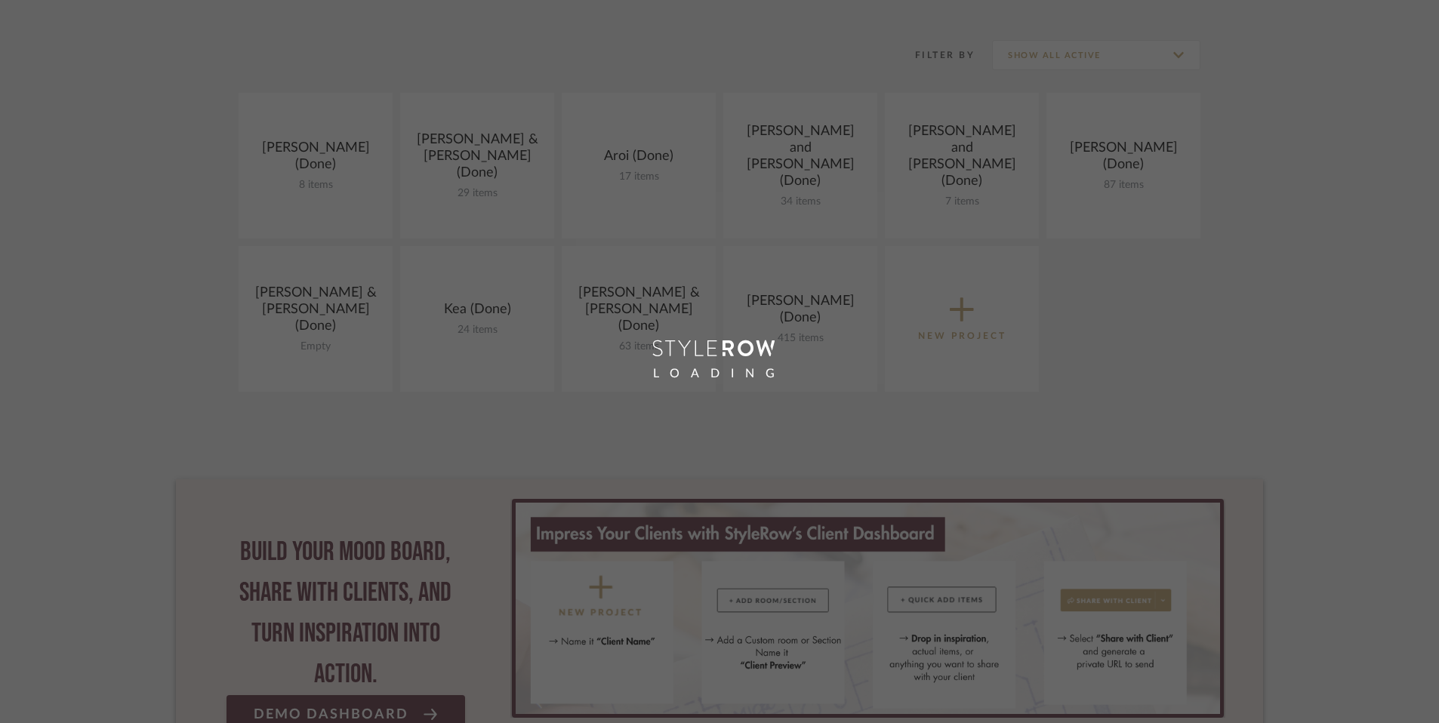
scroll to position [279, 0]
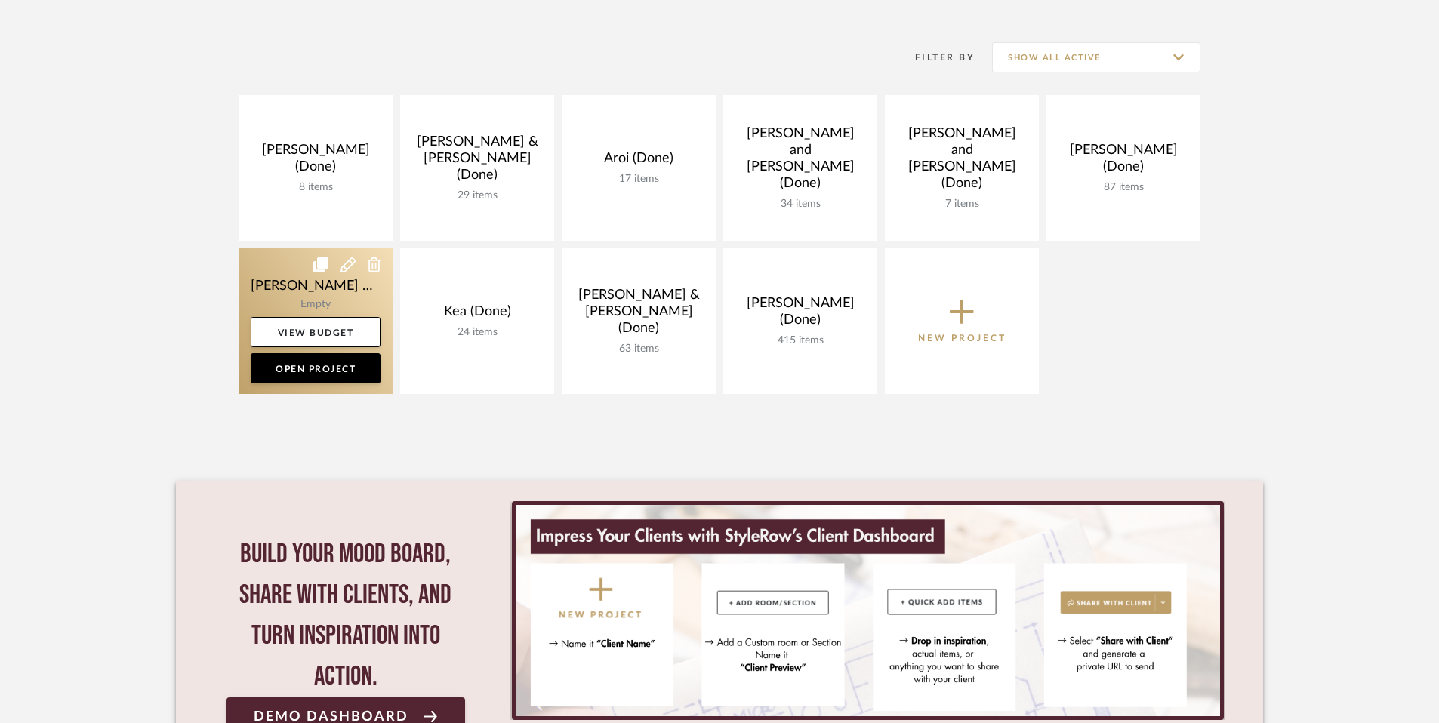
click at [290, 291] on link at bounding box center [316, 321] width 154 height 146
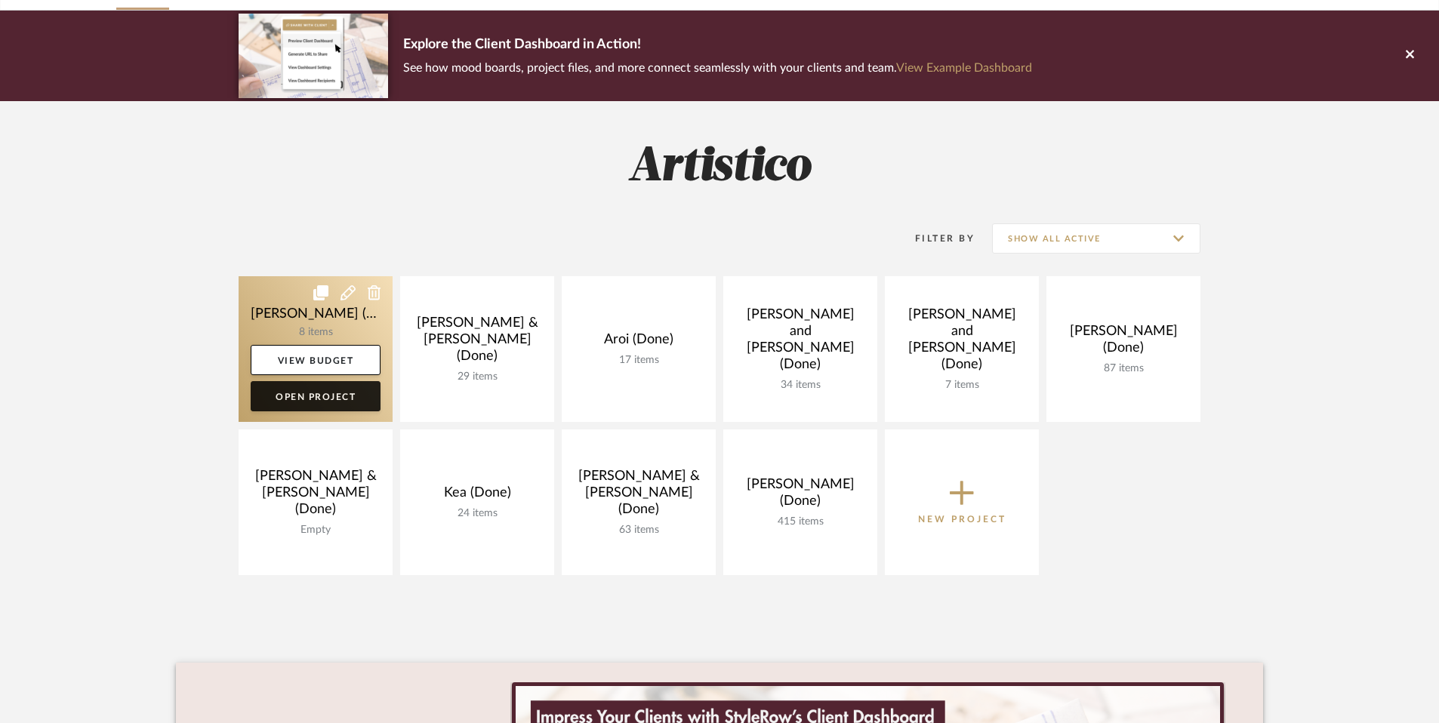
scroll to position [279, 0]
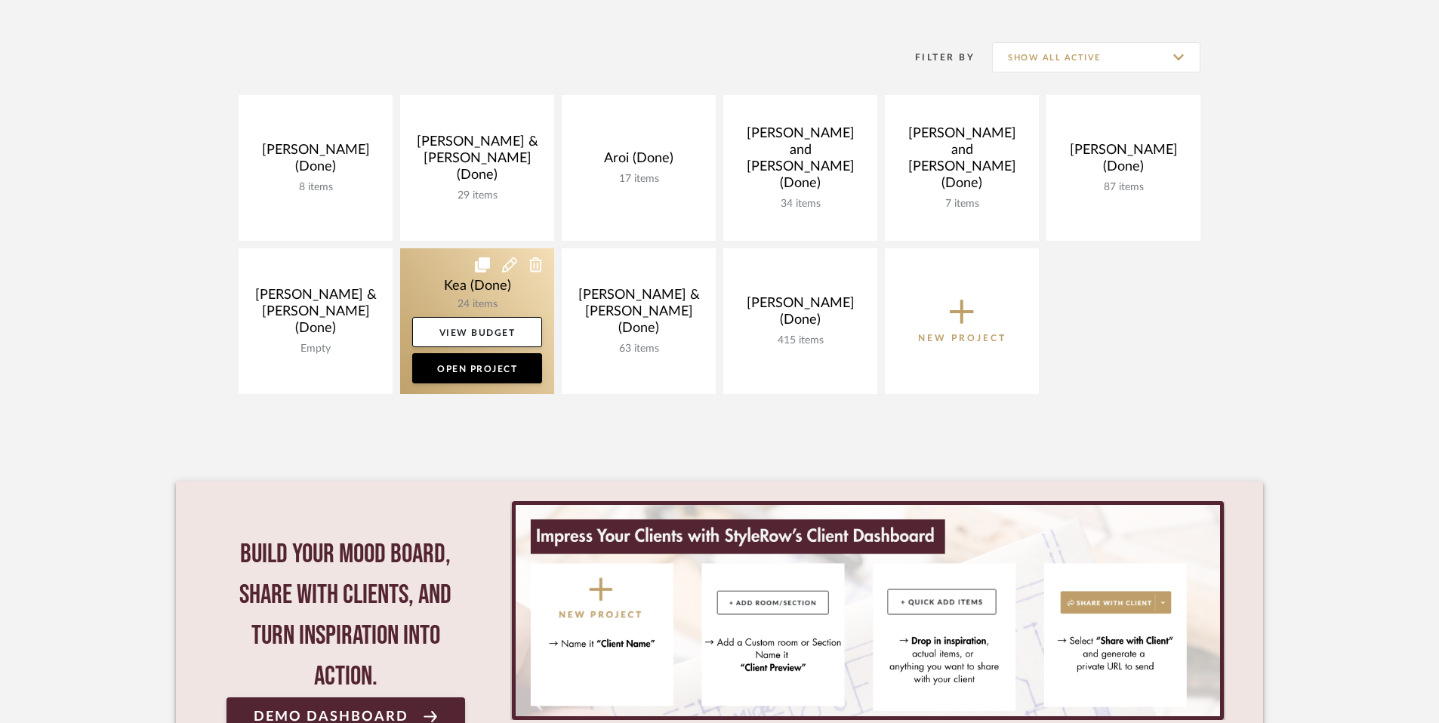
click at [488, 291] on link at bounding box center [477, 321] width 154 height 146
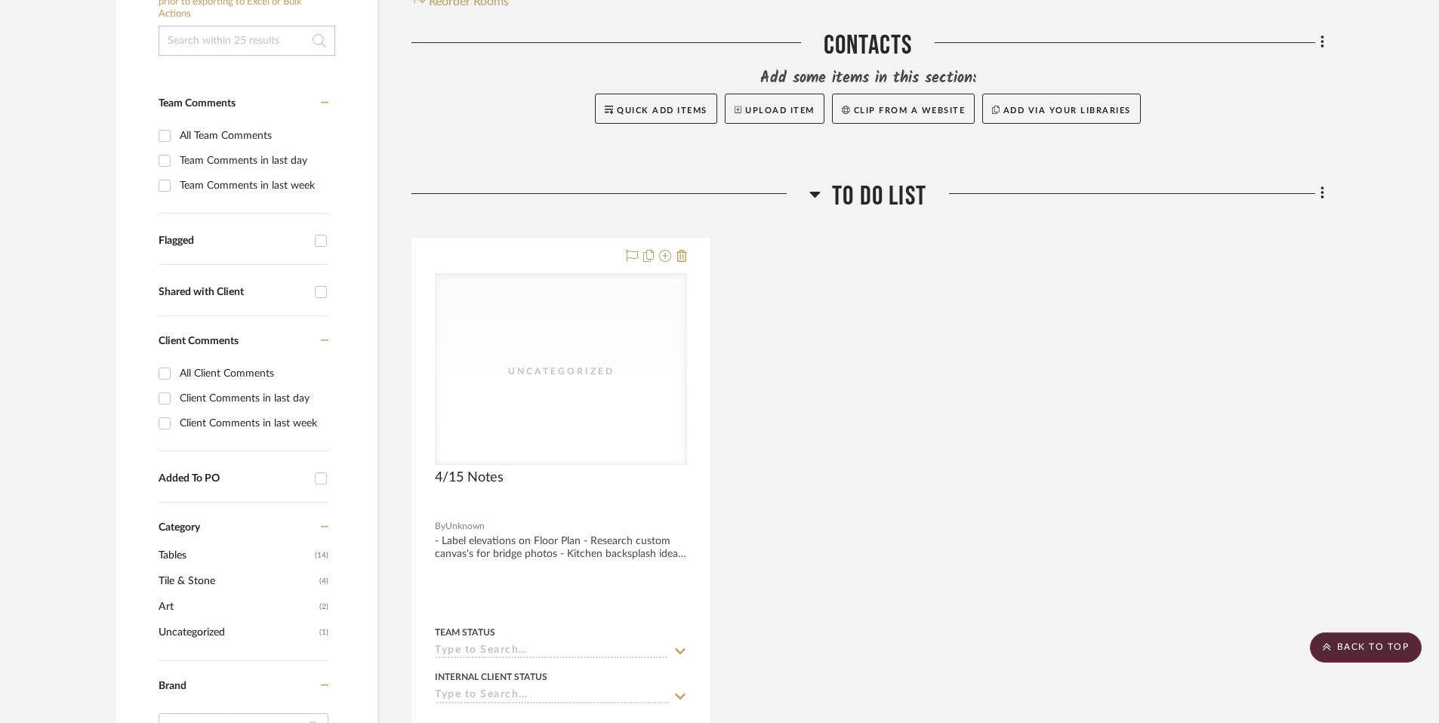
scroll to position [337, 0]
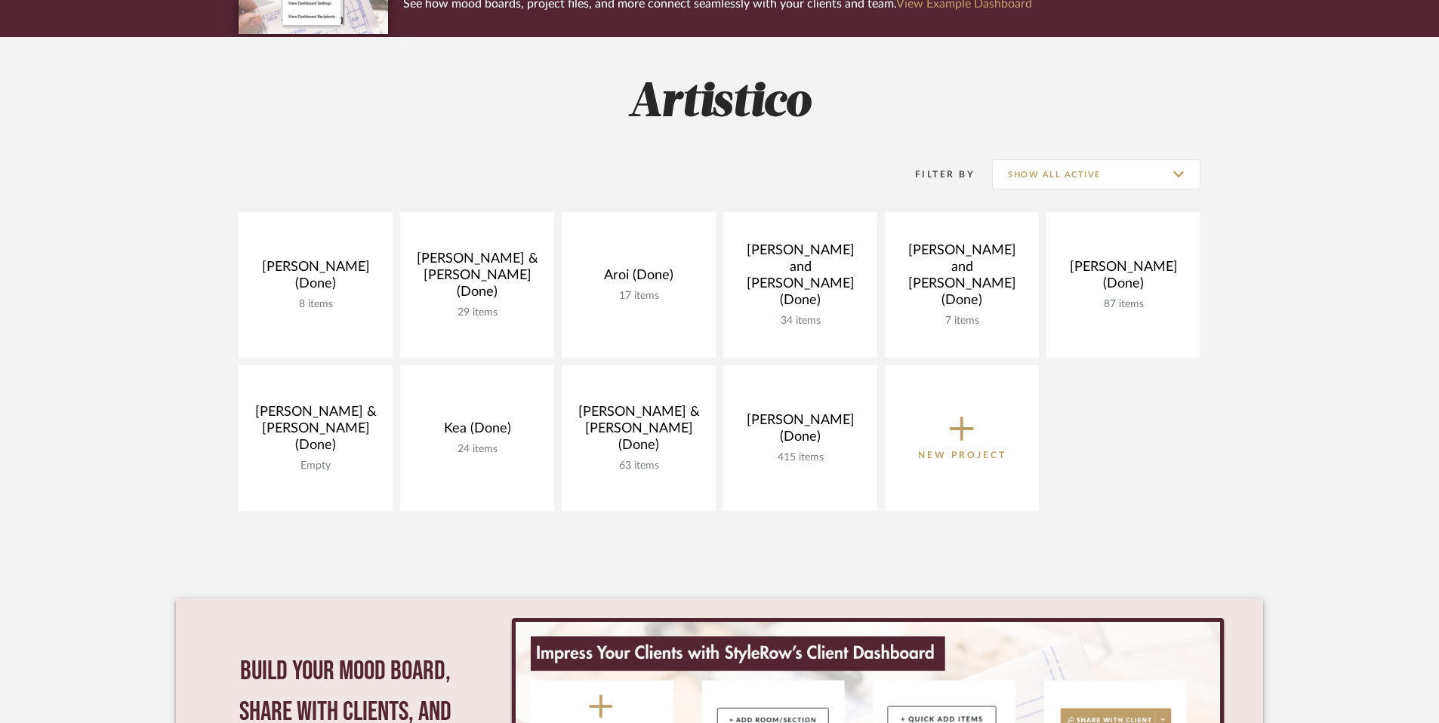
scroll to position [237, 0]
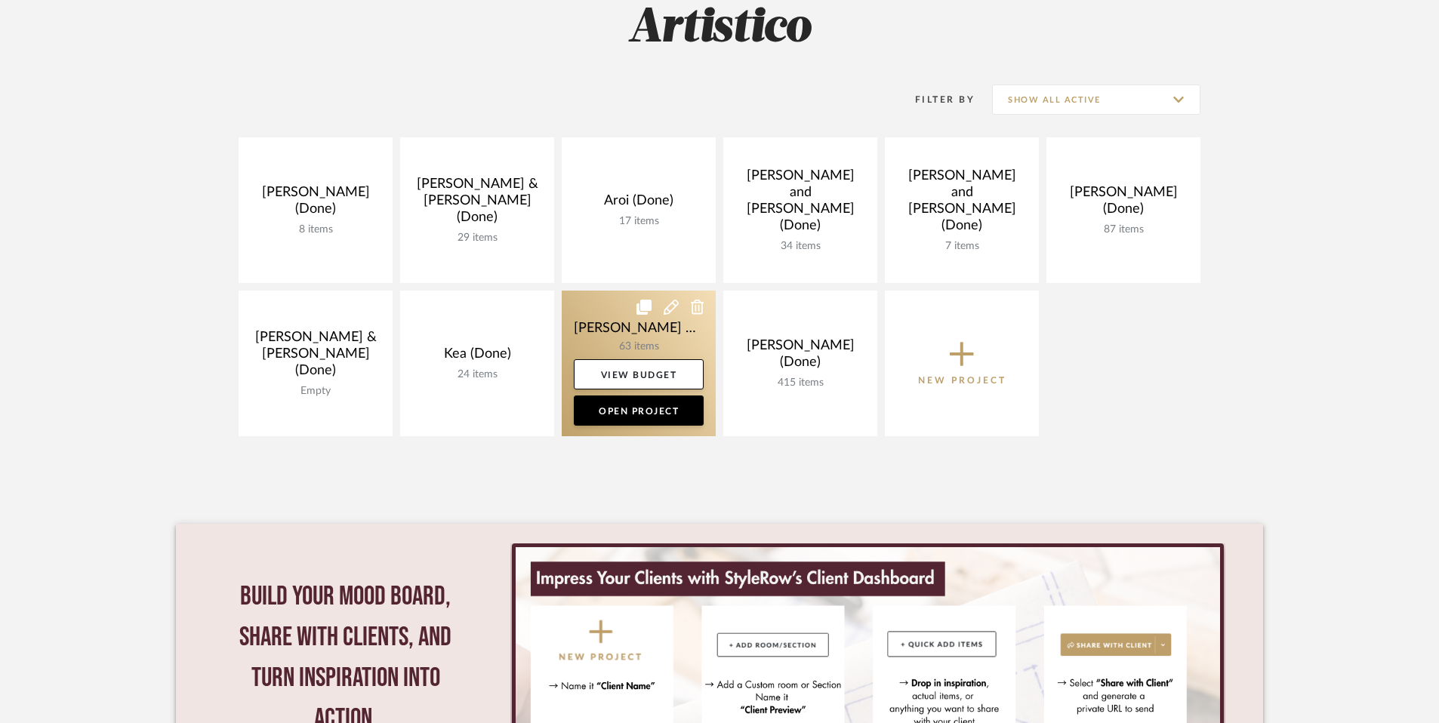
click at [627, 326] on link at bounding box center [639, 364] width 154 height 146
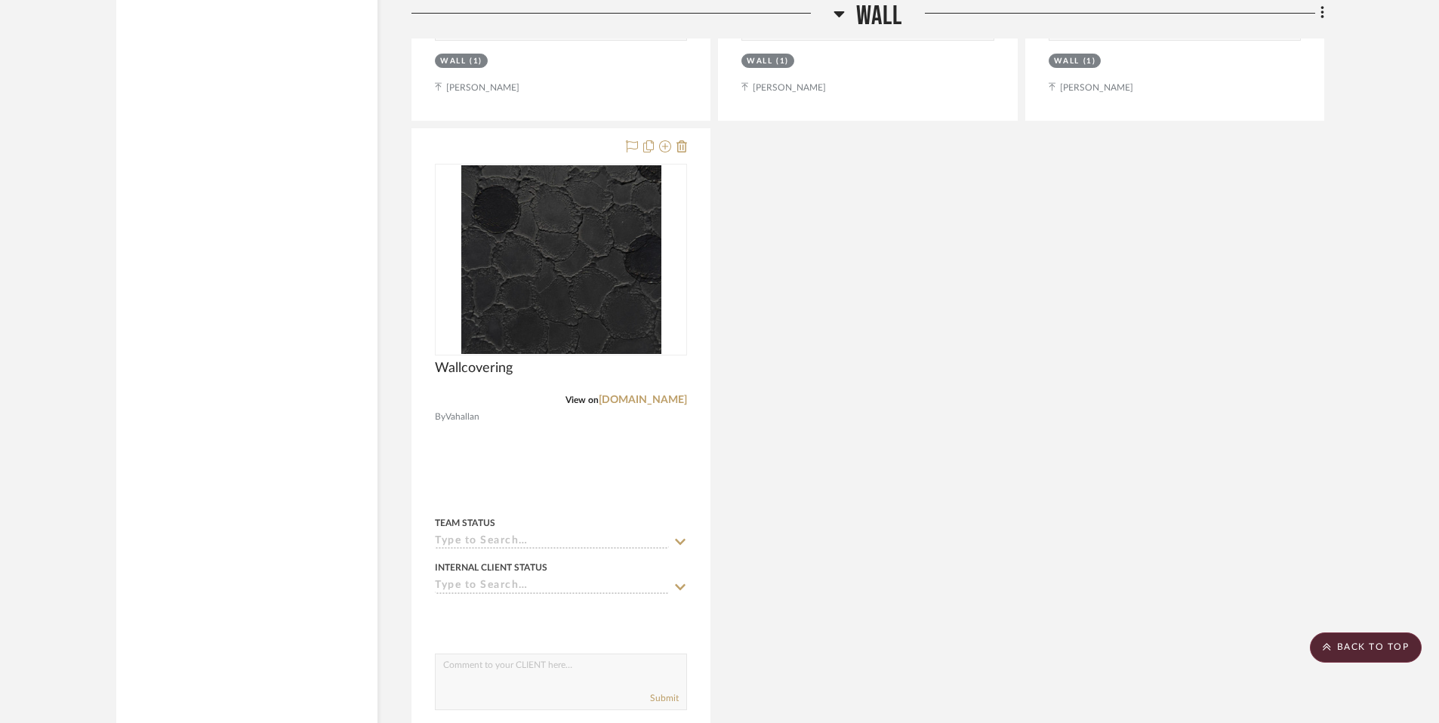
scroll to position [19201, 0]
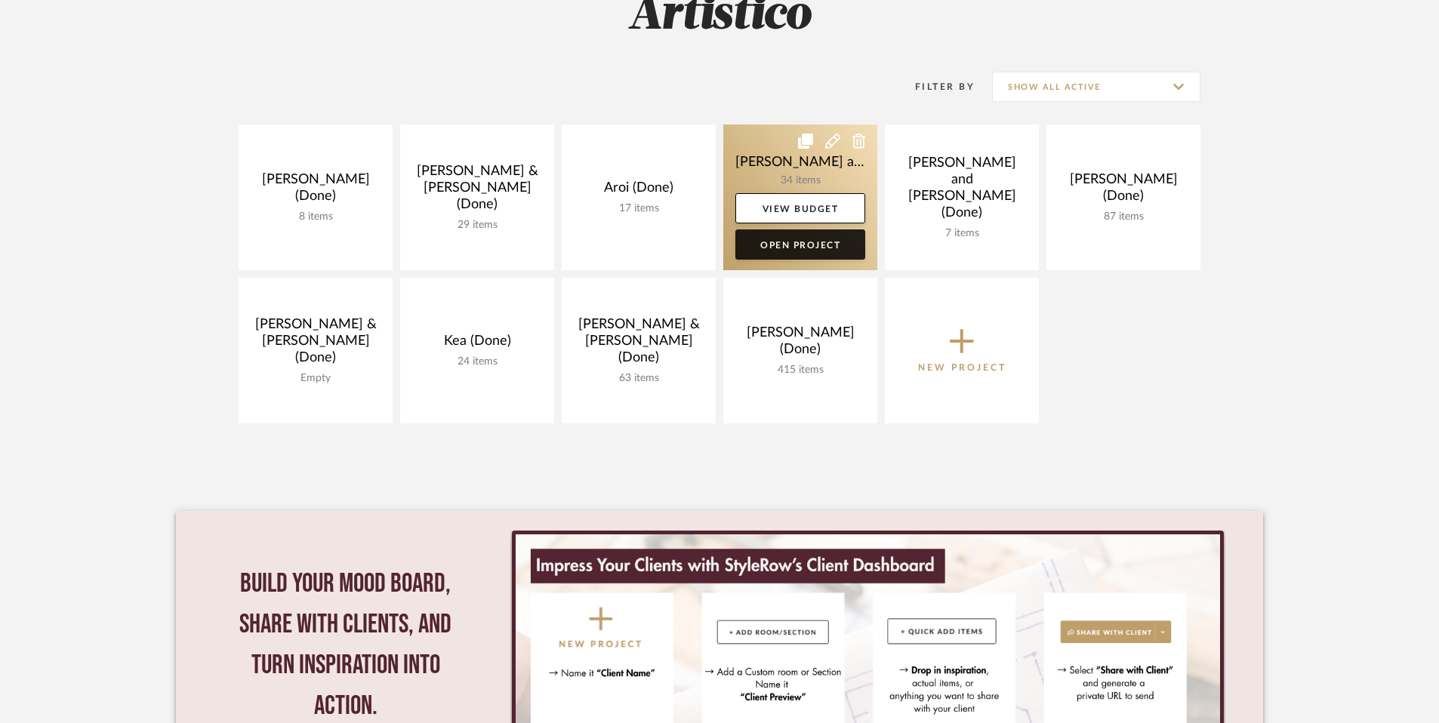
scroll to position [237, 0]
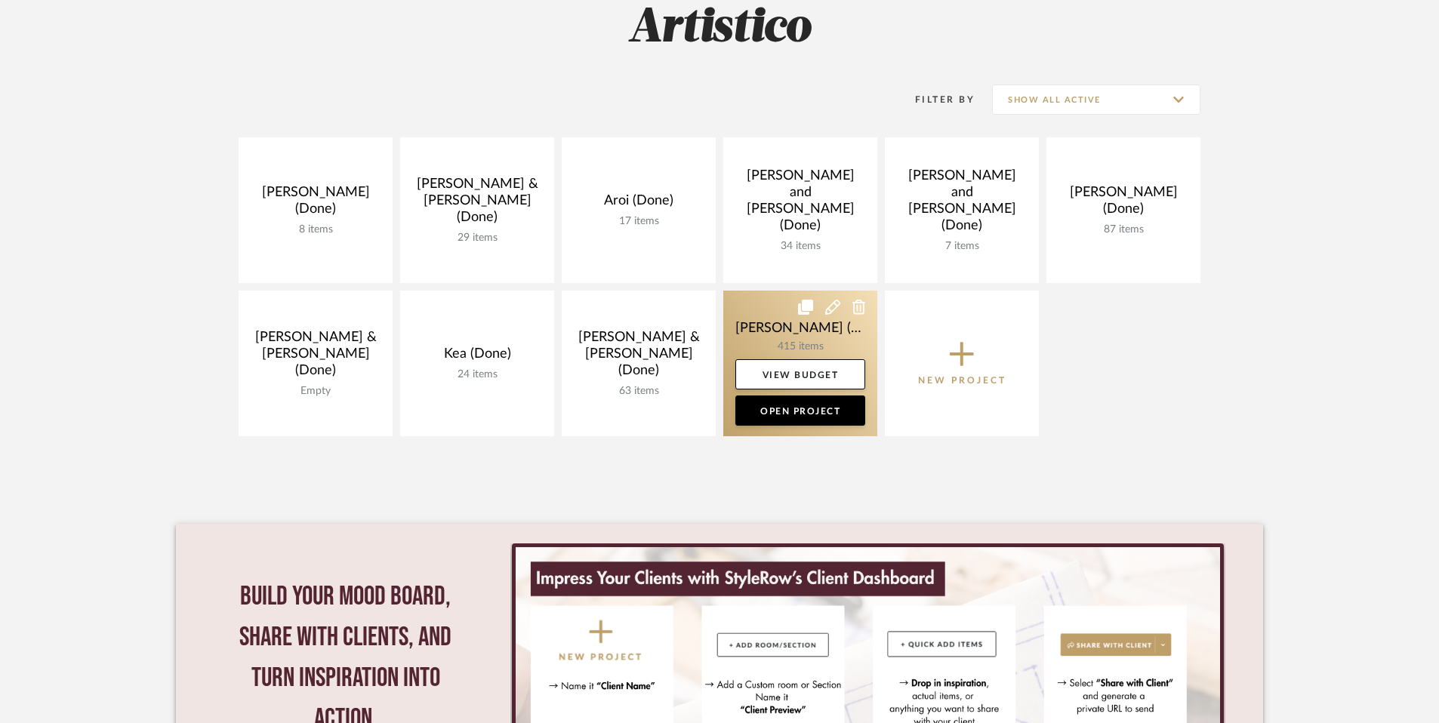
click at [756, 332] on link at bounding box center [800, 364] width 154 height 146
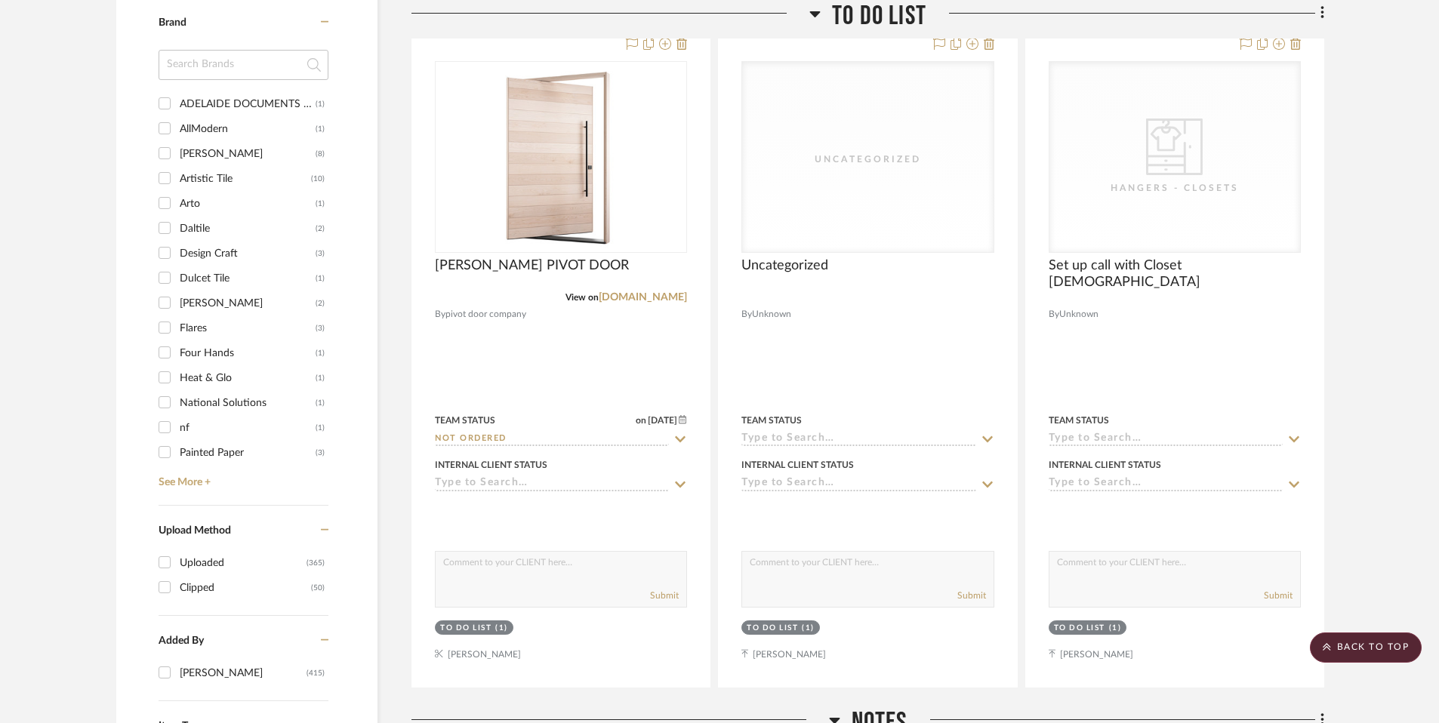
scroll to position [1822, 0]
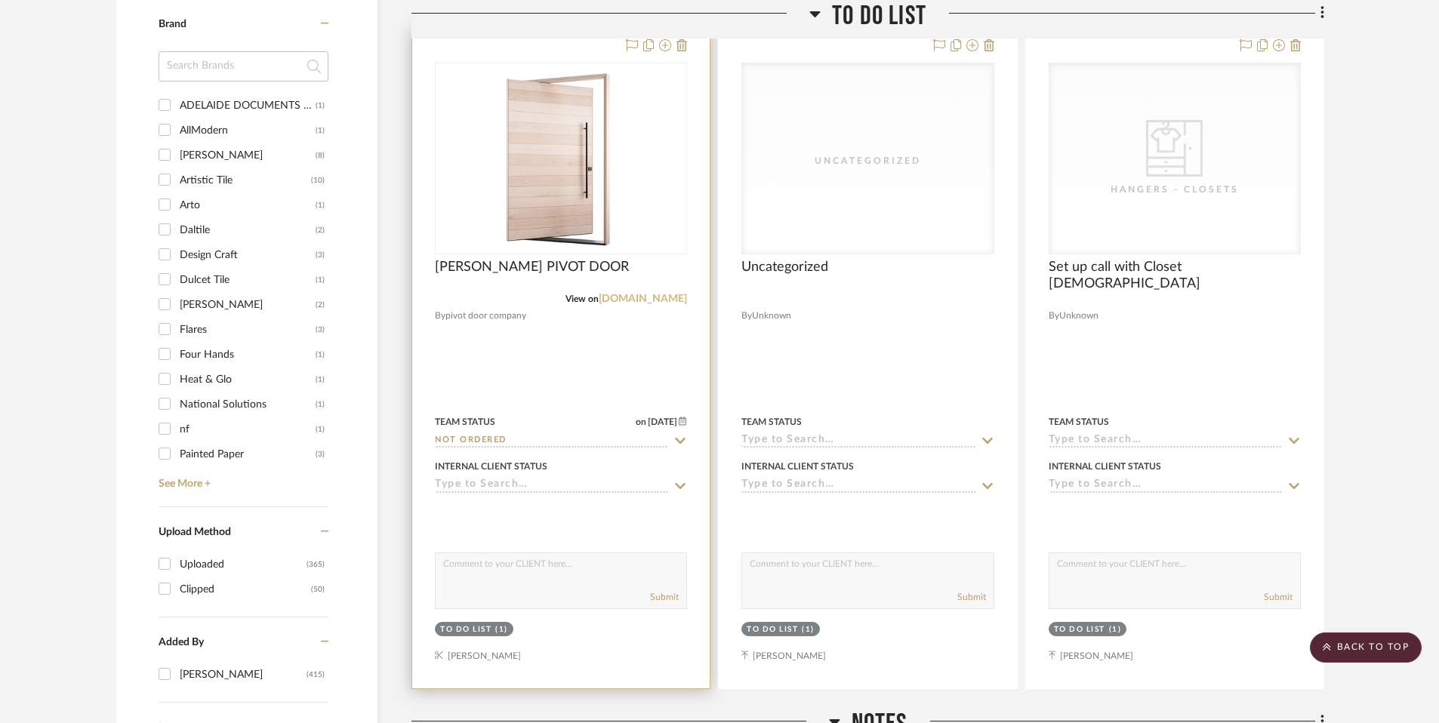
click at [605, 299] on link "[DOMAIN_NAME]" at bounding box center [643, 299] width 88 height 11
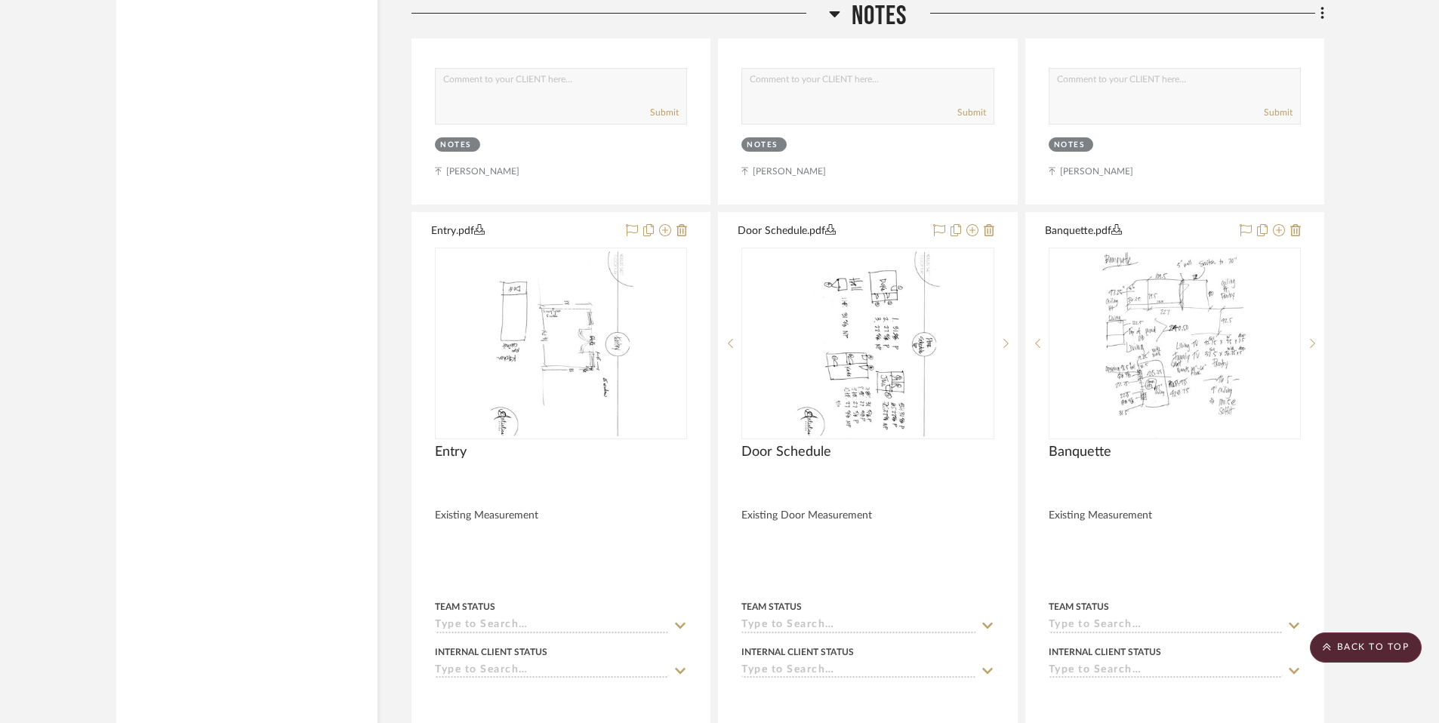
scroll to position [3048, 0]
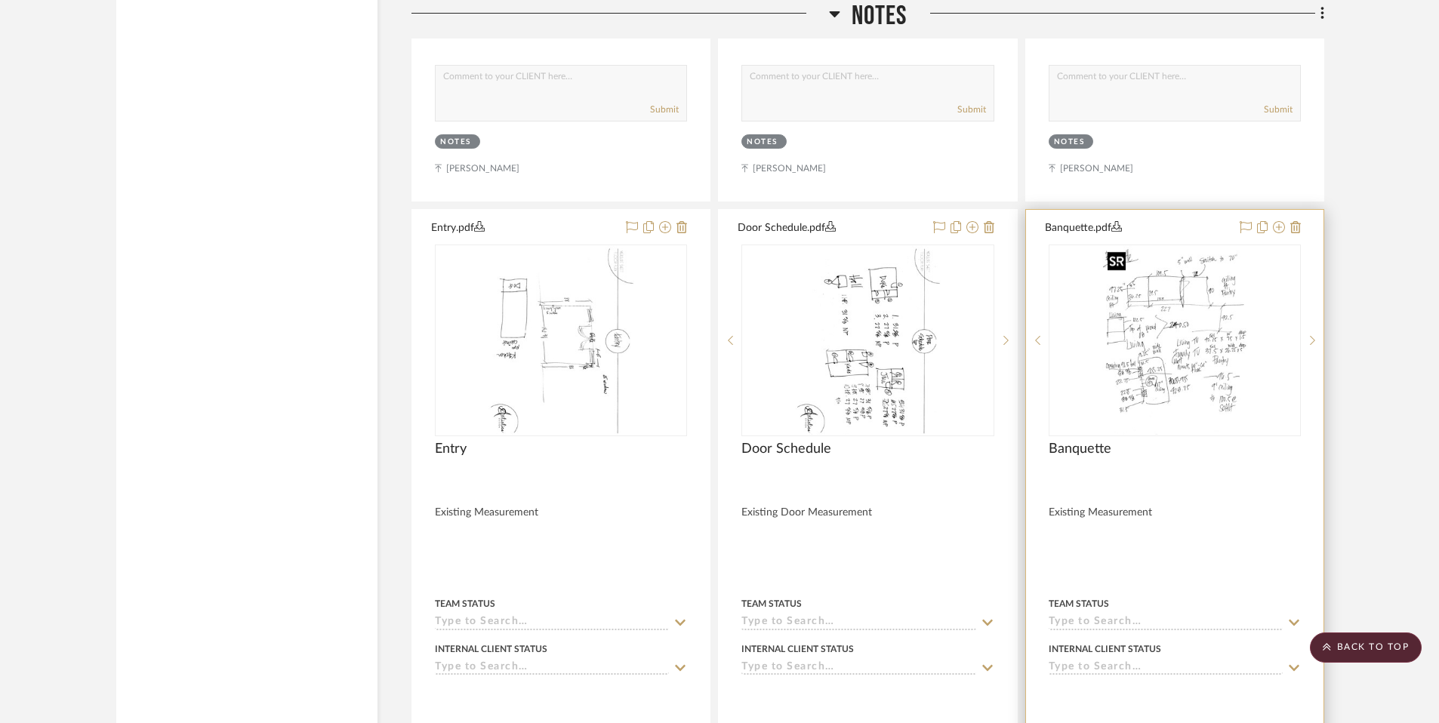
click at [0, 0] on img at bounding box center [0, 0] width 0 height 0
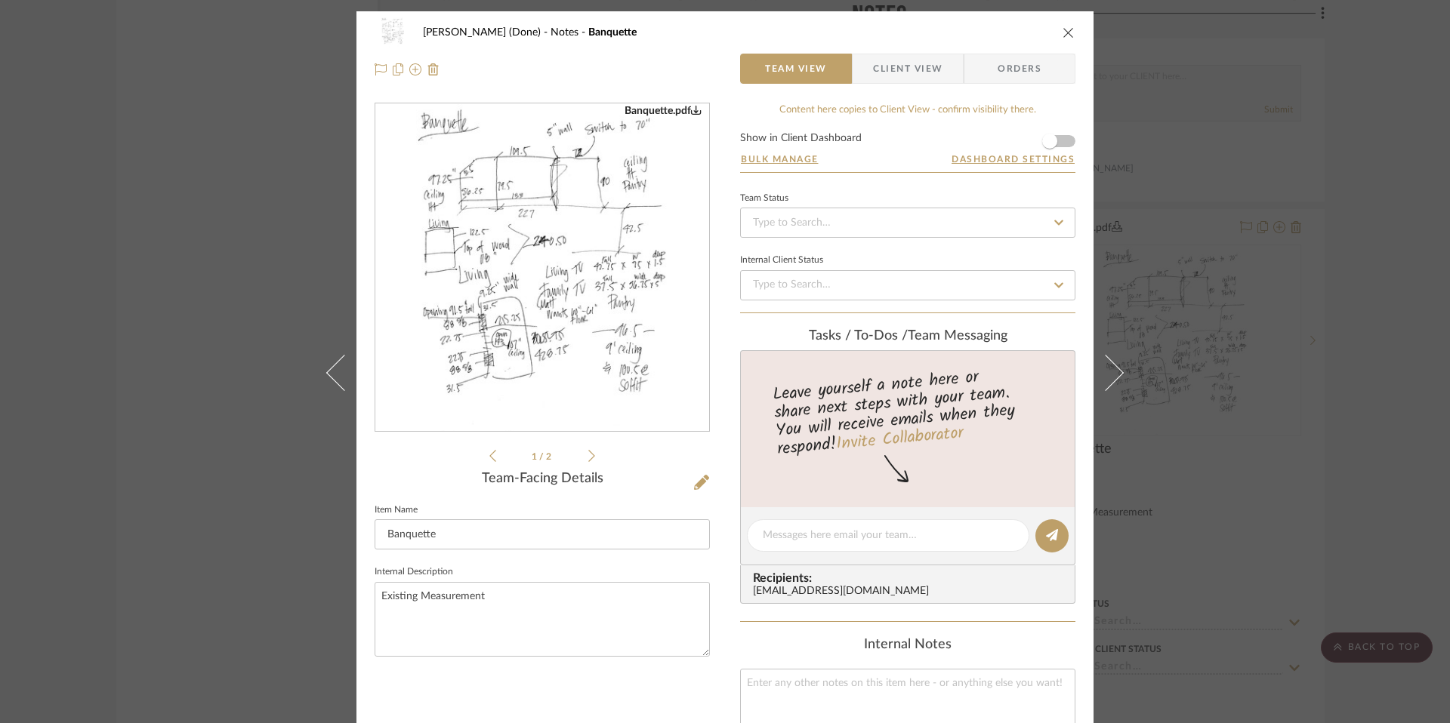
click at [504, 254] on img "0" at bounding box center [542, 268] width 253 height 328
click at [1234, 243] on div "[PERSON_NAME] (Done) Notes Banquette Team View Client View Orders Banquette.pdf…" at bounding box center [725, 361] width 1450 height 723
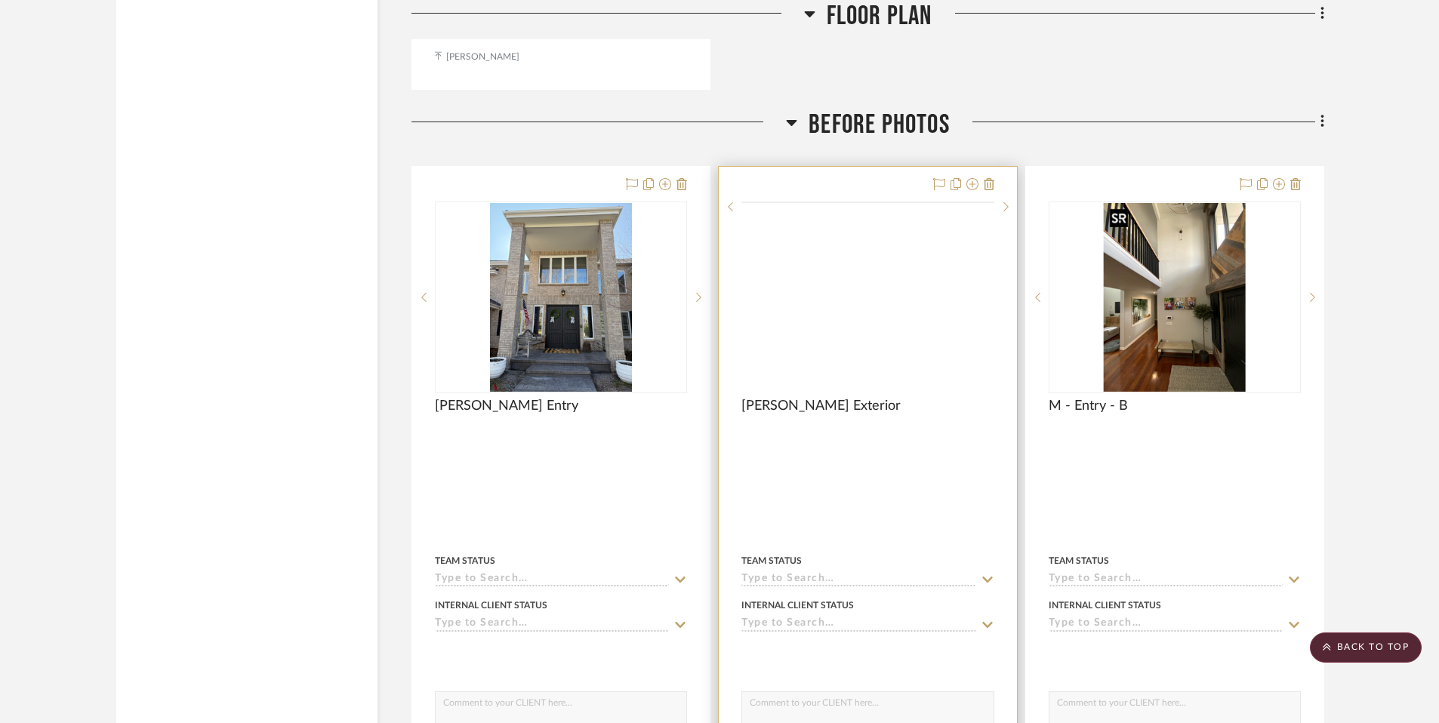
scroll to position [4871, 0]
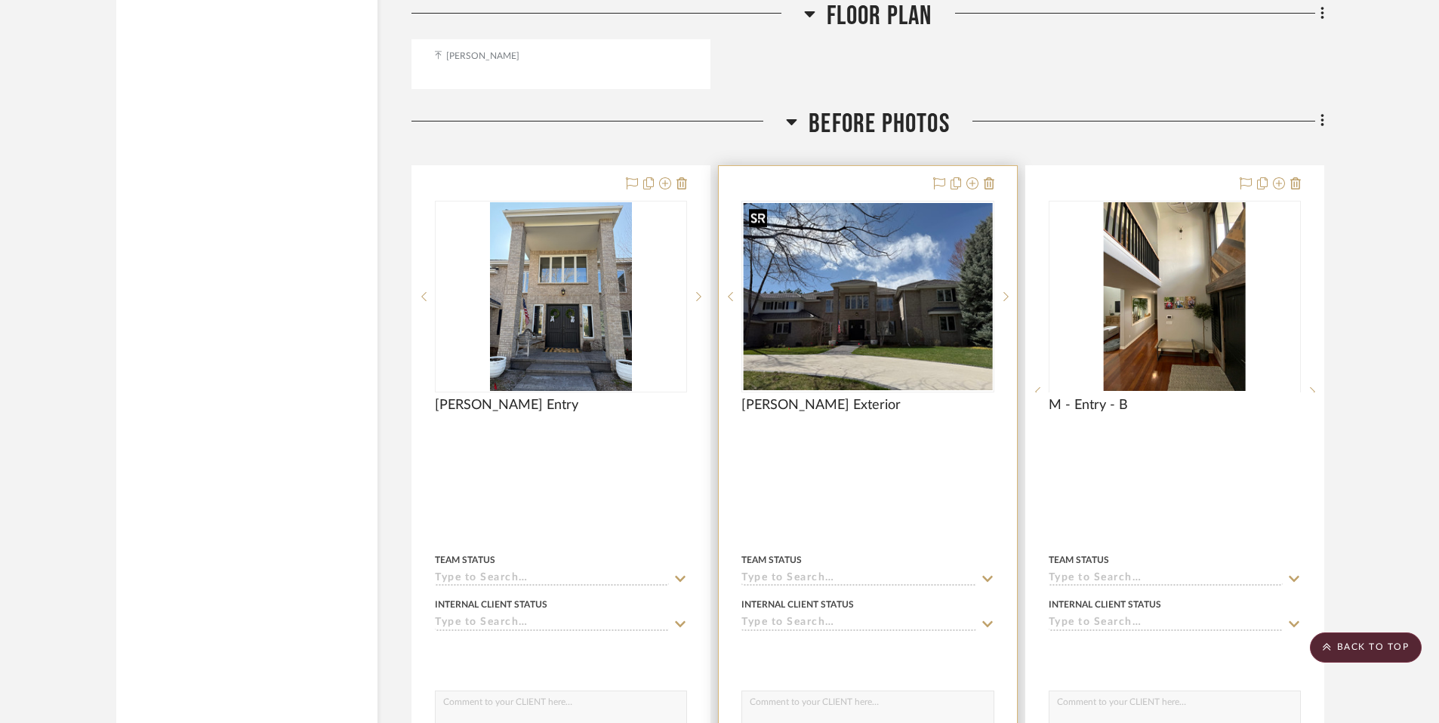
click at [0, 0] on img at bounding box center [0, 0] width 0 height 0
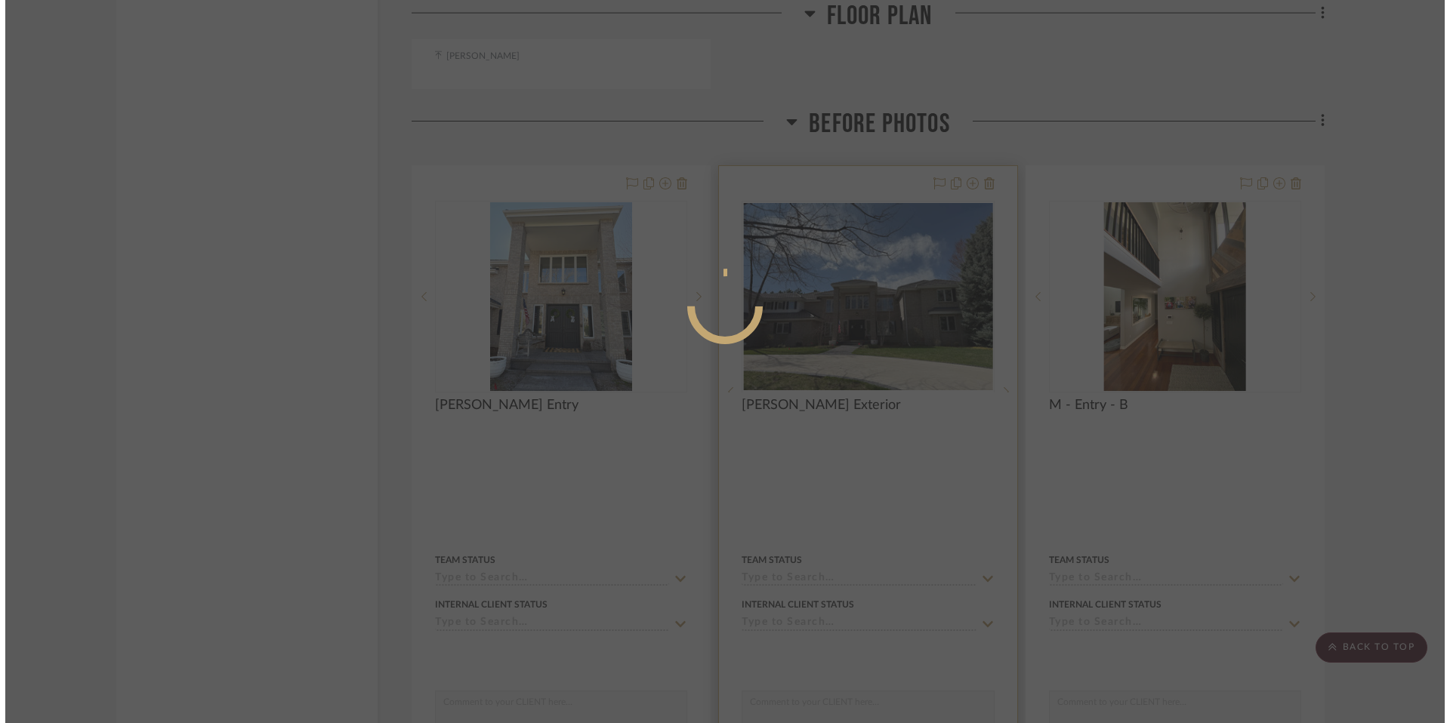
scroll to position [0, 0]
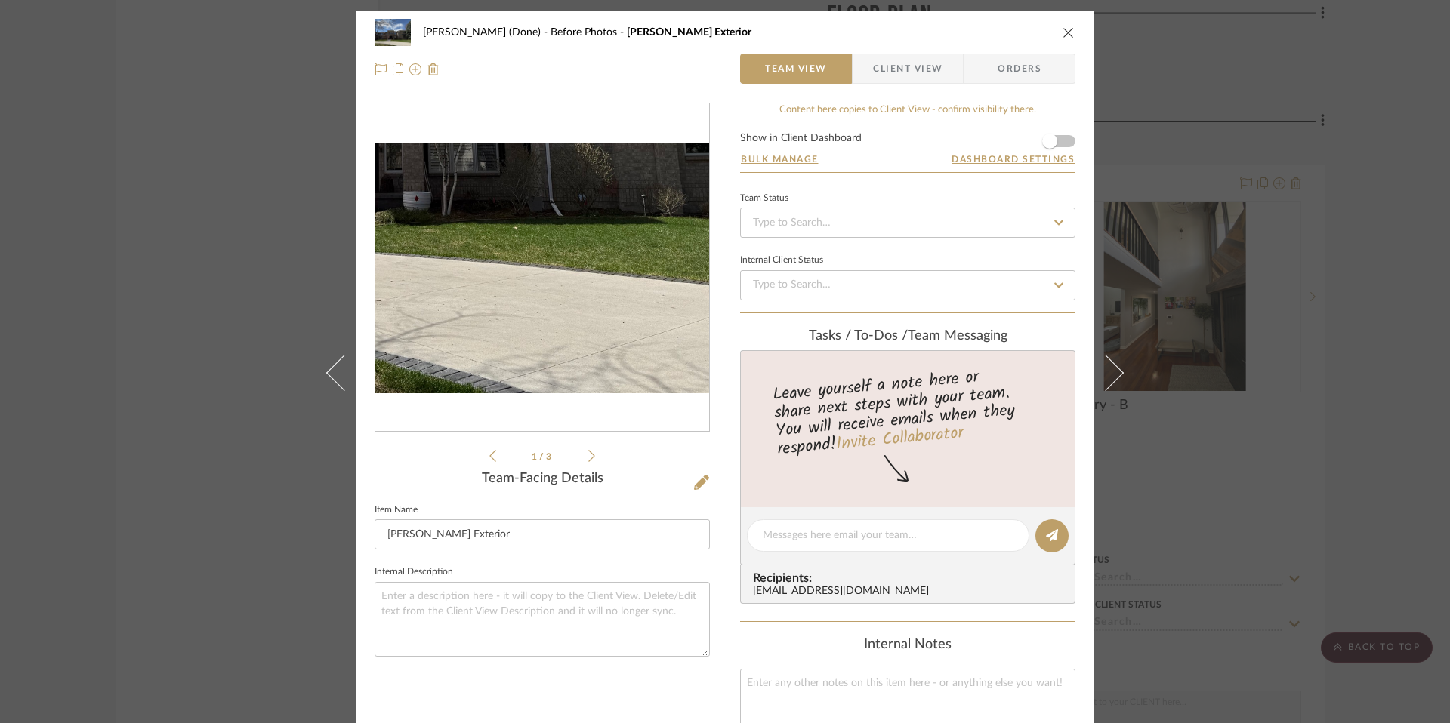
click at [587, 368] on img "0" at bounding box center [542, 268] width 334 height 251
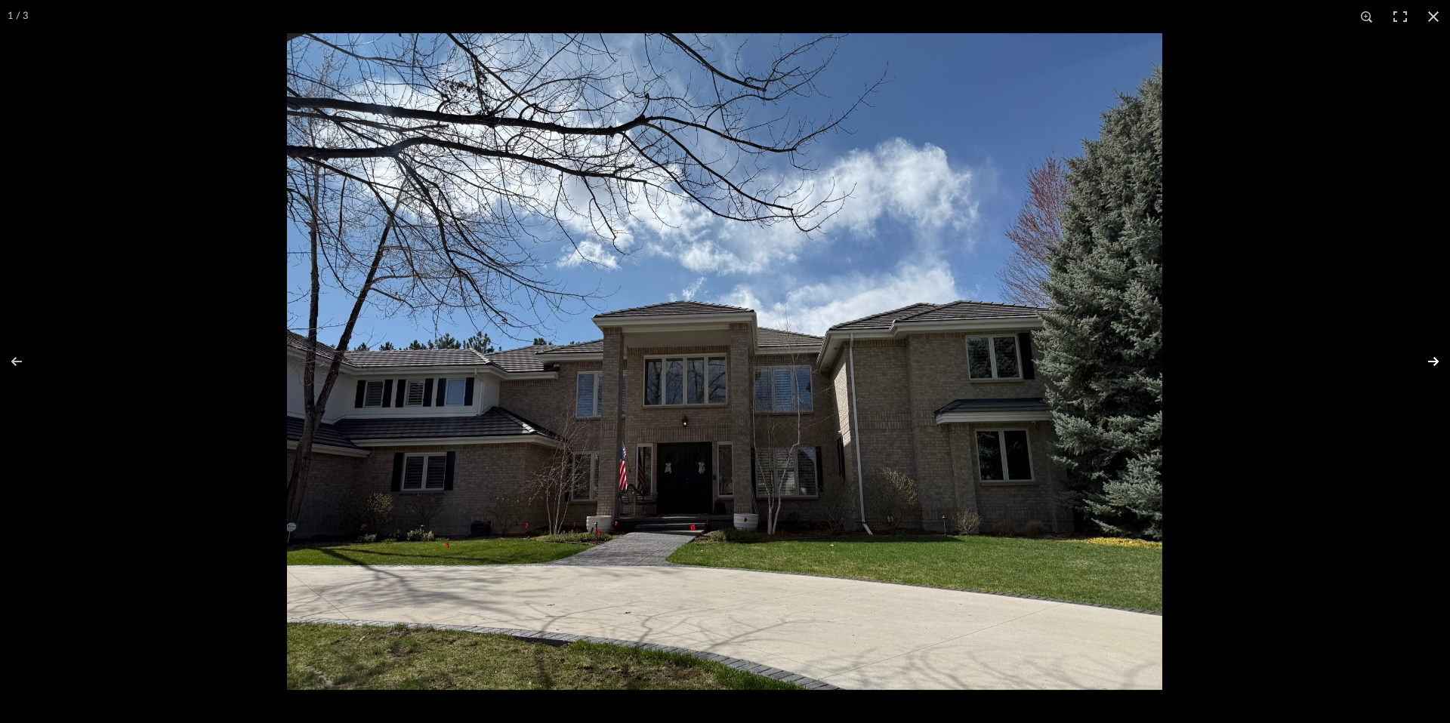
click at [1430, 362] on button at bounding box center [1423, 362] width 53 height 76
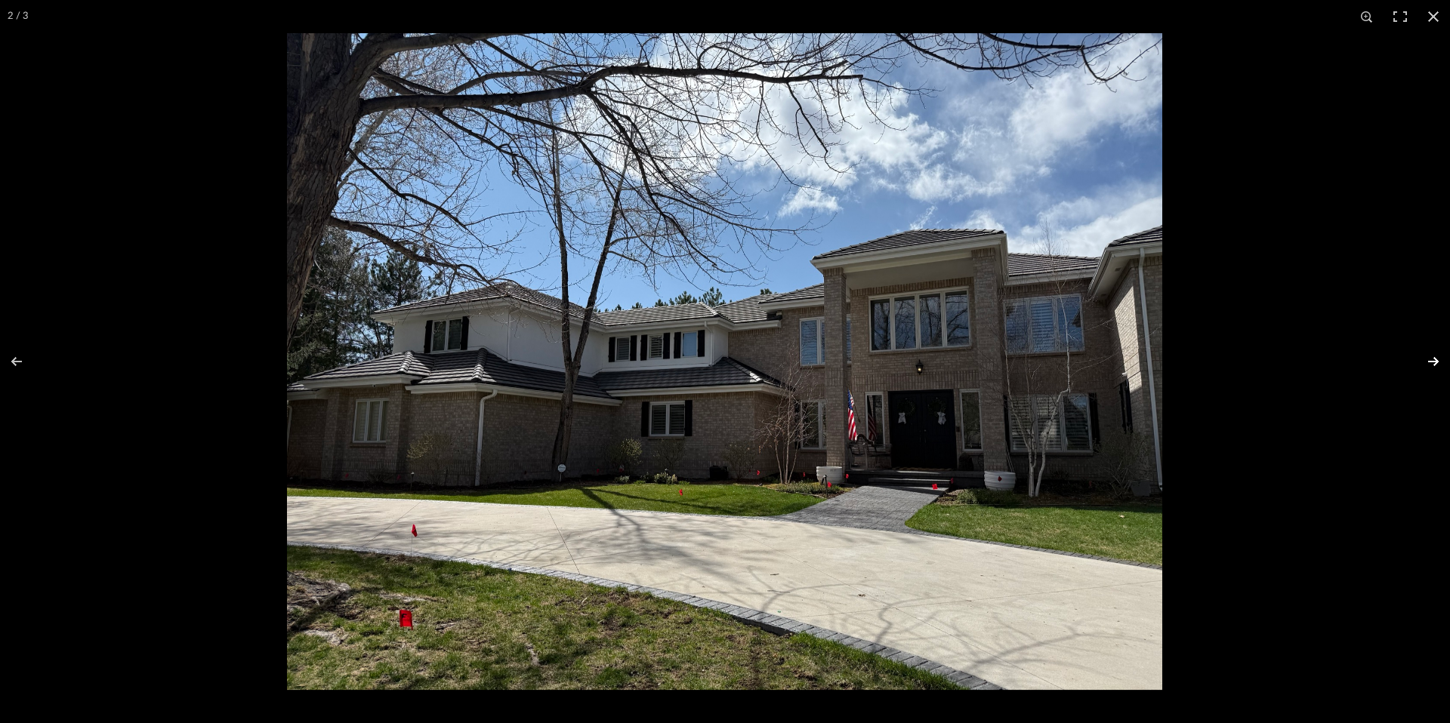
click at [1430, 362] on button at bounding box center [1423, 362] width 53 height 76
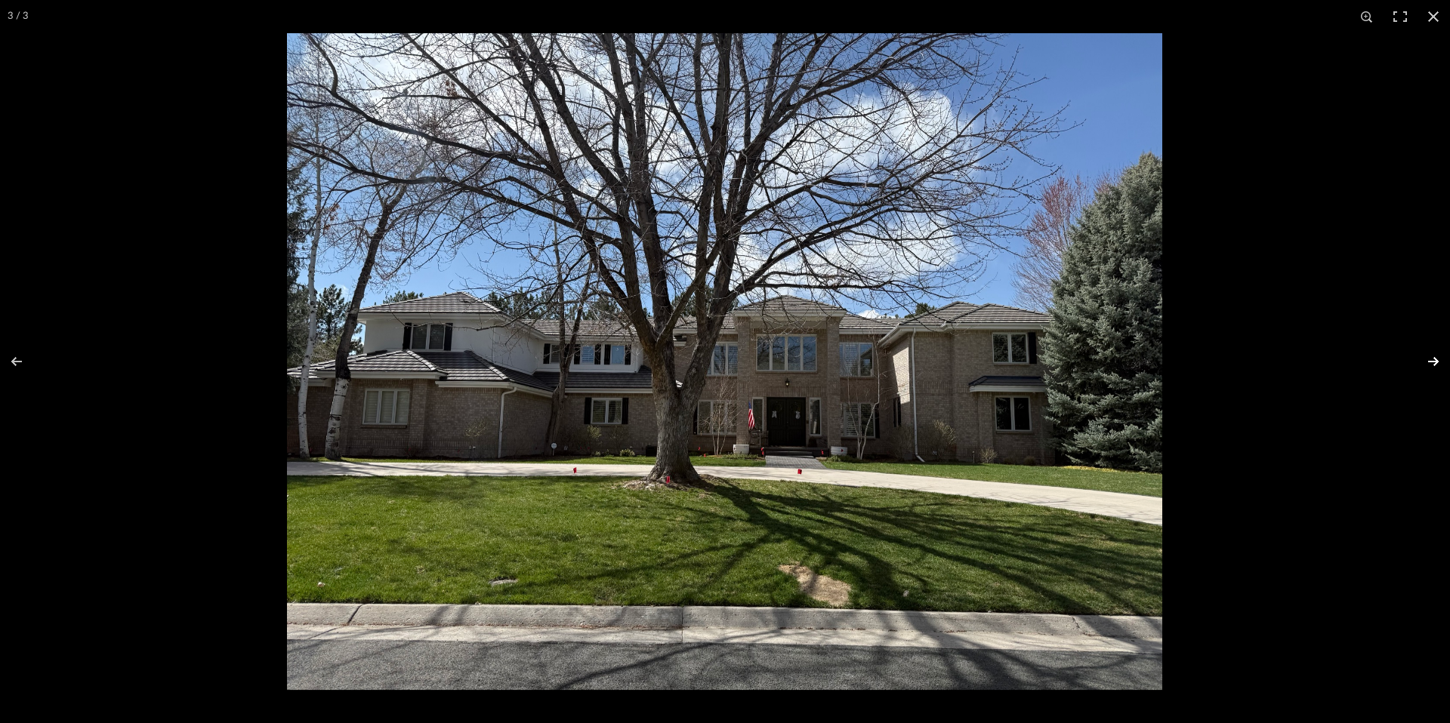
click at [1430, 360] on button at bounding box center [1423, 362] width 53 height 76
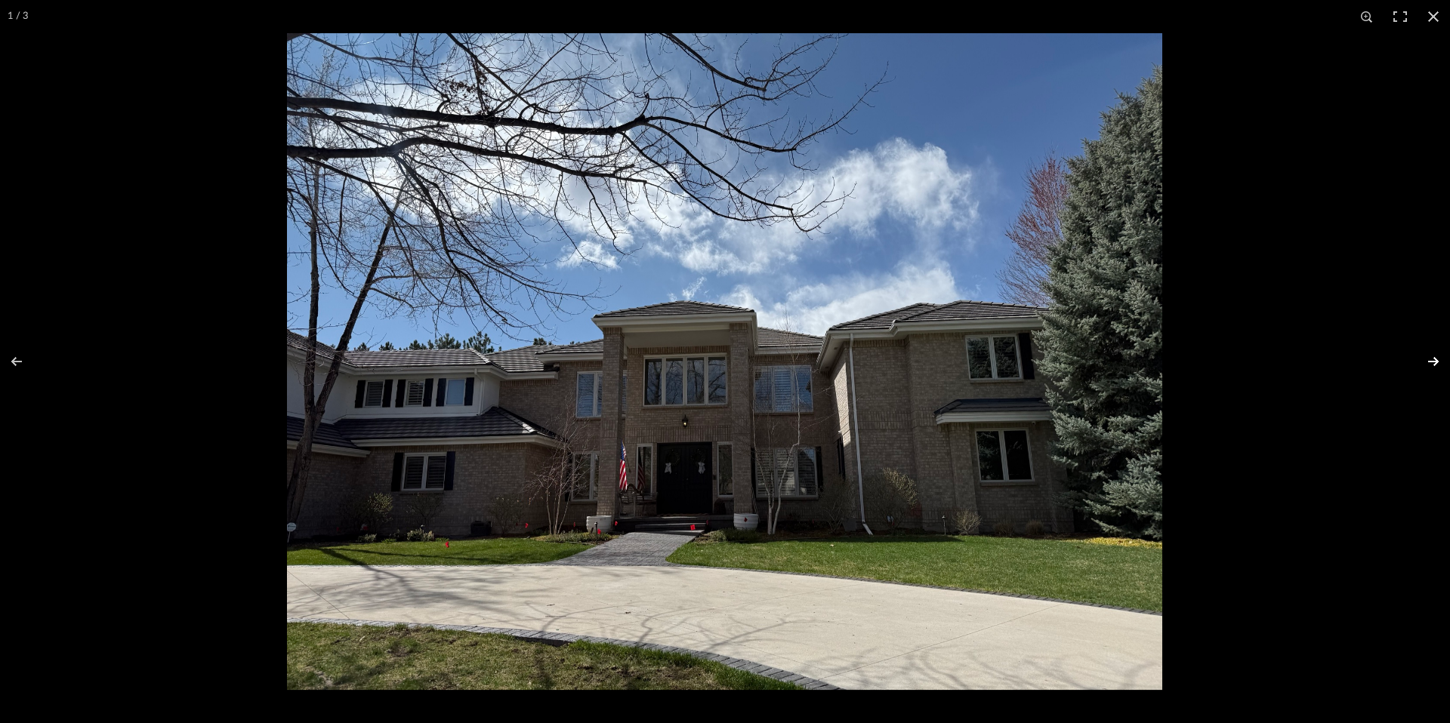
click at [1430, 360] on button at bounding box center [1423, 362] width 53 height 76
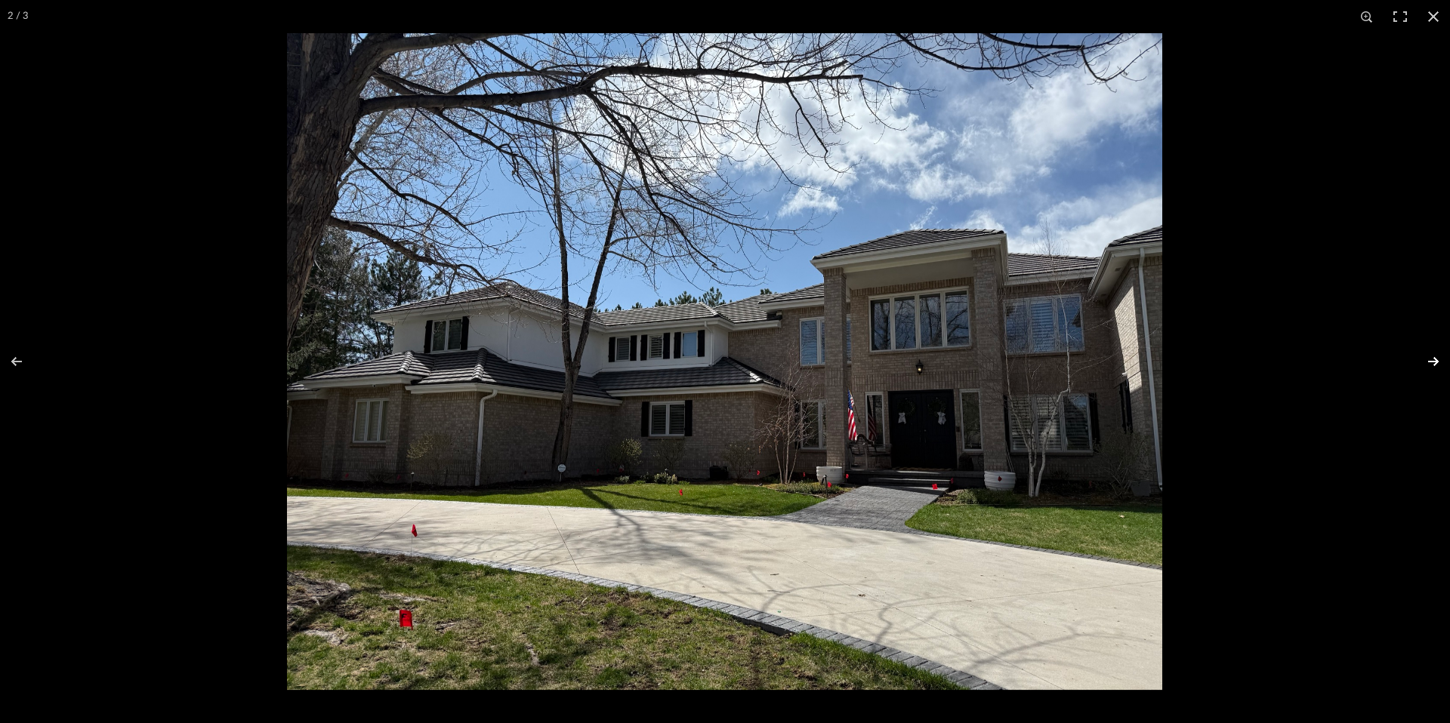
click at [1430, 360] on button at bounding box center [1423, 362] width 53 height 76
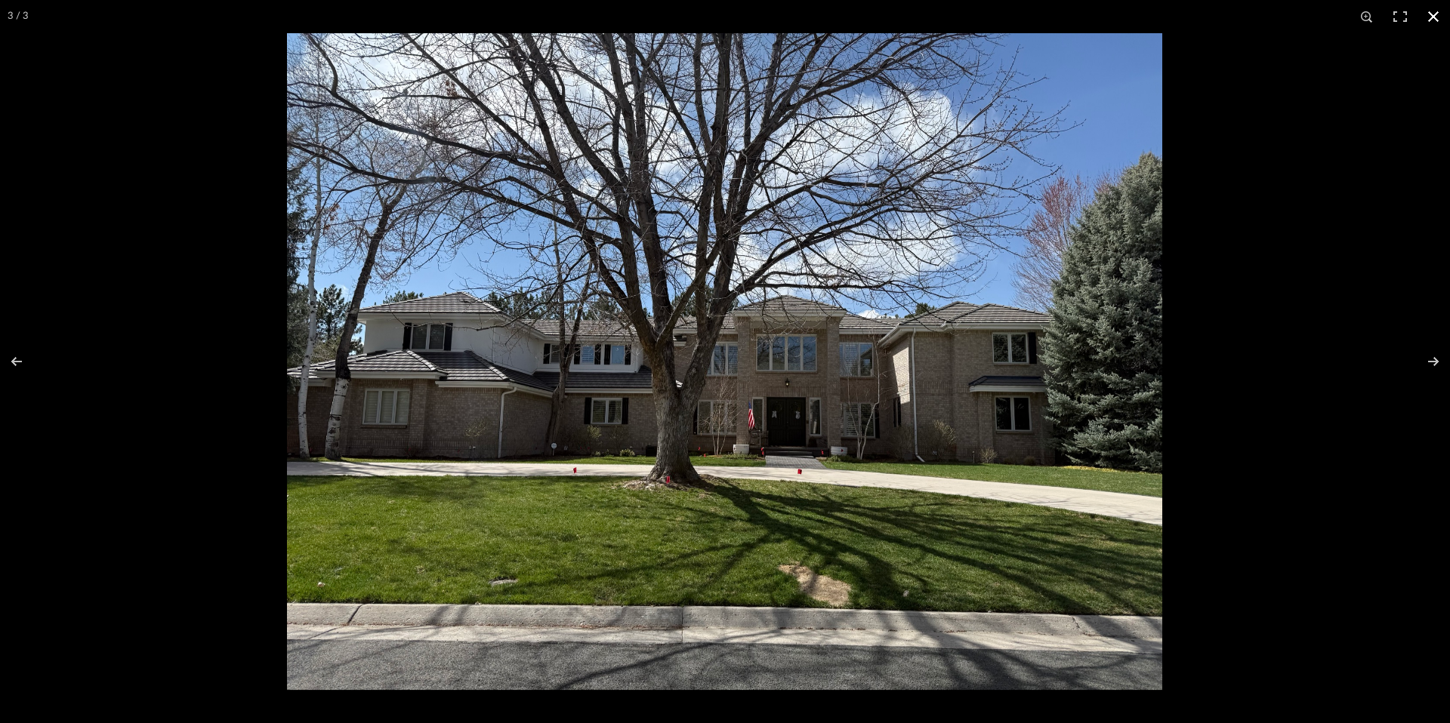
click at [1333, 372] on div at bounding box center [1012, 394] width 1450 height 723
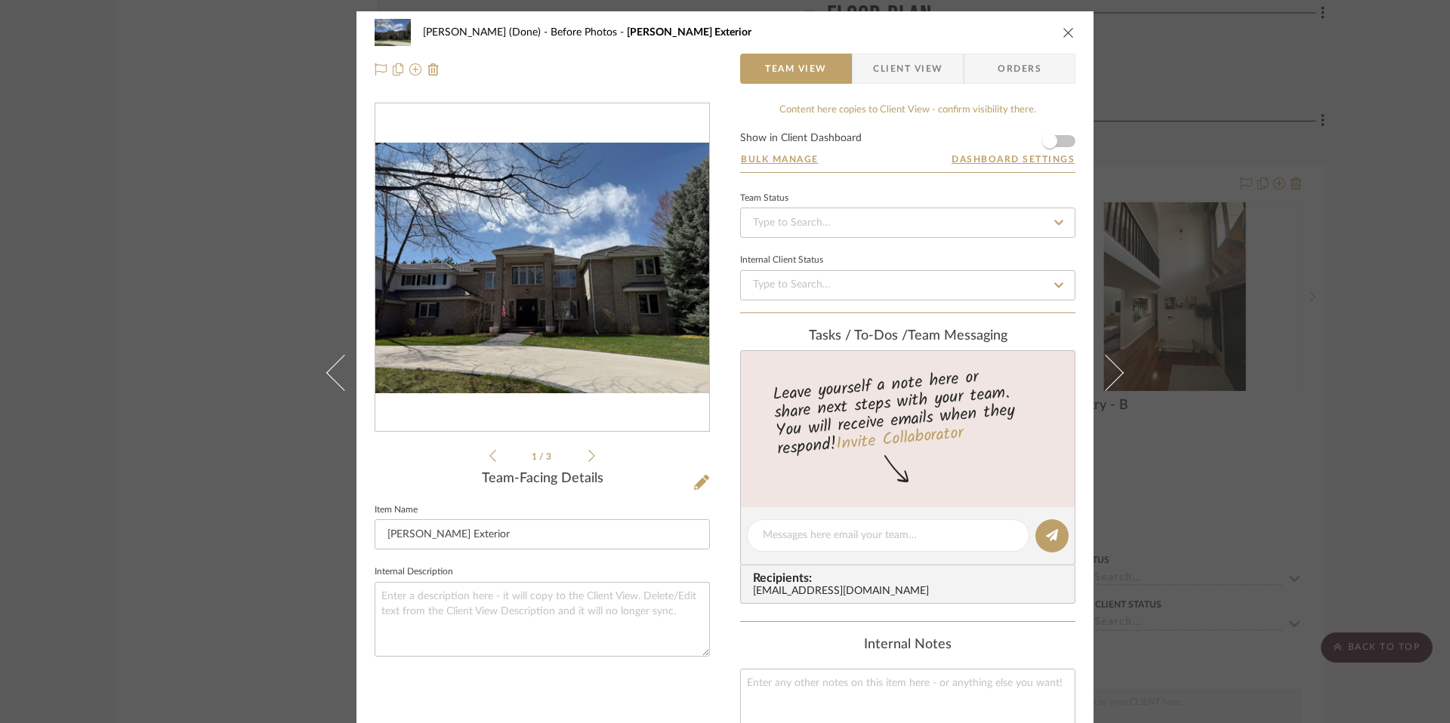
click at [1186, 426] on div "[PERSON_NAME] (Done) Before Photos [PERSON_NAME] Exterior Team View Client View…" at bounding box center [725, 361] width 1450 height 723
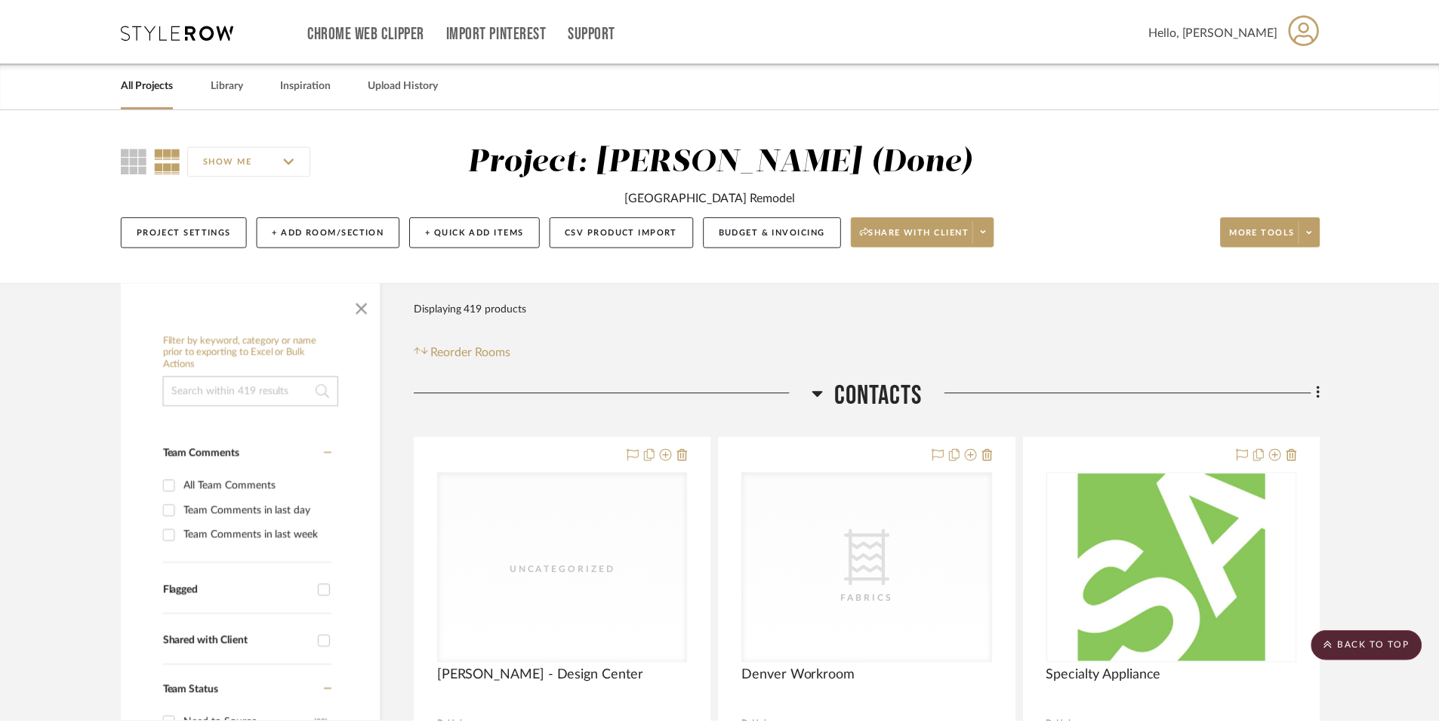
scroll to position [4871, 0]
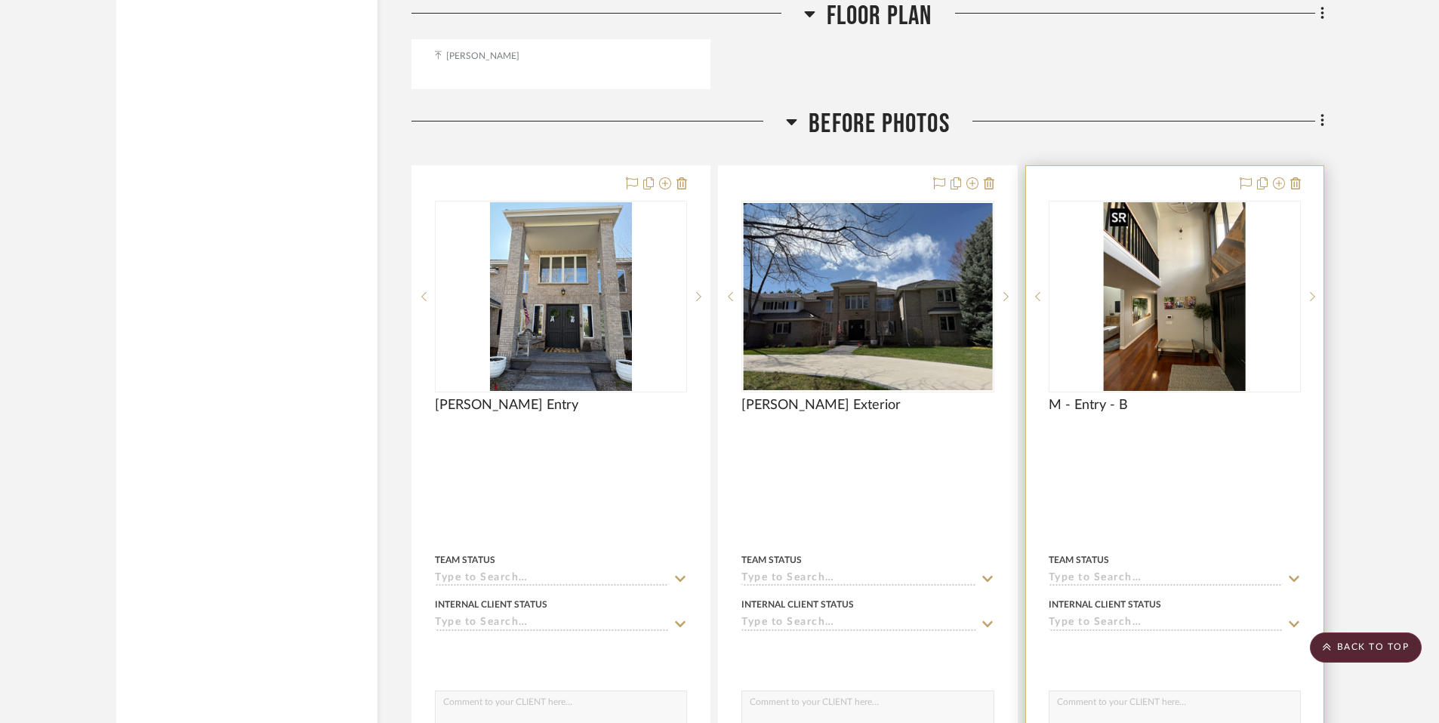
click at [1137, 344] on img "0" at bounding box center [1175, 296] width 142 height 189
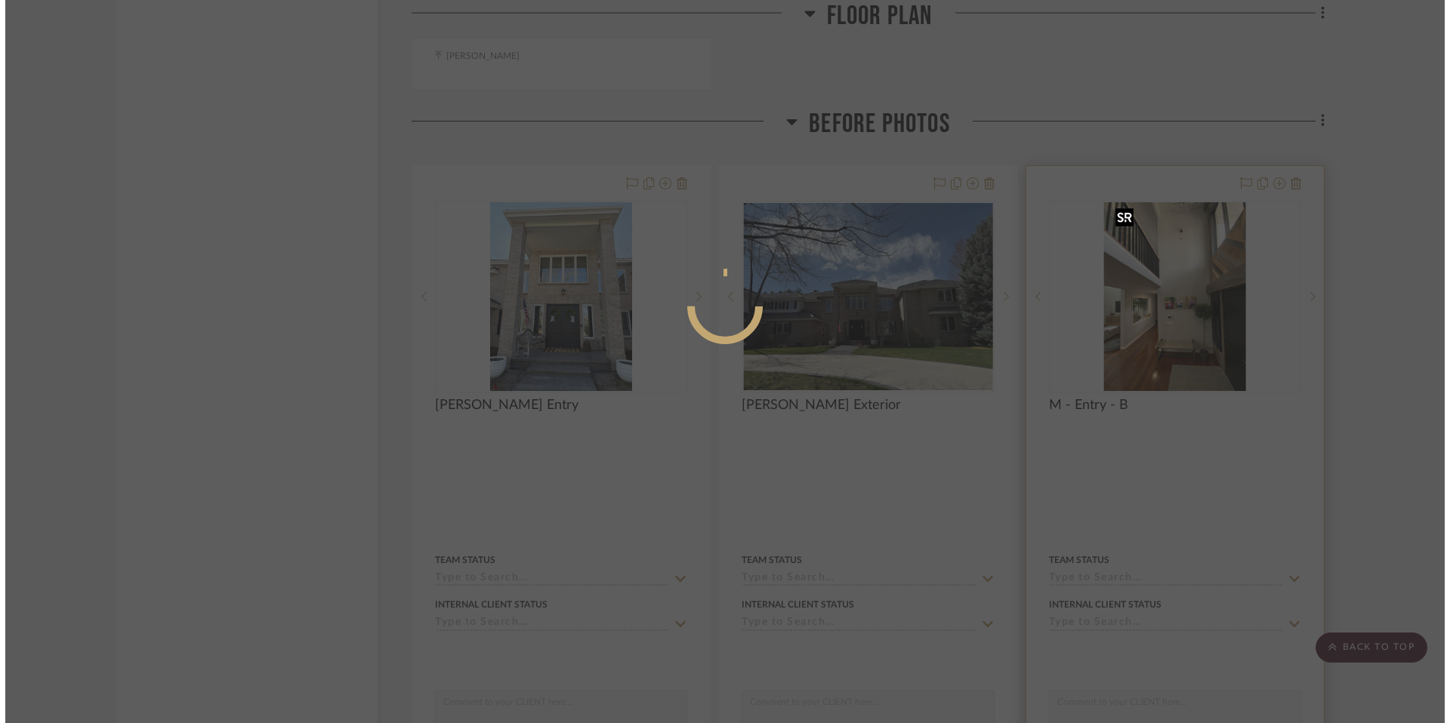
scroll to position [0, 0]
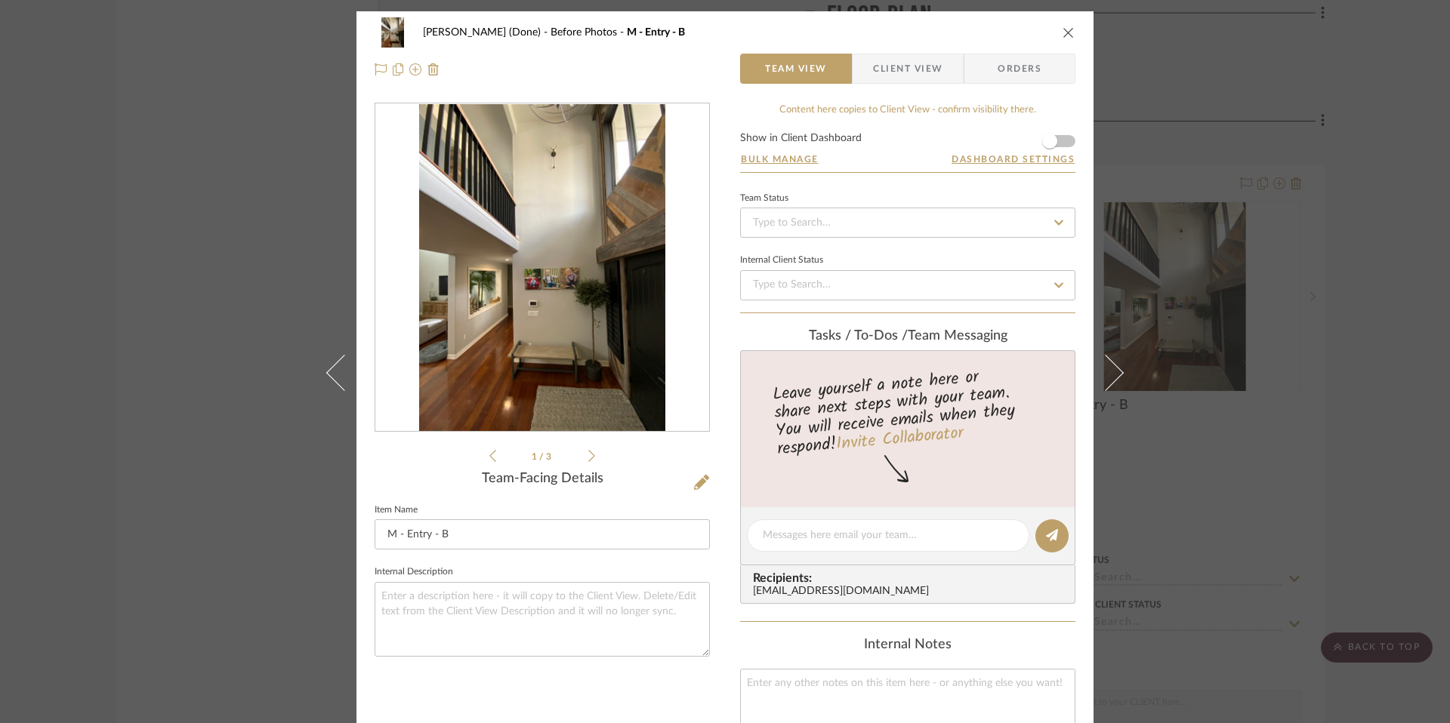
click at [580, 356] on img "0" at bounding box center [541, 268] width 245 height 328
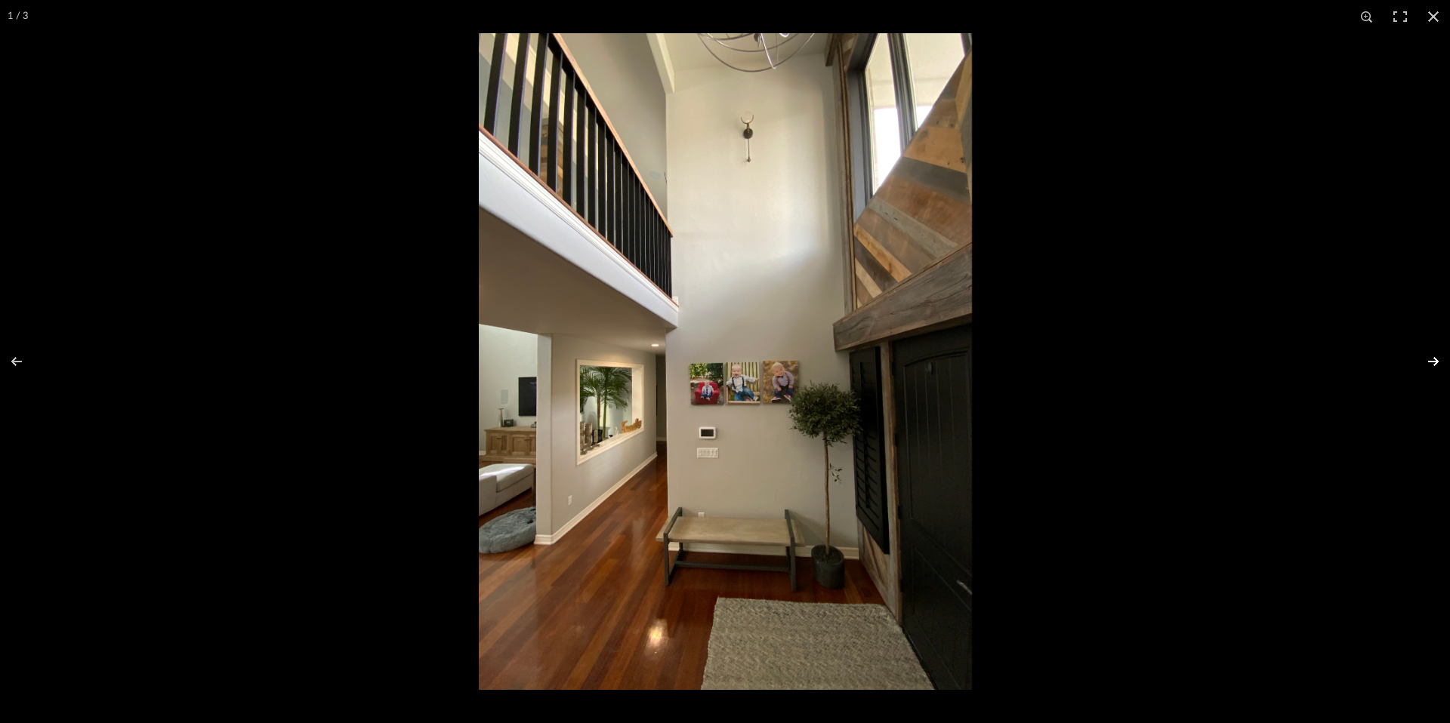
click at [1435, 356] on button at bounding box center [1423, 362] width 53 height 76
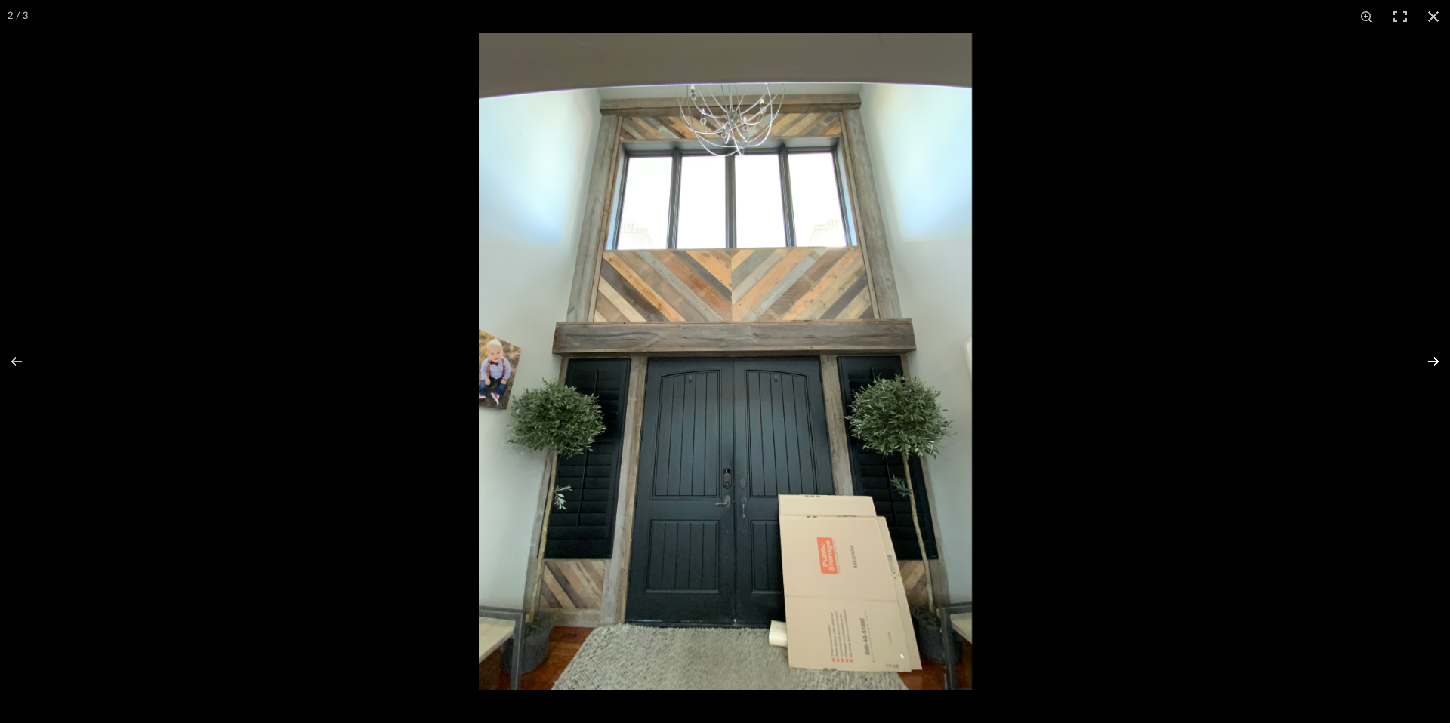
click at [1435, 356] on button at bounding box center [1423, 362] width 53 height 76
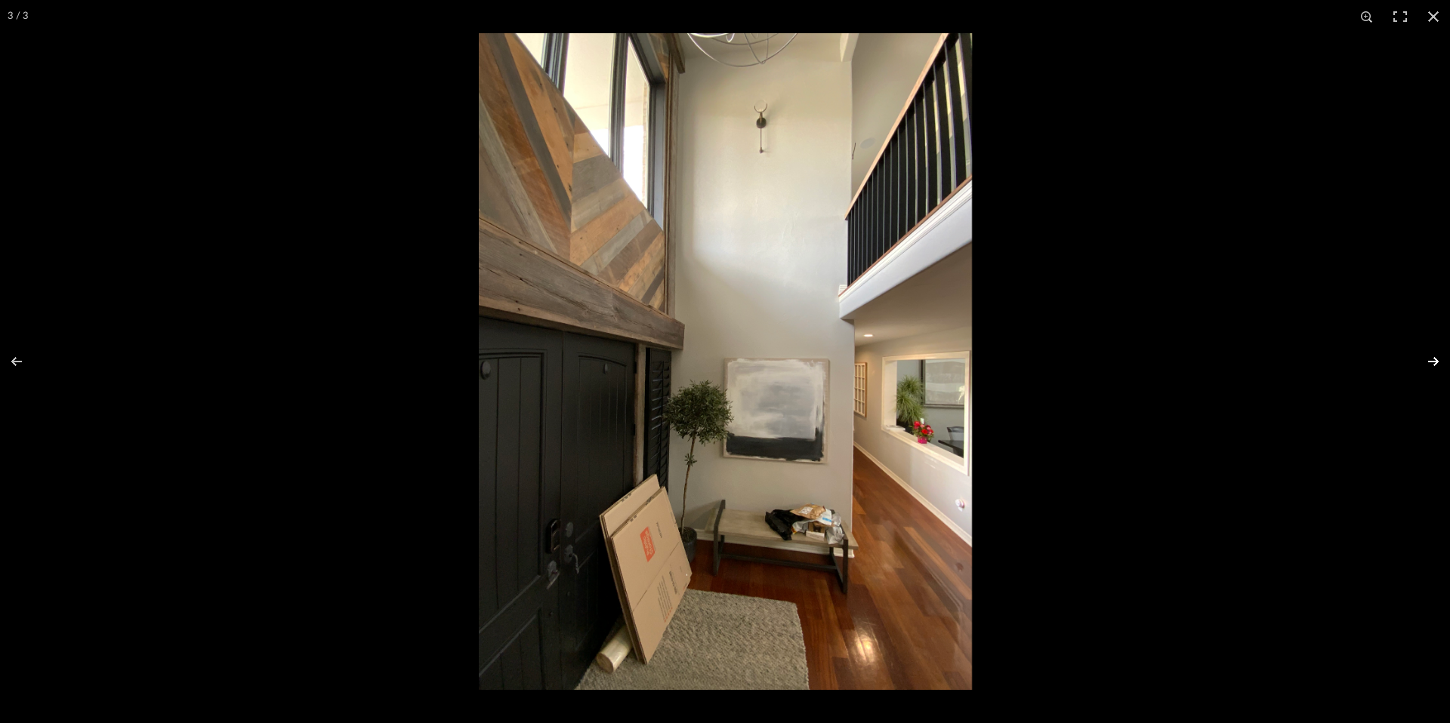
click at [1435, 356] on button at bounding box center [1423, 362] width 53 height 76
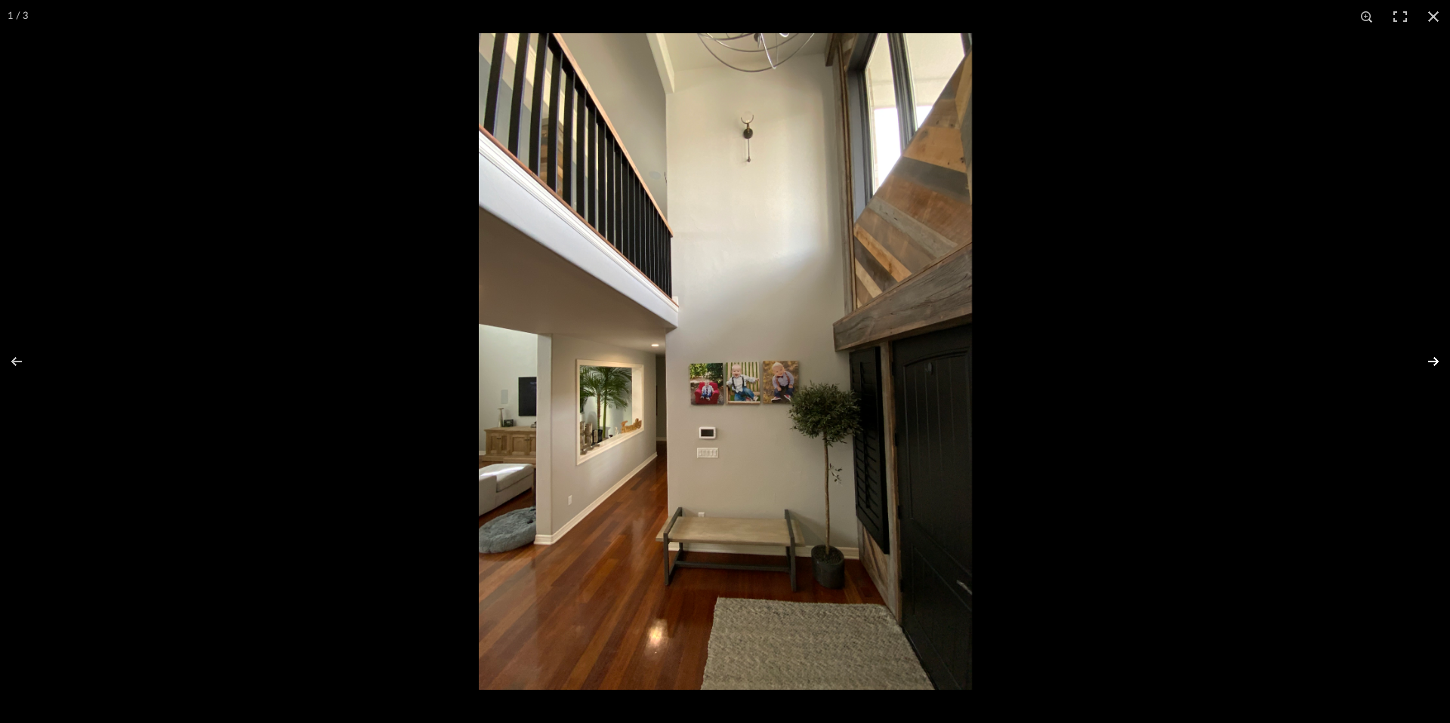
click at [1435, 358] on button at bounding box center [1423, 362] width 53 height 76
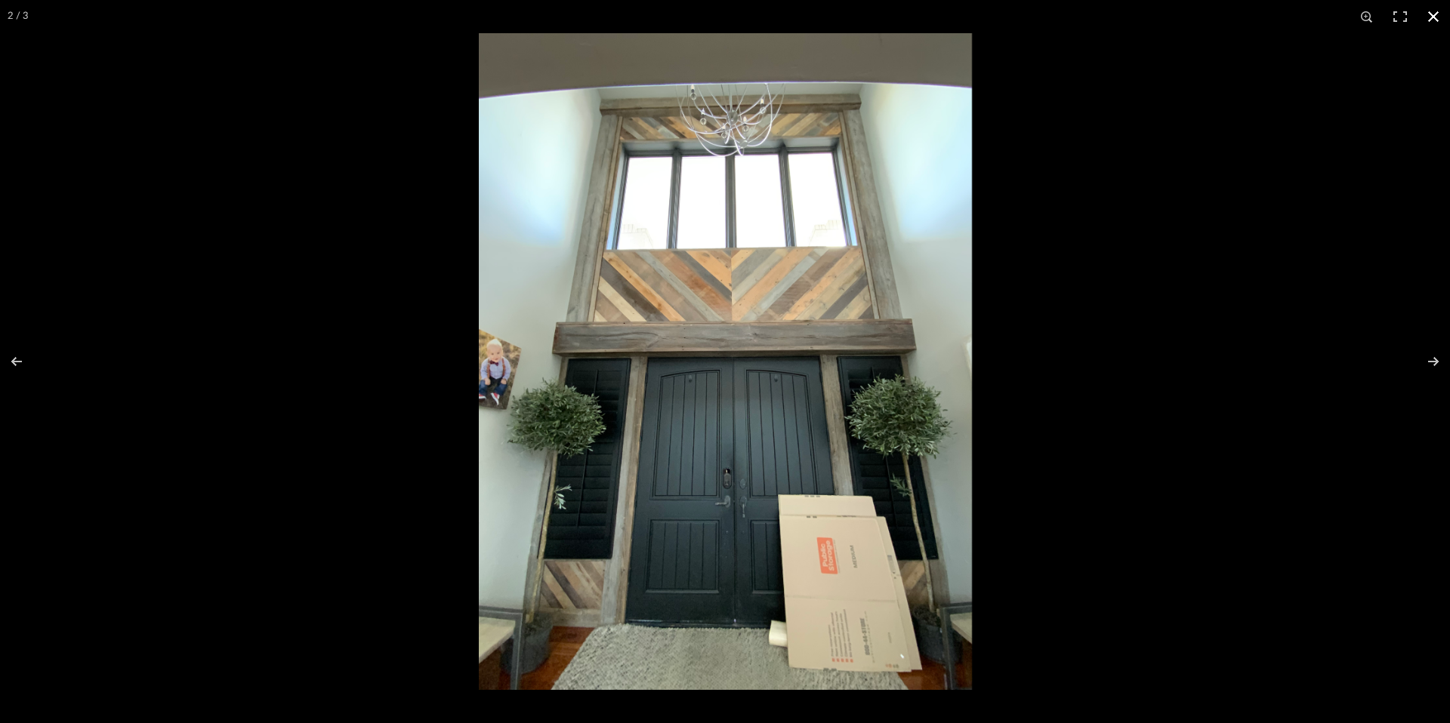
click at [1251, 390] on div at bounding box center [1204, 394] width 1450 height 723
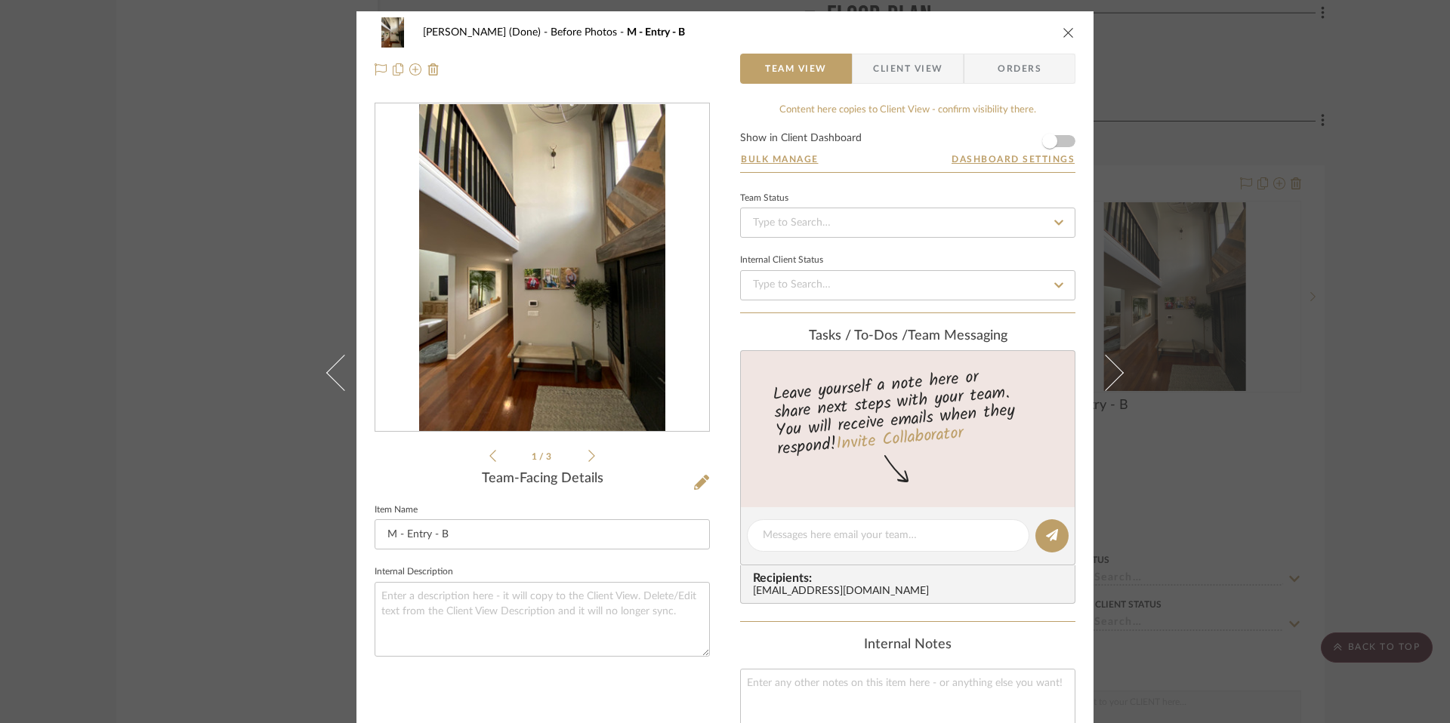
click at [1208, 404] on div "[PERSON_NAME] (Done) Before Photos M - Entry - B Team View Client View Orders 1…" at bounding box center [725, 361] width 1450 height 723
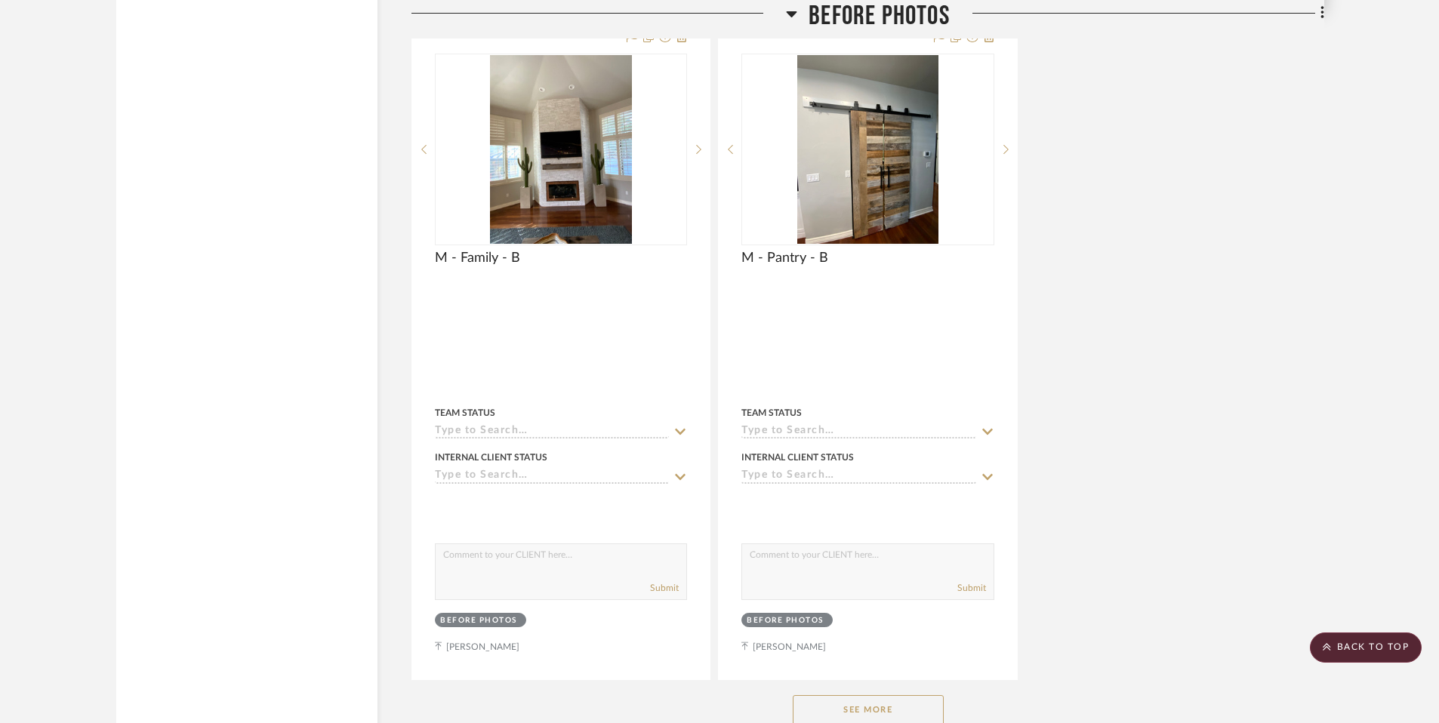
scroll to position [6359, 0]
